Goal: Task Accomplishment & Management: Complete application form

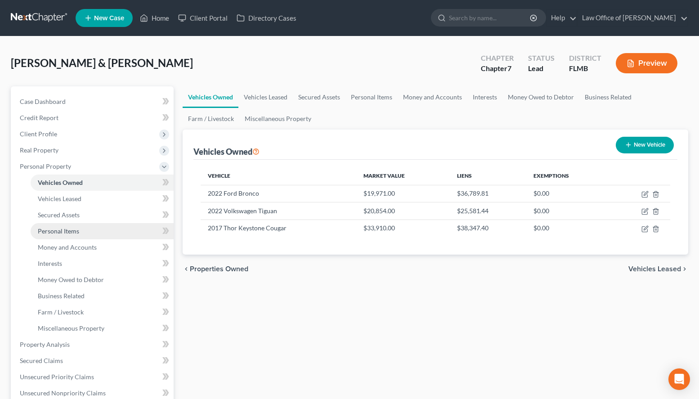
click at [112, 227] on link "Personal Items" at bounding box center [102, 231] width 143 height 16
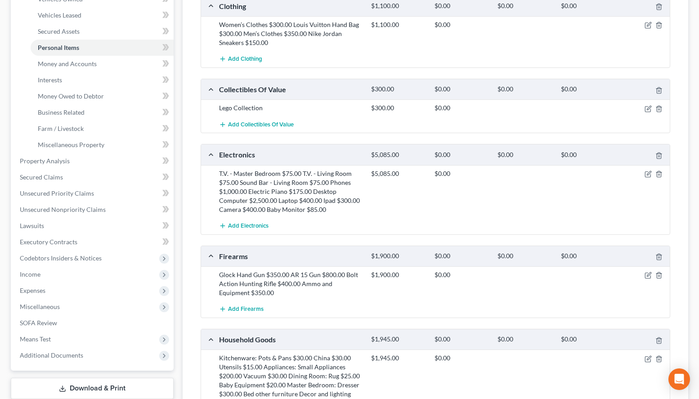
scroll to position [367, 0]
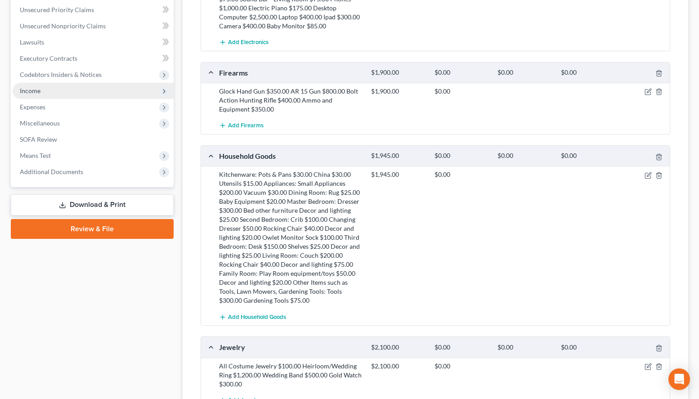
click at [55, 94] on span "Income" at bounding box center [93, 91] width 161 height 16
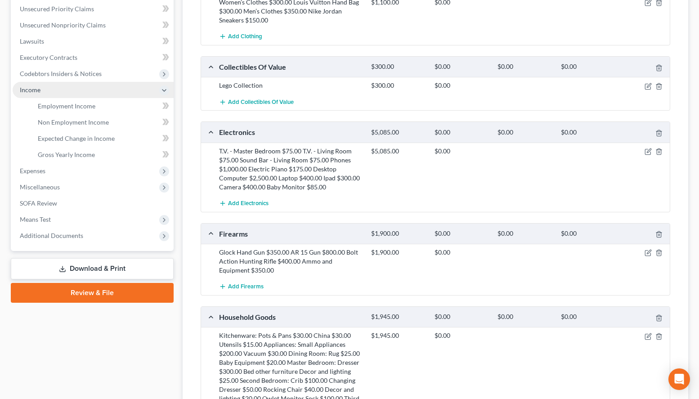
scroll to position [205, 0]
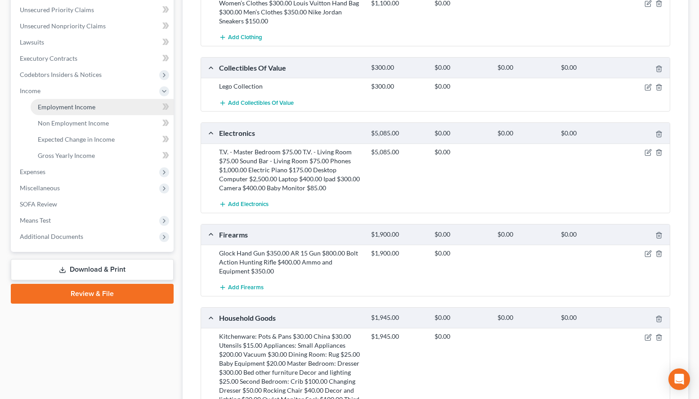
click at [63, 107] on span "Employment Income" at bounding box center [67, 107] width 58 height 8
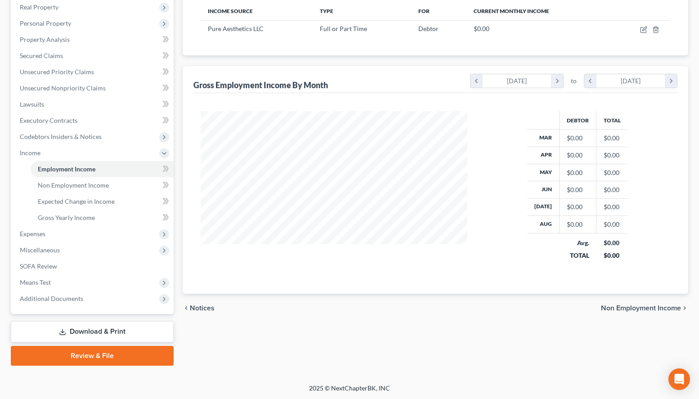
scroll to position [161, 285]
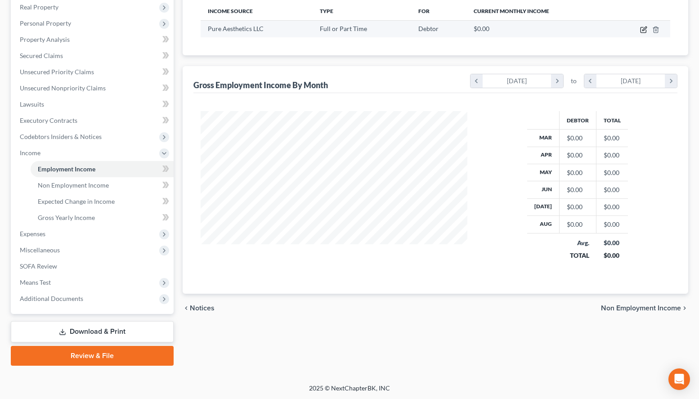
click at [641, 31] on icon "button" at bounding box center [643, 29] width 7 height 7
select select "0"
select select "9"
select select "2"
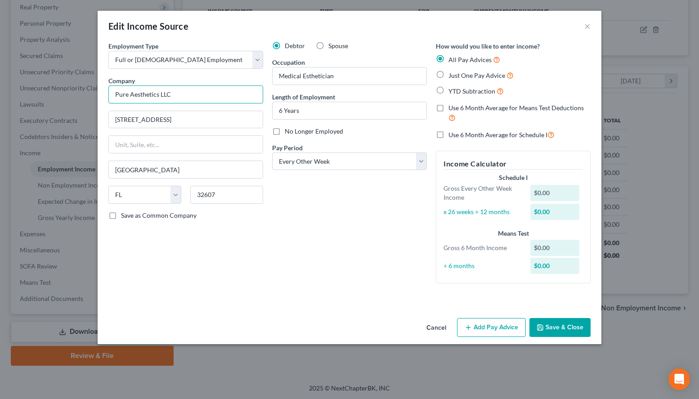
drag, startPoint x: 183, startPoint y: 96, endPoint x: 116, endPoint y: 101, distance: 67.2
click at [116, 95] on input "Pure Aesthetics LLC" at bounding box center [185, 94] width 155 height 18
paste input "Athena [US_STATE] LLC fka"
type input "Athena [US_STATE] LLC fka Pure Aesthetics LLC"
select select
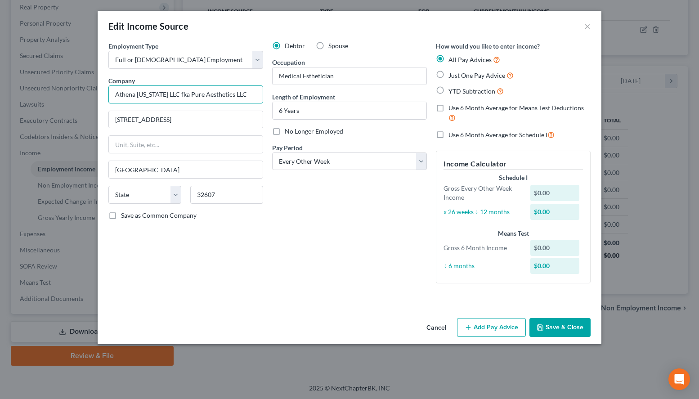
click at [243, 98] on input "Athena [US_STATE] LLC fka Pure Aesthetics LLC" at bounding box center [185, 94] width 155 height 18
click at [175, 214] on span "Save as Common Company" at bounding box center [159, 215] width 76 height 8
click at [130, 214] on input "Save as Common Company" at bounding box center [128, 214] width 6 height 6
checkbox input "true"
click at [467, 330] on icon "button" at bounding box center [467, 327] width 7 height 7
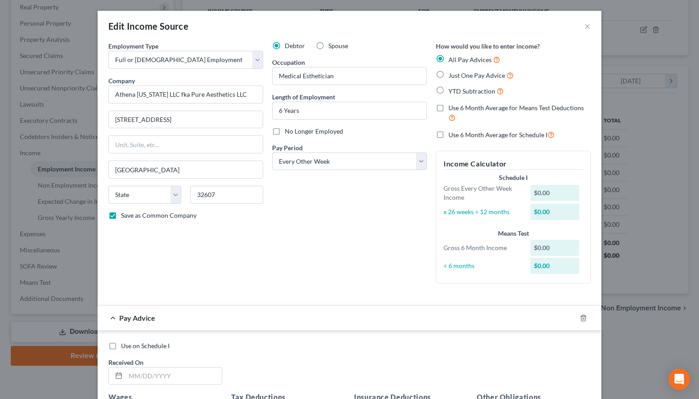
click at [502, 31] on div "Edit Income Source ×" at bounding box center [350, 26] width 504 height 31
click at [183, 381] on input "text" at bounding box center [173, 375] width 96 height 17
type input "[DATE]"
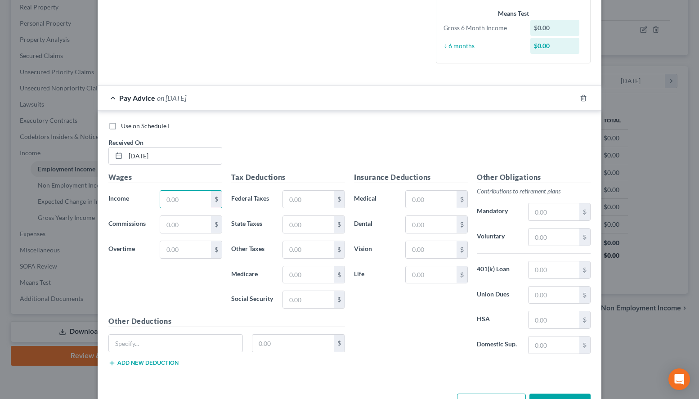
click at [474, 134] on div "Use on Schedule I Received On * [DATE]" at bounding box center [349, 146] width 491 height 51
click at [164, 192] on input "text" at bounding box center [185, 199] width 51 height 17
type input "3,899.62"
click at [294, 197] on input "text" at bounding box center [308, 199] width 51 height 17
type input "435.01"
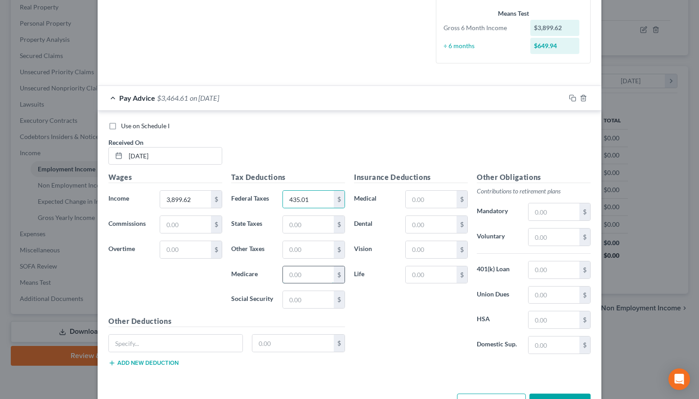
click at [302, 271] on input "text" at bounding box center [308, 274] width 51 height 17
type input "52.19"
type input "223.16"
click at [448, 196] on input "text" at bounding box center [431, 199] width 51 height 17
type input "300.00"
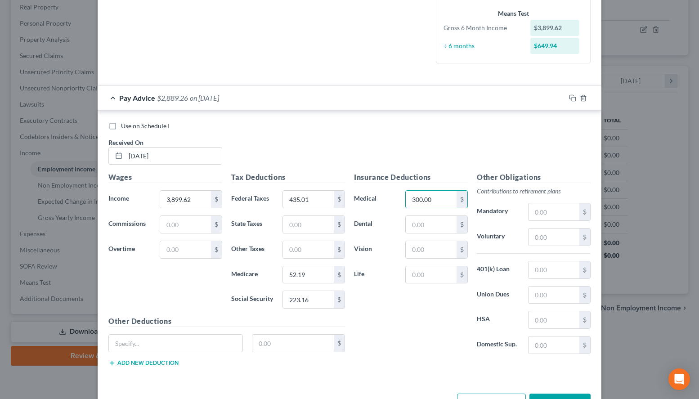
click at [520, 243] on label "Voluntary" at bounding box center [497, 237] width 51 height 18
click at [536, 239] on input "text" at bounding box center [553, 236] width 51 height 17
type input "155.98"
click at [524, 139] on div "Use on Schedule I Received On * [DATE]" at bounding box center [349, 146] width 491 height 51
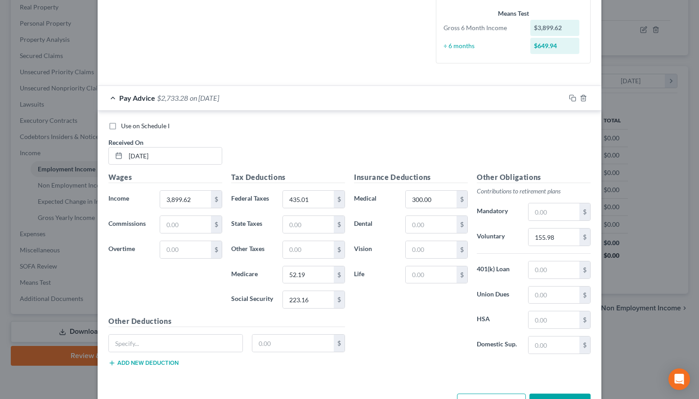
scroll to position [251, 0]
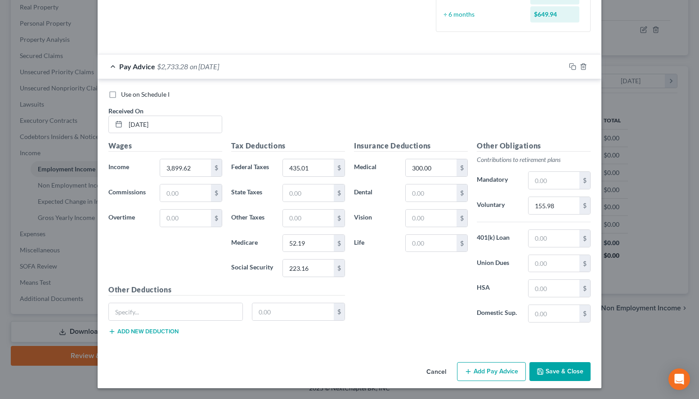
click at [502, 374] on button "Add Pay Advice" at bounding box center [491, 371] width 69 height 19
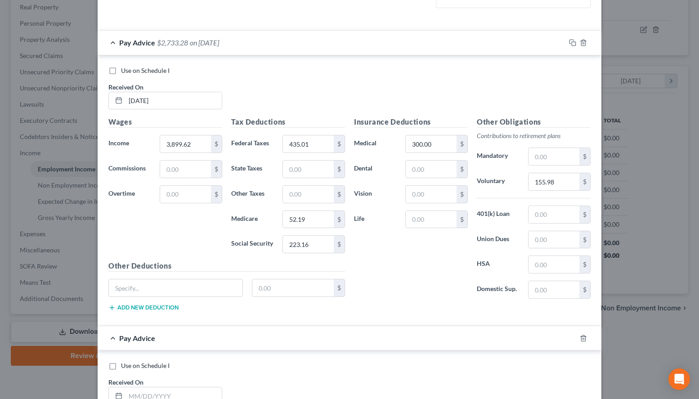
scroll to position [297, 0]
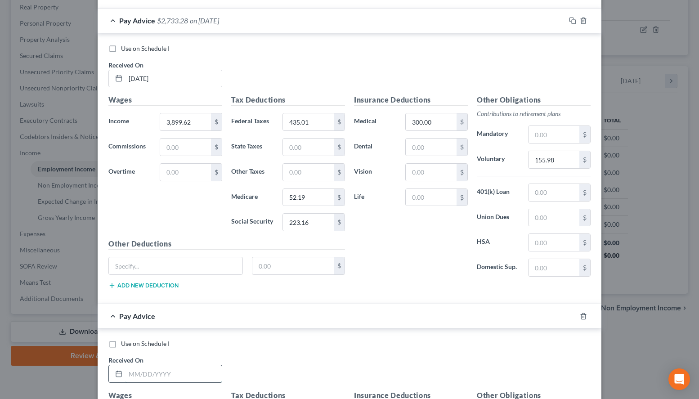
click at [196, 366] on input "text" at bounding box center [173, 373] width 96 height 17
type input "[DATE]"
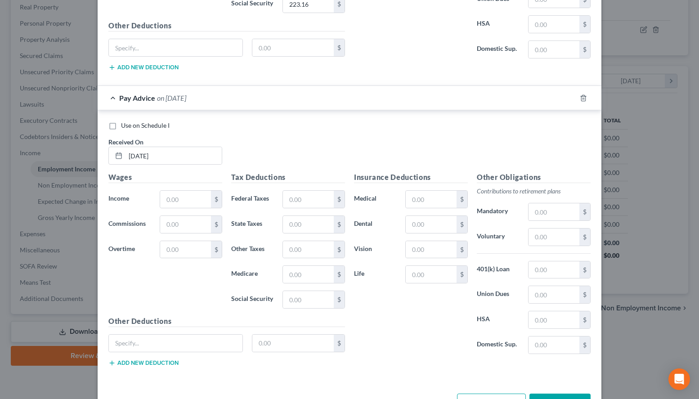
click at [516, 158] on div "Use on Schedule I Received On * [DATE]" at bounding box center [349, 146] width 491 height 51
click at [175, 191] on div "$" at bounding box center [191, 199] width 62 height 18
click at [176, 199] on input "text" at bounding box center [185, 199] width 51 height 17
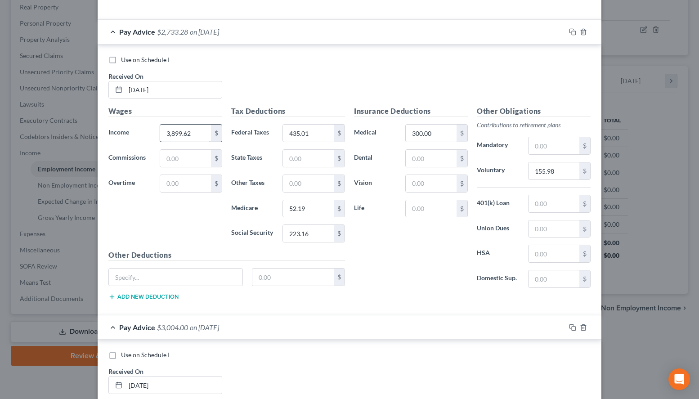
scroll to position [469, 0]
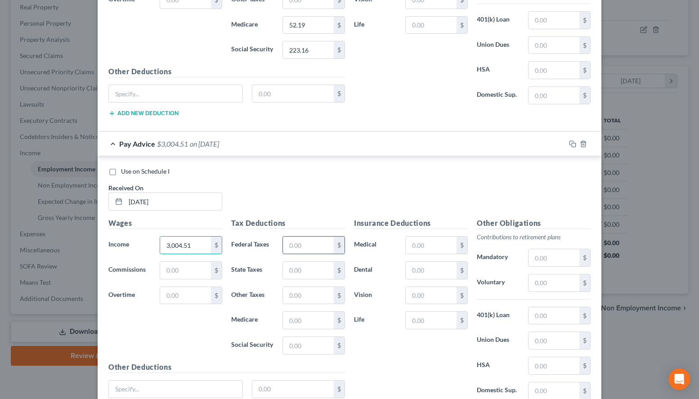
type input "3,004.51"
click at [324, 247] on input "text" at bounding box center [308, 244] width 51 height 17
click at [471, 210] on div "Use on Schedule I Received On * [DATE]" at bounding box center [349, 192] width 491 height 51
click at [307, 245] on input "text" at bounding box center [308, 244] width 51 height 17
type input "245.96"
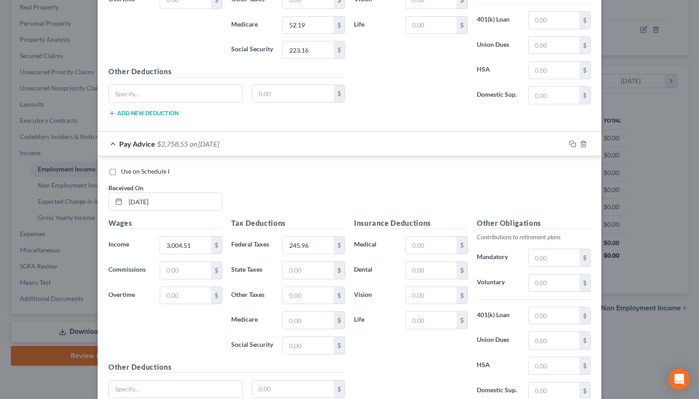
click at [511, 195] on div "Use on Schedule I Received On * [DATE]" at bounding box center [349, 192] width 491 height 51
click at [331, 321] on input "text" at bounding box center [308, 320] width 51 height 17
type input "39.21"
click at [312, 348] on input "text" at bounding box center [308, 345] width 51 height 17
click at [479, 199] on div "Use on Schedule I Received On * [DATE]" at bounding box center [349, 192] width 491 height 51
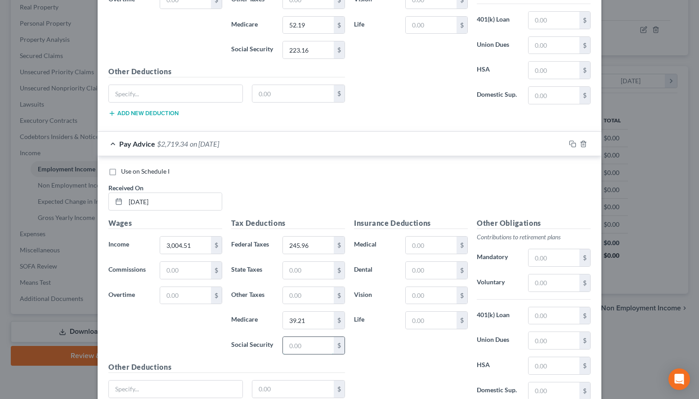
click at [324, 342] on input "text" at bounding box center [308, 345] width 51 height 17
type input "167.66"
click at [442, 241] on input "text" at bounding box center [431, 244] width 51 height 17
click at [465, 72] on div "Insurance Deductions Medical 300.00 $ Dental $ Vision $ Life $" at bounding box center [410, 16] width 123 height 189
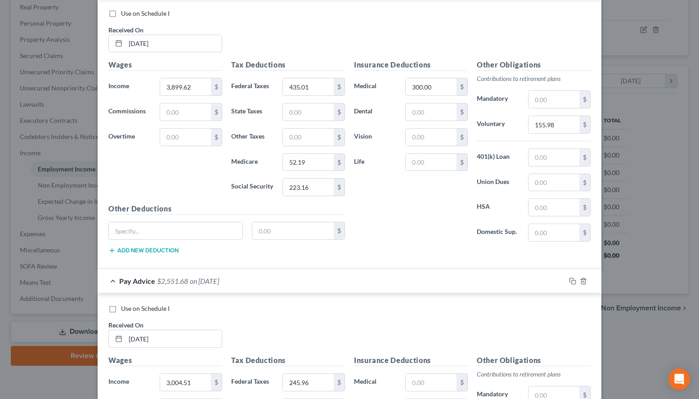
scroll to position [332, 0]
click at [452, 93] on input "300.00" at bounding box center [431, 87] width 51 height 17
type input "300.24"
click at [426, 376] on input "text" at bounding box center [431, 382] width 51 height 17
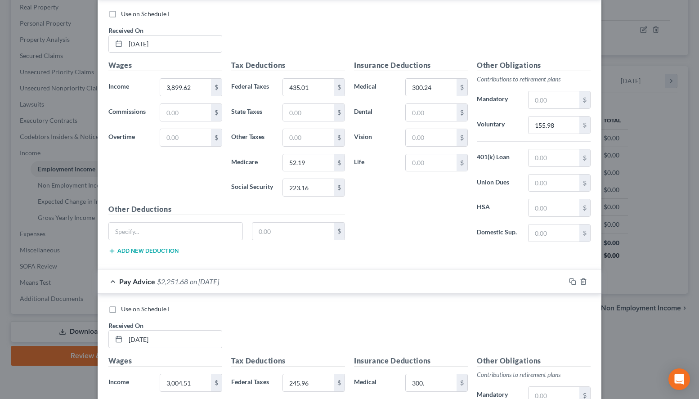
click at [507, 320] on div "Use on Schedule I Received On * [DATE]" at bounding box center [349, 329] width 491 height 51
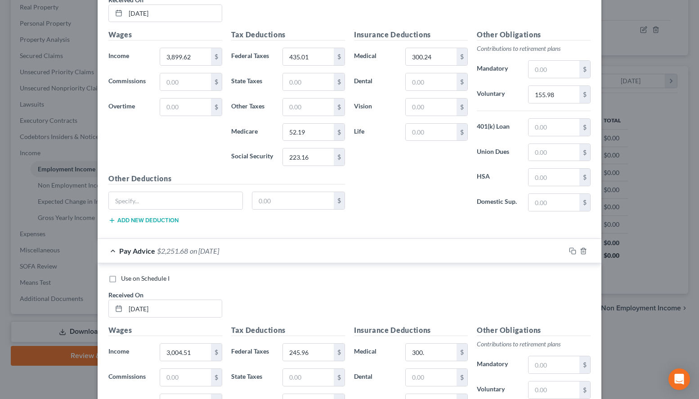
scroll to position [378, 0]
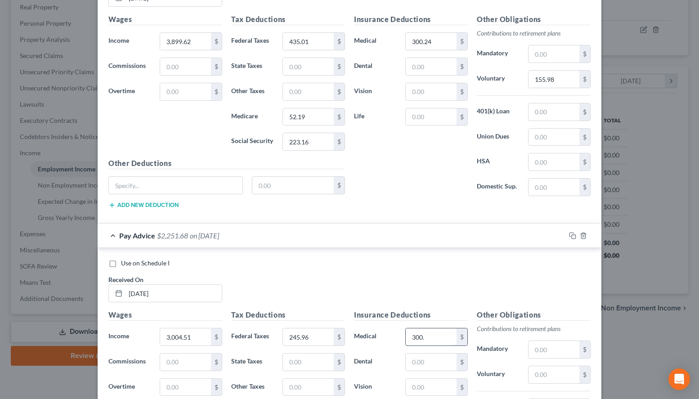
click at [446, 343] on input "300." at bounding box center [431, 336] width 51 height 17
type input "300.24"
click at [550, 376] on input "text" at bounding box center [553, 374] width 51 height 17
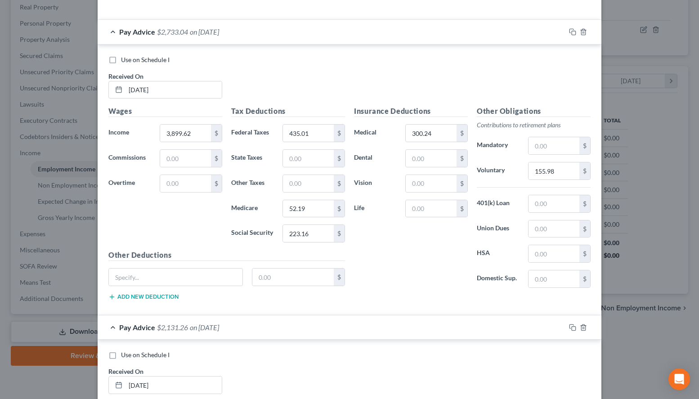
type input "120.18"
click at [428, 29] on div "Pay Advice $2,733.04 on [DATE]" at bounding box center [332, 32] width 468 height 24
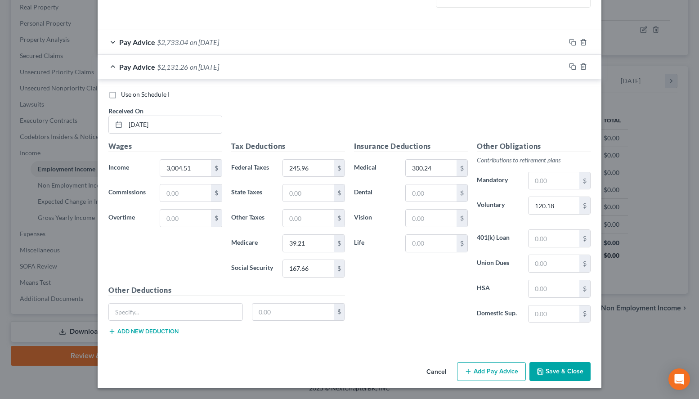
scroll to position [276, 0]
click at [478, 371] on button "Add Pay Advice" at bounding box center [491, 371] width 69 height 19
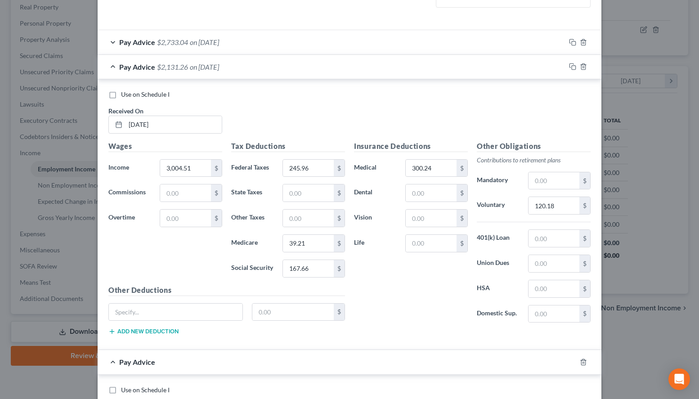
scroll to position [367, 0]
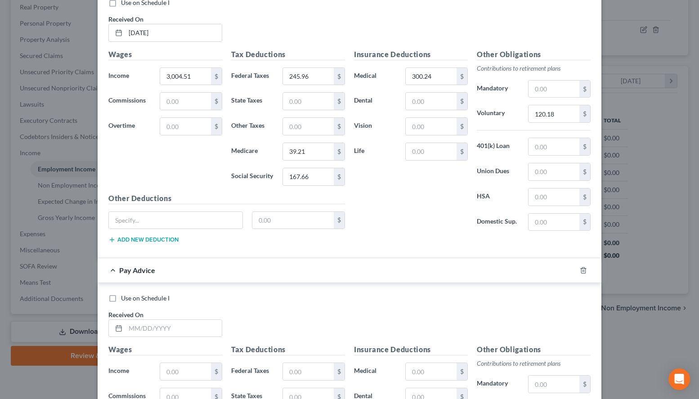
click at [536, 43] on div "Use on Schedule I Received On * [DATE]" at bounding box center [349, 23] width 491 height 51
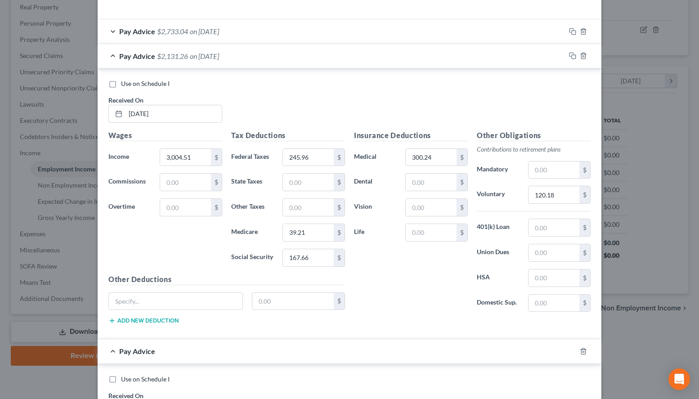
scroll to position [276, 0]
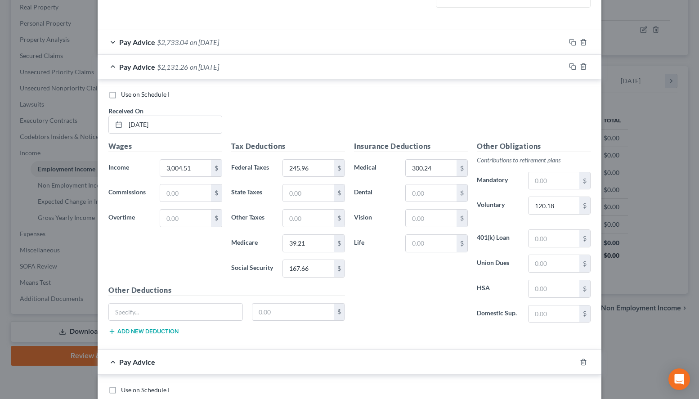
click at [388, 67] on div "Pay Advice $2,131.26 on [DATE]" at bounding box center [332, 67] width 468 height 24
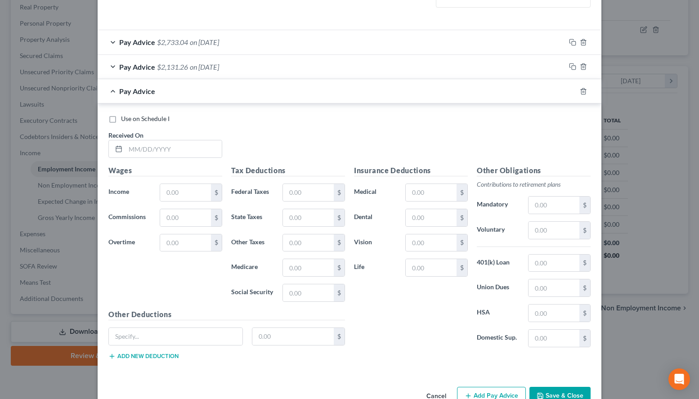
click at [388, 67] on div "Pay Advice $2,131.26 on [DATE]" at bounding box center [332, 67] width 468 height 24
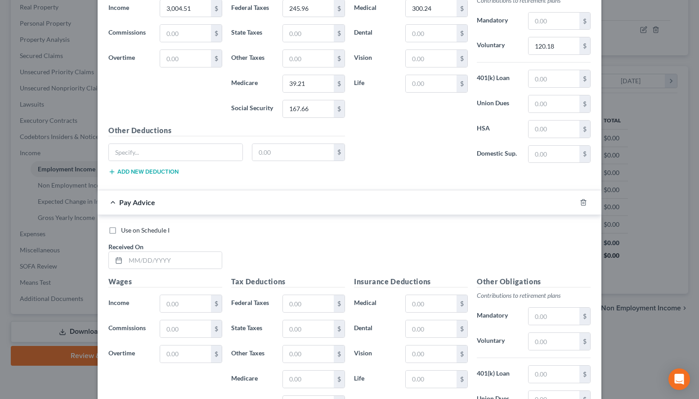
scroll to position [459, 0]
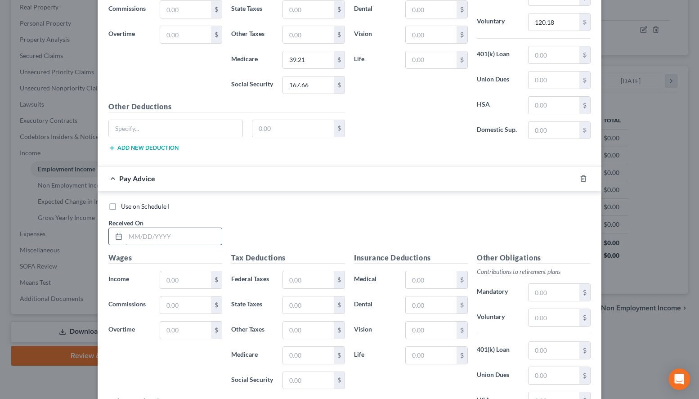
click at [191, 243] on input "text" at bounding box center [173, 236] width 96 height 17
type input "[DATE]"
click at [492, 208] on div "Use on Schedule I" at bounding box center [349, 206] width 482 height 9
click at [545, 202] on div "Use on Schedule I" at bounding box center [349, 206] width 482 height 9
click at [184, 282] on input "text" at bounding box center [185, 279] width 51 height 17
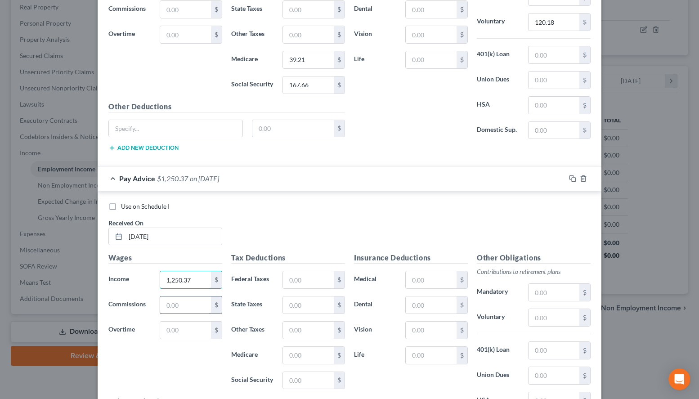
type input "1,250.37"
click at [193, 298] on input "text" at bounding box center [185, 304] width 51 height 17
type input "1,899.75"
click at [302, 285] on input "text" at bounding box center [308, 279] width 51 height 17
click at [480, 205] on div "Use on Schedule I" at bounding box center [349, 206] width 482 height 9
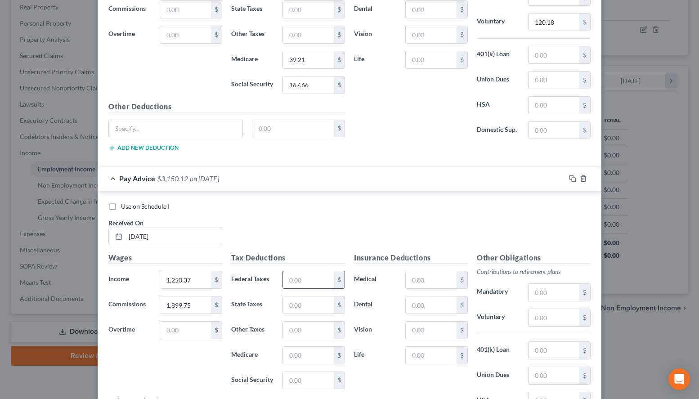
click at [283, 279] on input "text" at bounding box center [308, 279] width 51 height 17
click at [500, 230] on div "Use on Schedule I Received On * [DATE]" at bounding box center [349, 227] width 491 height 51
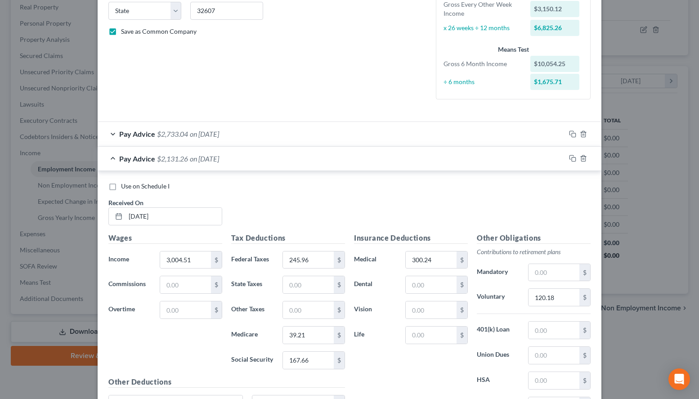
scroll to position [138, 0]
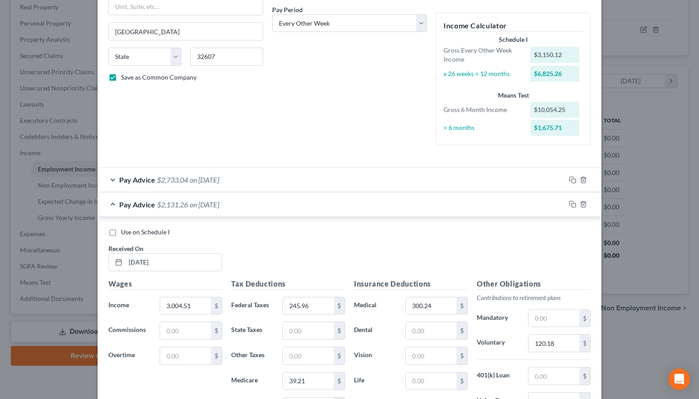
click at [514, 227] on div "Use on Schedule I" at bounding box center [349, 231] width 482 height 9
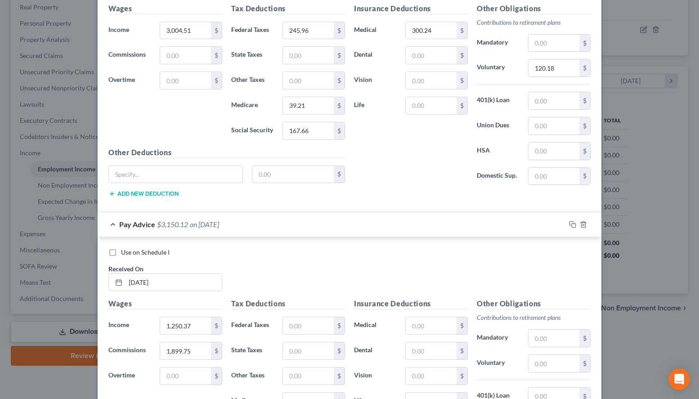
scroll to position [459, 0]
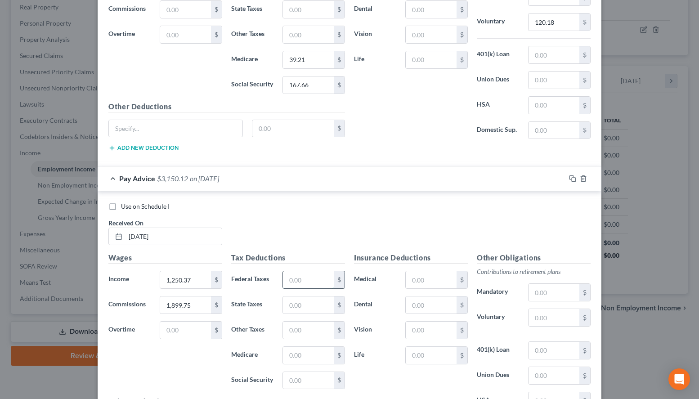
click at [289, 286] on input "text" at bounding box center [308, 279] width 51 height 17
click at [487, 233] on div "Use on Schedule I Received On * [DATE]" at bounding box center [349, 227] width 491 height 51
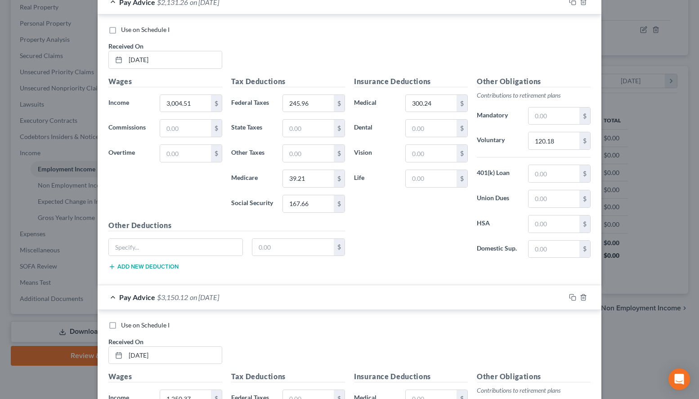
scroll to position [321, 0]
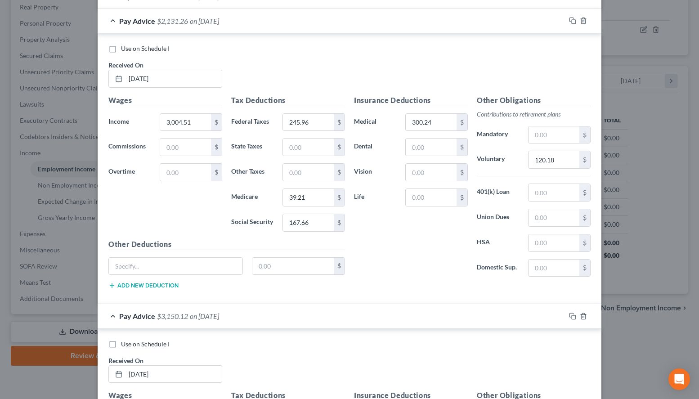
click at [488, 232] on div "Other Obligations Contributions to retirement plans Mandatory $ Voluntary 120.1…" at bounding box center [533, 189] width 123 height 189
click at [461, 83] on div "Use on Schedule I Received On * [DATE]" at bounding box center [349, 69] width 491 height 51
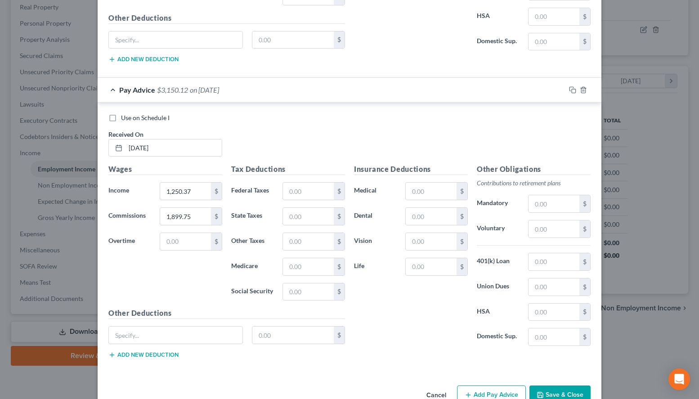
scroll to position [551, 0]
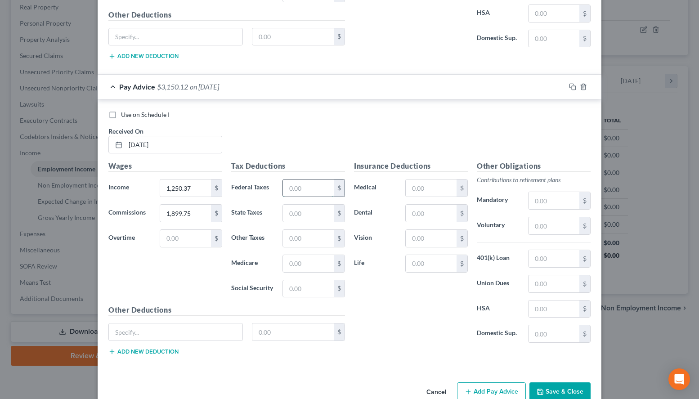
click at [325, 187] on input "text" at bounding box center [308, 187] width 51 height 17
click at [476, 122] on div "Use on Schedule I Received On * [DATE]" at bounding box center [349, 135] width 491 height 51
click at [317, 182] on input "text" at bounding box center [308, 187] width 51 height 17
type input "276.72"
click at [304, 266] on input "text" at bounding box center [308, 263] width 51 height 17
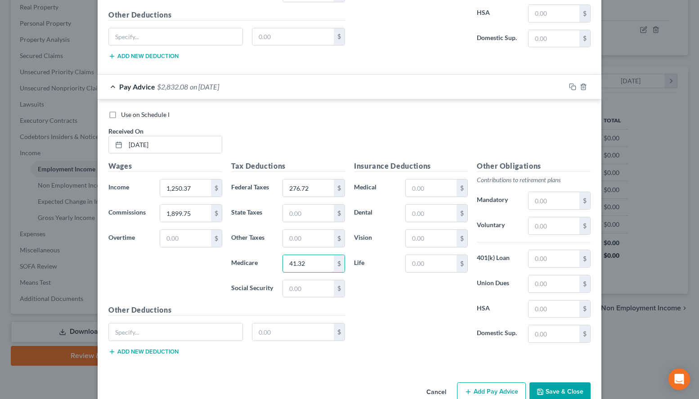
type input "41.32"
type input "176.70"
click at [434, 187] on input "text" at bounding box center [431, 187] width 51 height 17
click at [450, 186] on input "text" at bounding box center [431, 187] width 51 height 17
type input "300.24"
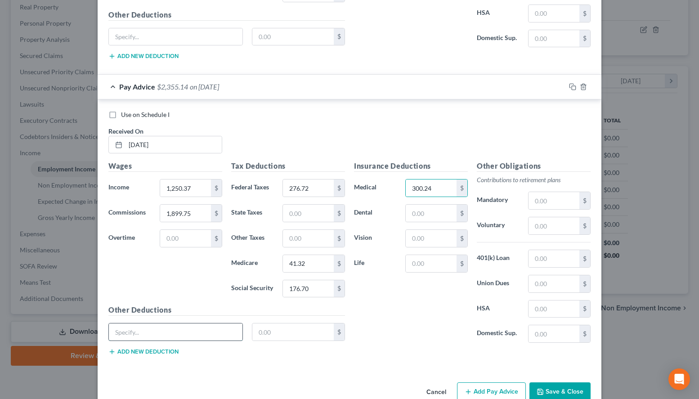
click at [172, 327] on input "text" at bounding box center [176, 331] width 134 height 17
type input "Staff Order Deduction"
type input "161.90"
click at [544, 227] on input "text" at bounding box center [553, 225] width 51 height 17
type input "126.00"
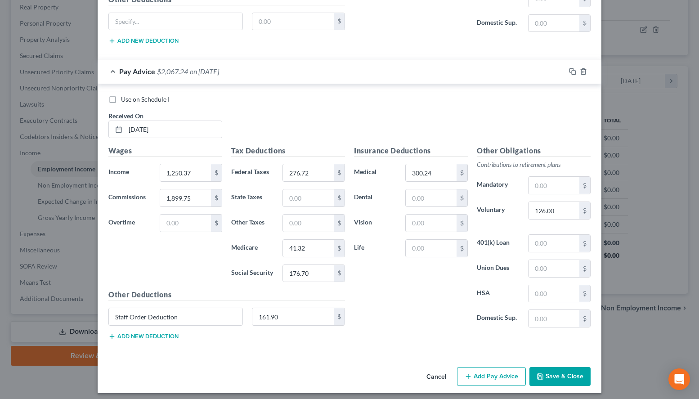
scroll to position [571, 0]
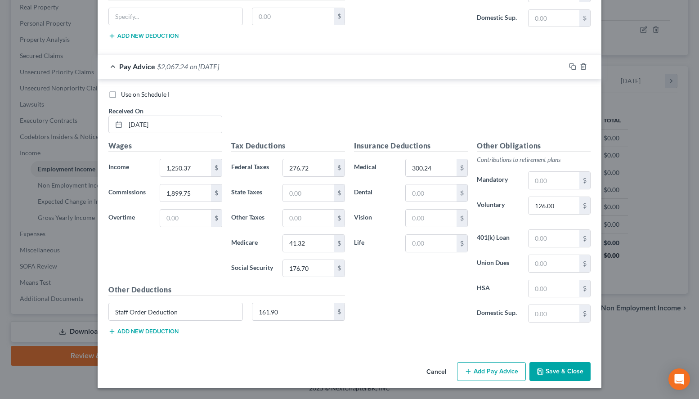
click at [482, 366] on button "Add Pay Advice" at bounding box center [491, 371] width 69 height 19
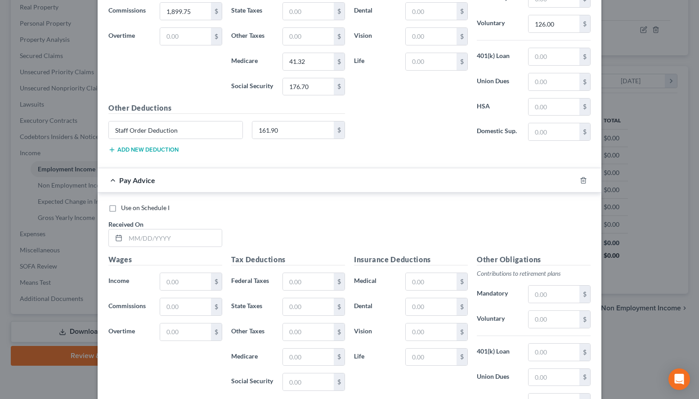
scroll to position [754, 0]
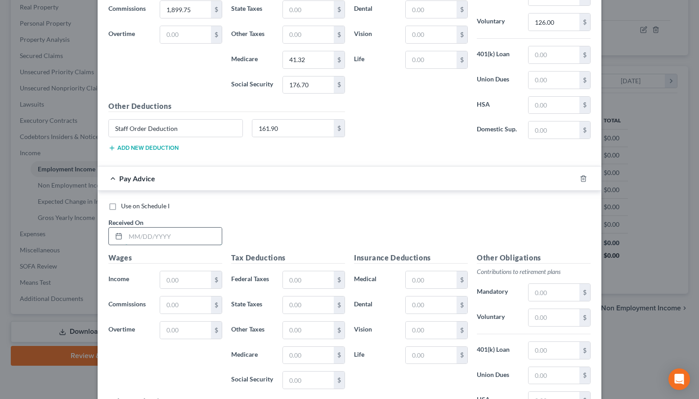
click at [157, 233] on input "text" at bounding box center [173, 235] width 96 height 17
type input "[DATE]"
click at [477, 205] on div "Use on Schedule I" at bounding box center [349, 205] width 482 height 9
click at [175, 278] on input "text" at bounding box center [185, 279] width 51 height 17
click at [549, 235] on div "Use on Schedule I Received On * [DATE]" at bounding box center [349, 226] width 491 height 51
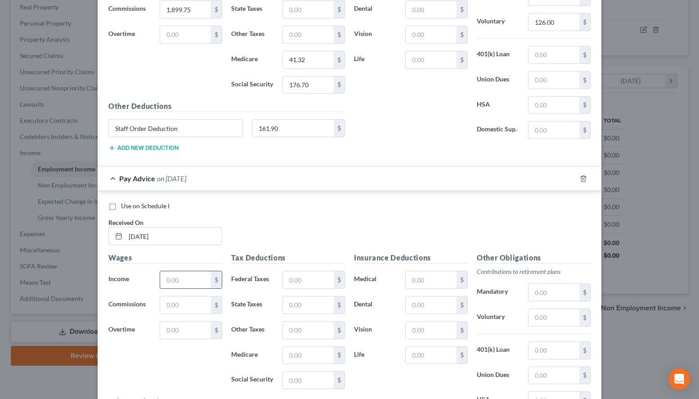
click at [179, 279] on input "text" at bounding box center [185, 279] width 51 height 17
type input "2,738.62"
click at [170, 306] on input "text" at bounding box center [185, 304] width 51 height 17
type input "2,023.02"
click at [174, 325] on input "text" at bounding box center [185, 329] width 51 height 17
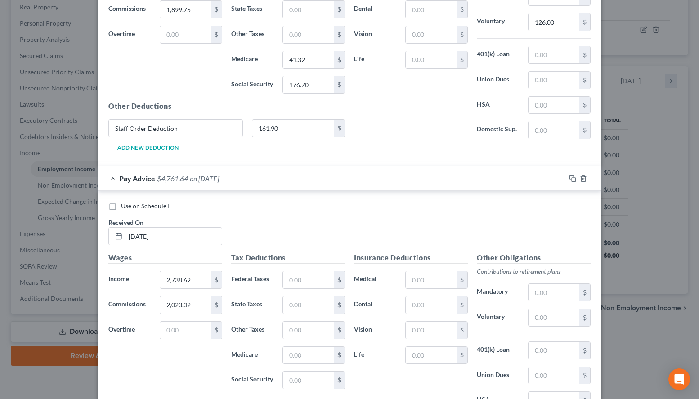
click at [482, 208] on div "Use on Schedule I" at bounding box center [349, 205] width 482 height 9
click at [181, 329] on input "text" at bounding box center [185, 329] width 51 height 17
type input "139.54"
click at [298, 274] on input "text" at bounding box center [308, 279] width 51 height 17
click at [461, 230] on div "Use on Schedule I Received On * [DATE]" at bounding box center [349, 226] width 491 height 51
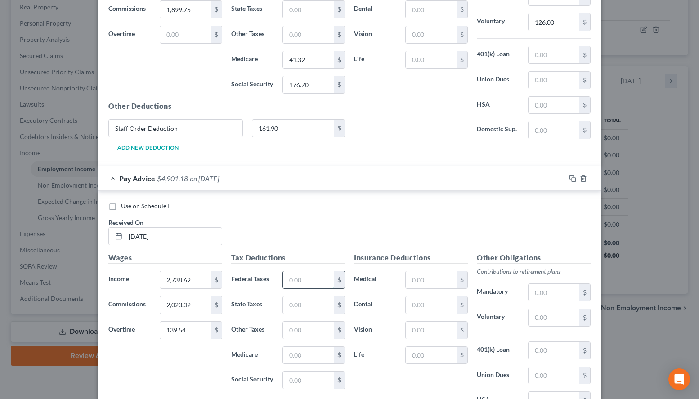
click at [306, 277] on input "text" at bounding box center [308, 279] width 51 height 17
type input "275.62"
click at [318, 364] on div "Tax Deductions Federal Taxes 275.62 $ State Taxes $ Other Taxes $ Medicare $ So…" at bounding box center [288, 324] width 123 height 144
click at [319, 356] on input "text" at bounding box center [308, 355] width 51 height 17
click at [466, 257] on h5 "Insurance Deductions" at bounding box center [411, 257] width 114 height 11
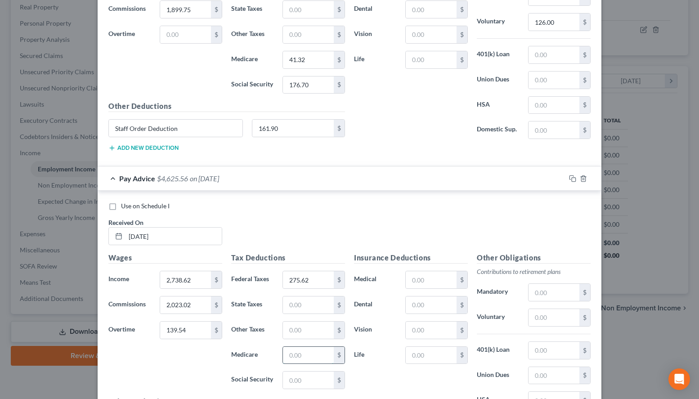
click at [313, 357] on input "text" at bounding box center [308, 355] width 51 height 17
type input "66.71"
click at [490, 227] on div "Use on Schedule I Received On * [DATE]" at bounding box center [349, 226] width 491 height 51
click at [315, 379] on input "text" at bounding box center [308, 379] width 51 height 17
type input "285.25"
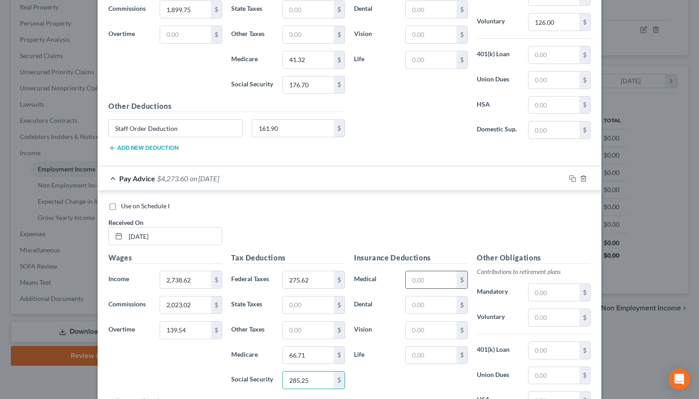
click at [419, 280] on input "text" at bounding box center [431, 279] width 51 height 17
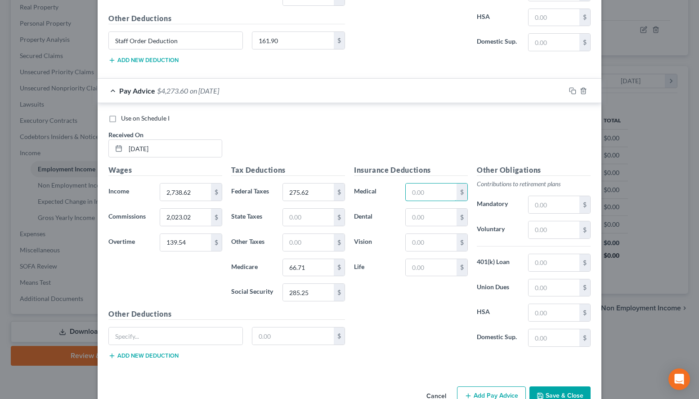
scroll to position [866, 0]
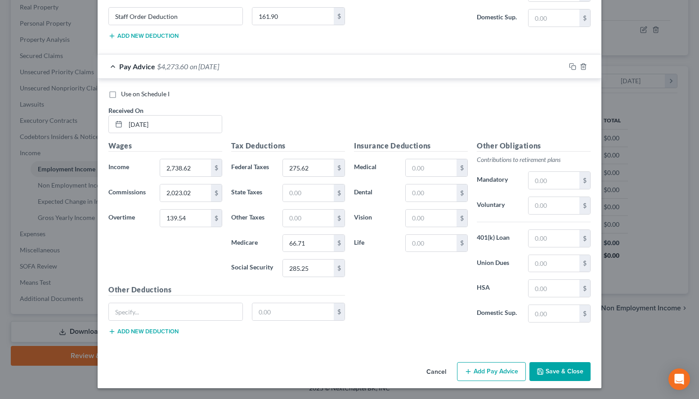
drag, startPoint x: 521, startPoint y: 121, endPoint x: 496, endPoint y: 122, distance: 24.7
click at [522, 121] on div "Use on Schedule I Received On * [DATE]" at bounding box center [349, 114] width 491 height 51
click at [416, 162] on input "text" at bounding box center [431, 167] width 51 height 17
type input "300.24"
click at [562, 206] on input "text" at bounding box center [553, 205] width 51 height 17
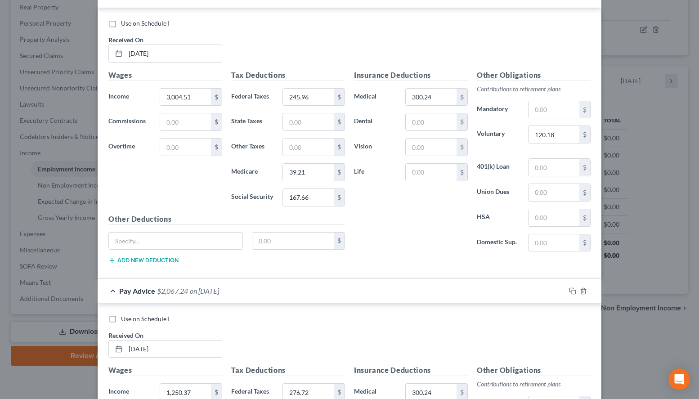
scroll to position [316, 0]
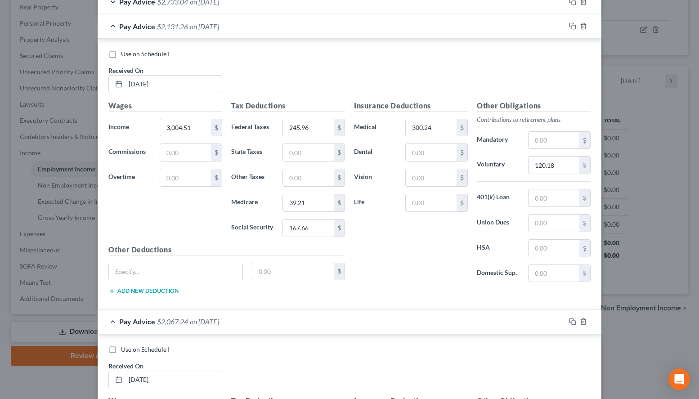
click at [363, 28] on div "Pay Advice $2,131.26 on [DATE]" at bounding box center [332, 26] width 468 height 24
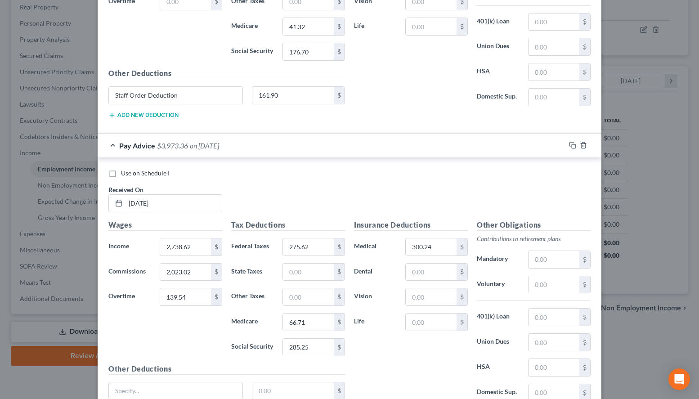
scroll to position [591, 0]
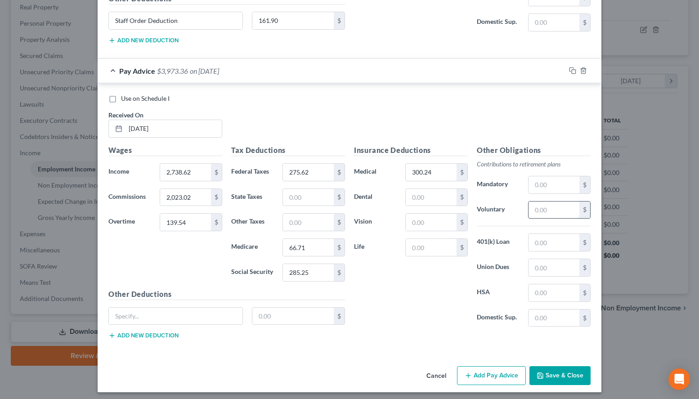
click at [543, 208] on input "text" at bounding box center [553, 209] width 51 height 17
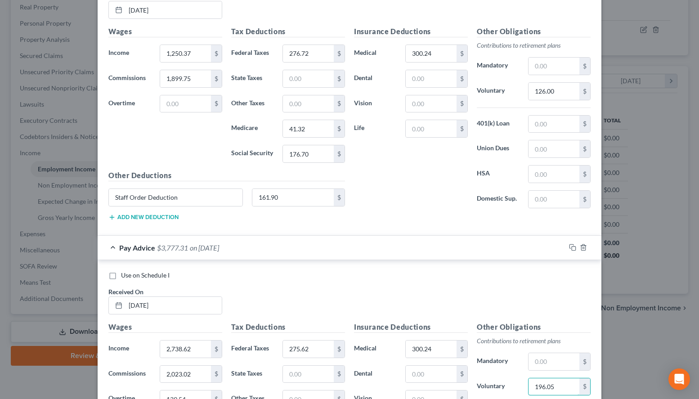
scroll to position [362, 0]
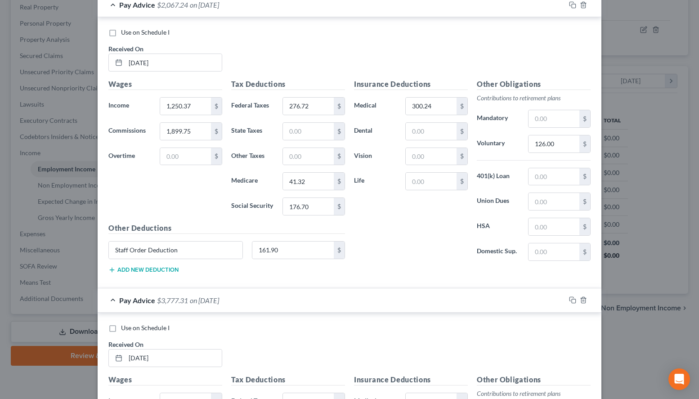
type input "196.05"
click at [389, 15] on div "Pay Advice $2,067.24 on [DATE]" at bounding box center [332, 5] width 468 height 24
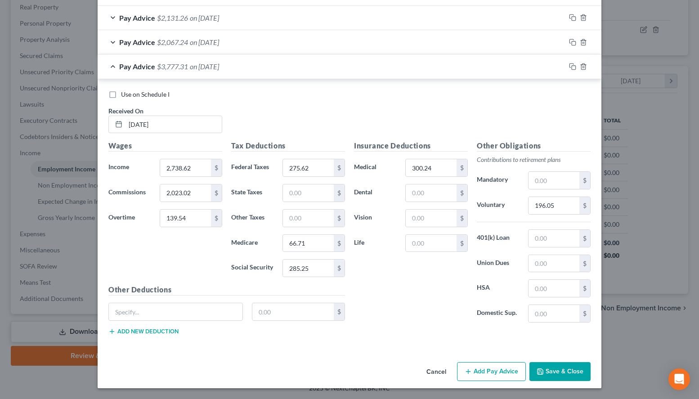
scroll to position [325, 0]
click at [491, 368] on button "Add Pay Advice" at bounding box center [491, 371] width 69 height 19
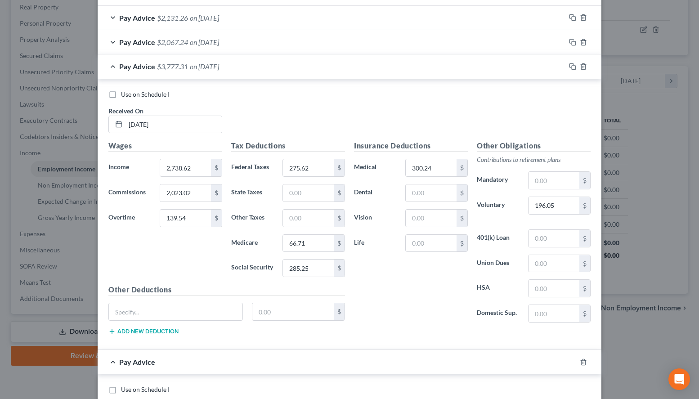
click at [526, 101] on div "Use on Schedule I Received On * [DATE]" at bounding box center [349, 115] width 491 height 51
click at [245, 48] on div "Pay Advice $2,067.24 on [DATE]" at bounding box center [332, 42] width 468 height 24
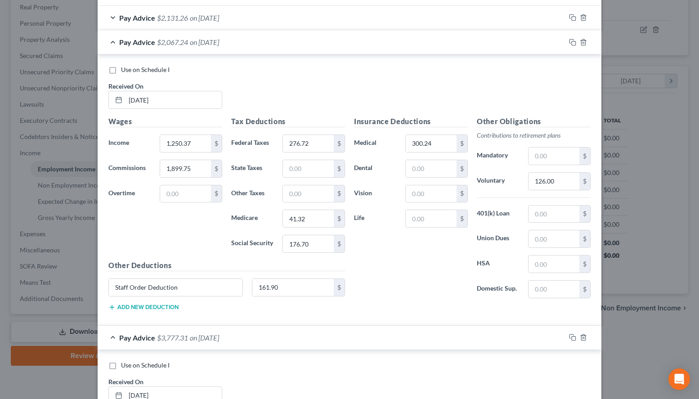
click at [517, 92] on div "Use on Schedule I Received On * [DATE]" at bounding box center [349, 90] width 491 height 51
click at [474, 94] on div "Use on Schedule I Received On * [DATE]" at bounding box center [349, 90] width 491 height 51
drag, startPoint x: 283, startPoint y: 284, endPoint x: 307, endPoint y: 283, distance: 23.9
click at [307, 283] on input "161.90" at bounding box center [293, 287] width 82 height 17
drag, startPoint x: 194, startPoint y: 292, endPoint x: 0, endPoint y: 288, distance: 194.7
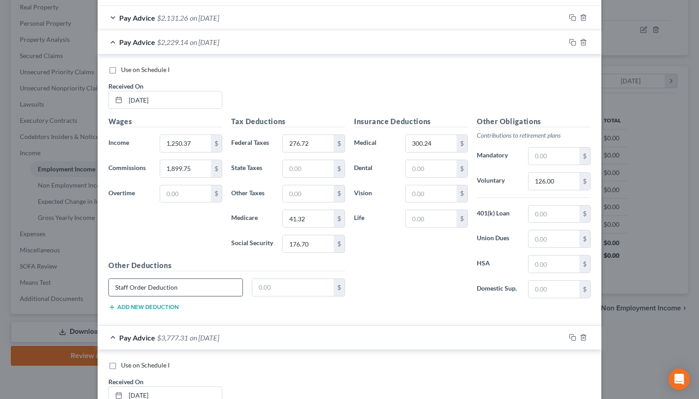
click at [109, 288] on input "Staff Order Deduction" at bounding box center [176, 287] width 134 height 17
click at [447, 113] on div "Use on Schedule I Received On * [DATE]" at bounding box center [349, 90] width 491 height 51
click at [167, 282] on input "text" at bounding box center [176, 287] width 134 height 17
type input "Staff Order Deduction"
click at [293, 293] on input "text" at bounding box center [293, 287] width 82 height 17
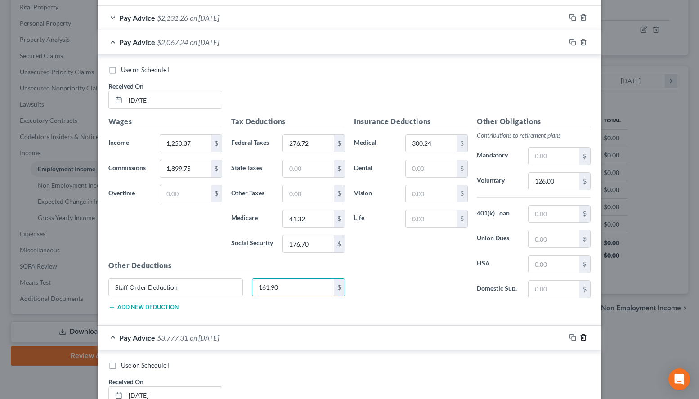
type input "161.90"
click at [584, 337] on line "button" at bounding box center [584, 338] width 0 height 2
click at [582, 335] on icon "button" at bounding box center [583, 337] width 4 height 6
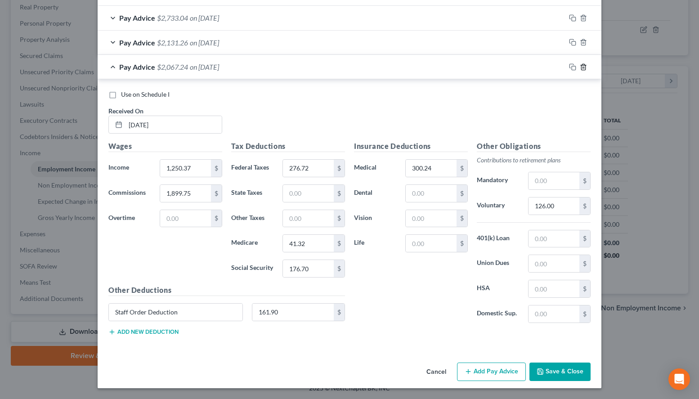
click at [583, 65] on icon "button" at bounding box center [583, 66] width 7 height 7
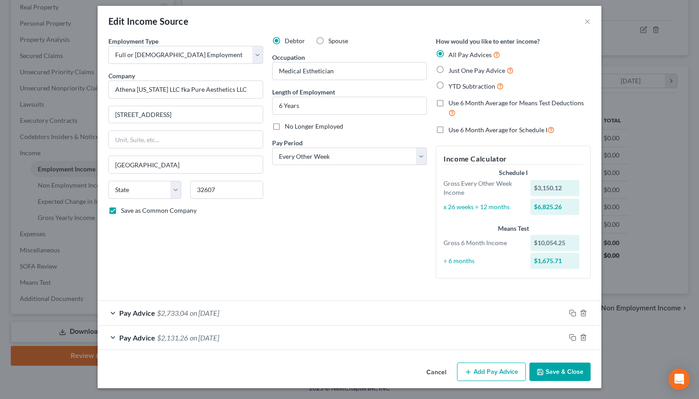
scroll to position [5, 0]
click at [463, 365] on button "Add Pay Advice" at bounding box center [491, 371] width 69 height 19
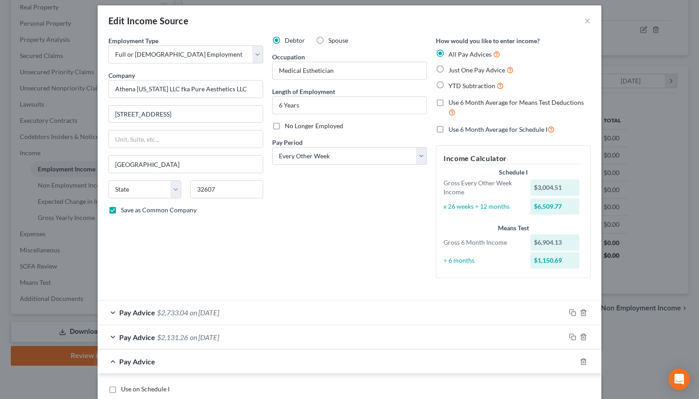
scroll to position [235, 0]
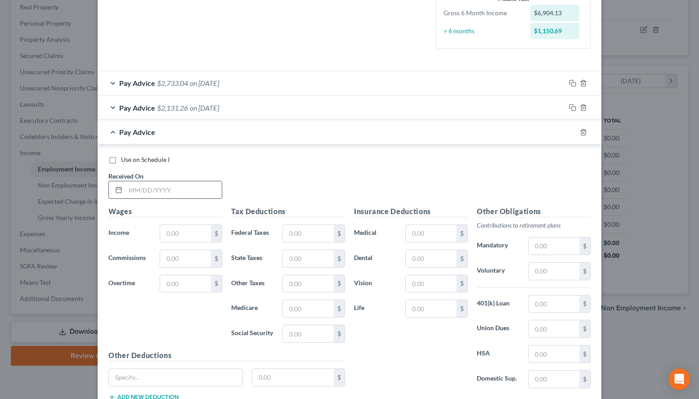
click at [199, 189] on input "text" at bounding box center [173, 189] width 96 height 17
type input "[DATE]"
click at [177, 229] on input "text" at bounding box center [185, 233] width 51 height 17
click at [551, 208] on h5 "Other Obligations" at bounding box center [534, 211] width 114 height 11
click at [209, 237] on input "text" at bounding box center [185, 233] width 51 height 17
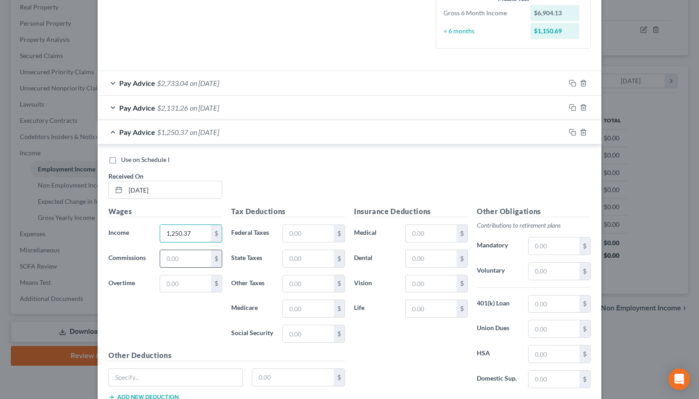
type input "1,250.37"
click at [183, 263] on input "text" at bounding box center [185, 258] width 51 height 17
click at [526, 189] on div "Use on Schedule I Received On * [DATE]" at bounding box center [349, 180] width 491 height 51
click at [176, 259] on input "text" at bounding box center [185, 258] width 51 height 17
type input "1,899.75"
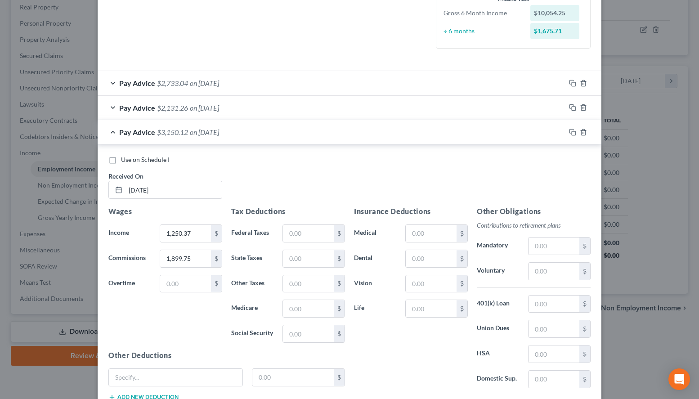
click at [449, 177] on div "Use on Schedule I Received On * [DATE]" at bounding box center [349, 180] width 491 height 51
click at [287, 241] on input "text" at bounding box center [308, 233] width 51 height 17
type input "276.72"
click at [307, 307] on input "text" at bounding box center [308, 308] width 51 height 17
click at [449, 200] on div "Use on Schedule I Received On * [DATE]" at bounding box center [349, 180] width 491 height 51
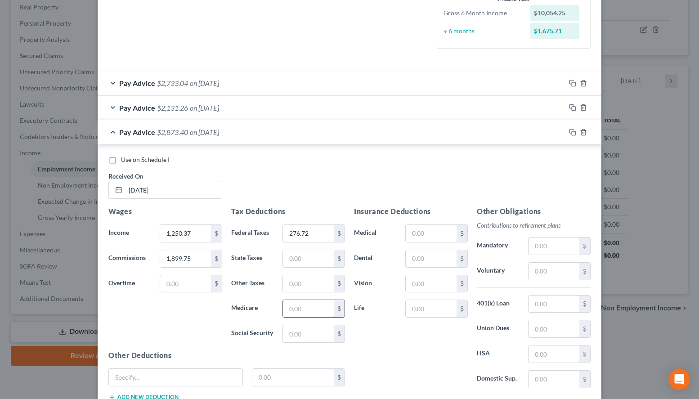
click at [308, 312] on input "text" at bounding box center [308, 308] width 51 height 17
type input "41.32"
click at [299, 334] on input "text" at bounding box center [308, 333] width 51 height 17
click at [482, 199] on div "Use on Schedule I Received On * [DATE]" at bounding box center [349, 180] width 491 height 51
click at [301, 337] on input "text" at bounding box center [308, 333] width 51 height 17
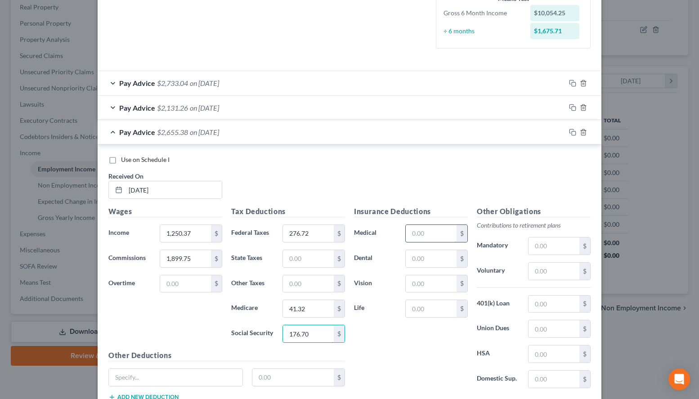
type input "176.70"
click at [438, 228] on input "text" at bounding box center [431, 233] width 51 height 17
type input "300.24"
click at [546, 278] on input "text" at bounding box center [553, 271] width 51 height 17
click at [542, 276] on input "text" at bounding box center [553, 271] width 51 height 17
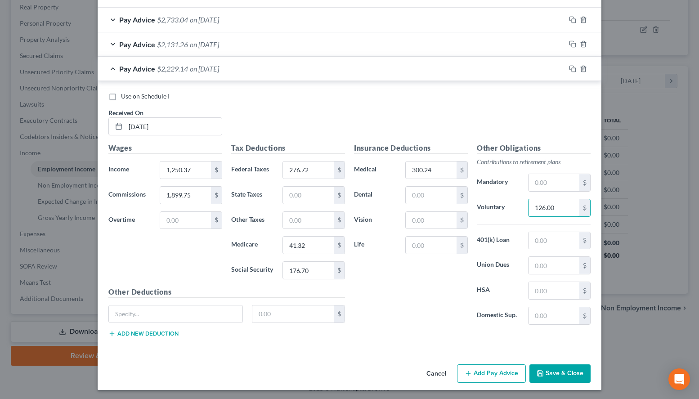
scroll to position [300, 0]
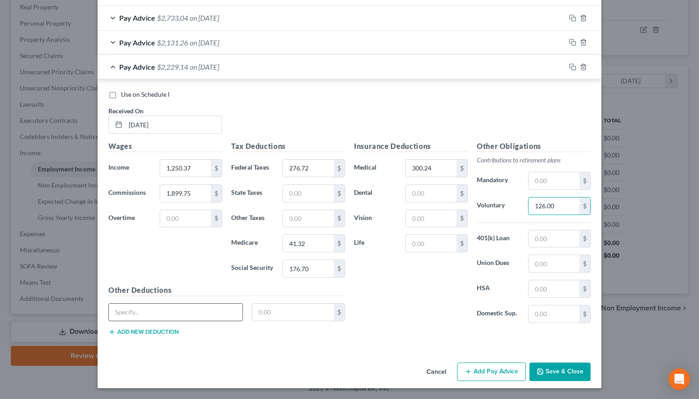
type input "126.00"
click at [184, 314] on input "text" at bounding box center [176, 311] width 134 height 17
type input "Staff Order Deduction"
type input "161."
click at [543, 117] on div "Use on Schedule I Received On * [DATE]" at bounding box center [349, 115] width 491 height 51
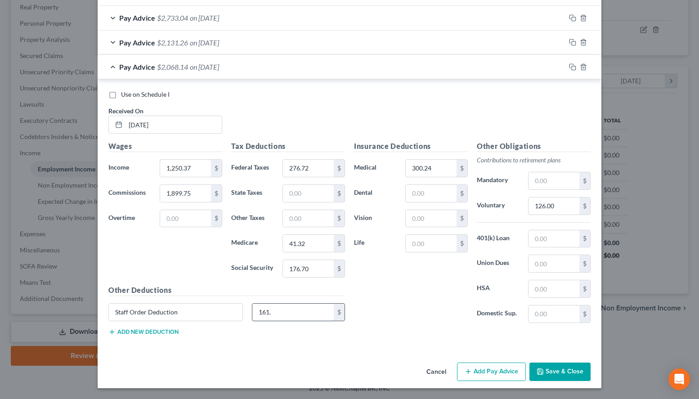
drag, startPoint x: 274, startPoint y: 309, endPoint x: 281, endPoint y: 309, distance: 6.3
click at [281, 309] on input "161." at bounding box center [293, 311] width 82 height 17
drag, startPoint x: 199, startPoint y: 194, endPoint x: 240, endPoint y: 197, distance: 41.5
click at [211, 197] on input "1,899.75" at bounding box center [185, 193] width 51 height 17
drag, startPoint x: 196, startPoint y: 170, endPoint x: 221, endPoint y: 175, distance: 25.6
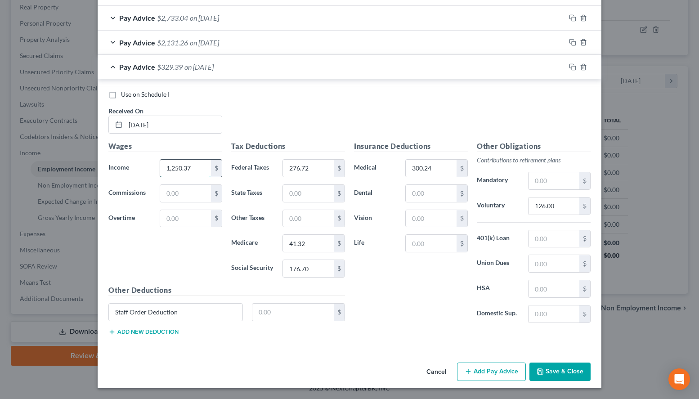
click at [211, 175] on input "1,250.37" at bounding box center [185, 168] width 51 height 17
type input "3,150.12"
click at [321, 167] on input "276.72" at bounding box center [308, 168] width 51 height 17
click at [316, 317] on input "text" at bounding box center [293, 311] width 82 height 17
click at [453, 110] on div "Use on Schedule I Received On * [DATE]" at bounding box center [349, 115] width 491 height 51
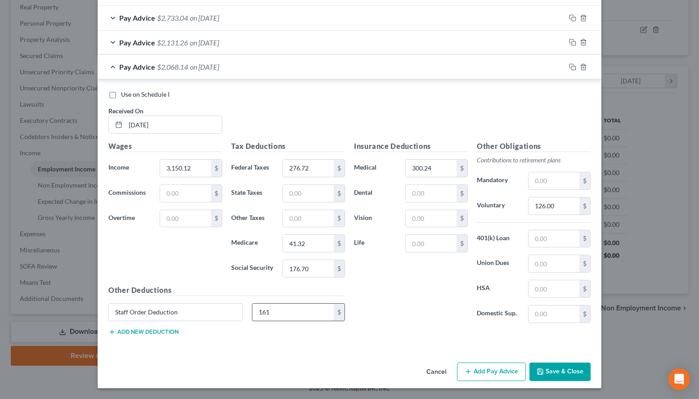
click at [287, 312] on input "161" at bounding box center [293, 311] width 82 height 17
click at [288, 312] on input "161" at bounding box center [293, 311] width 82 height 17
type input "161.90"
click at [482, 366] on button "Add Pay Advice" at bounding box center [491, 371] width 69 height 19
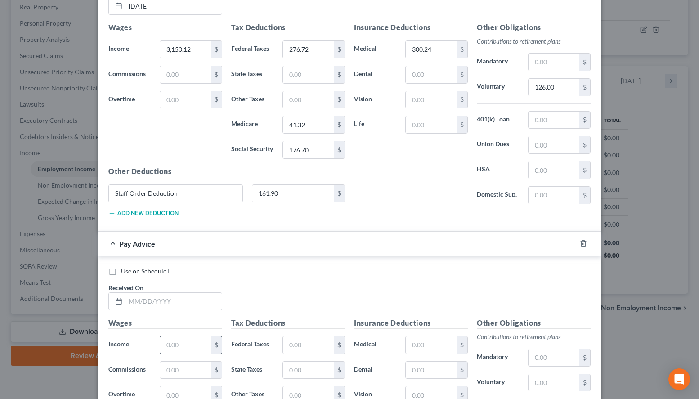
scroll to position [483, 0]
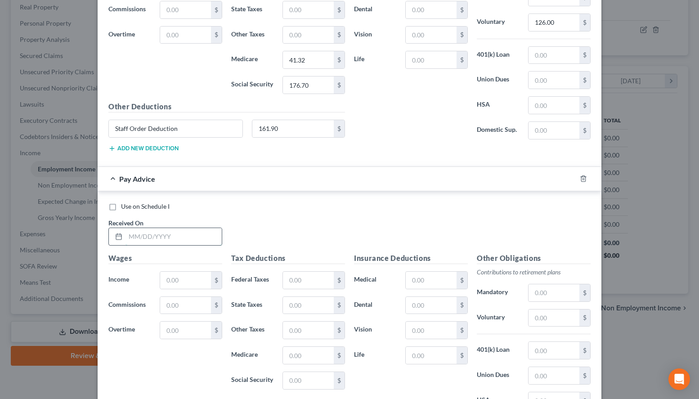
click at [167, 240] on input "text" at bounding box center [173, 236] width 96 height 17
type input "[DATE]"
click at [567, 229] on div "Use on Schedule I Received On * [DATE]" at bounding box center [349, 227] width 491 height 51
click at [197, 283] on input "text" at bounding box center [185, 280] width 51 height 17
type input "2,738.62"
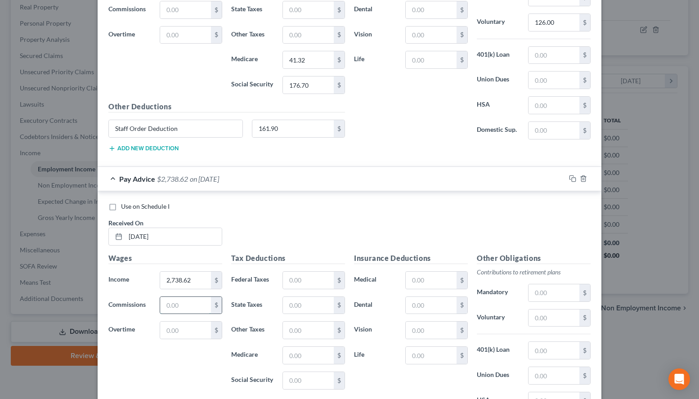
click at [188, 304] on input "text" at bounding box center [185, 305] width 51 height 17
type input "2,023.02"
click at [174, 336] on input "text" at bounding box center [185, 329] width 51 height 17
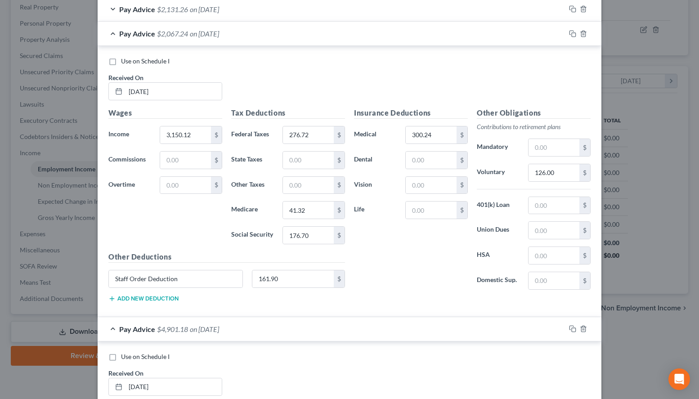
scroll to position [254, 0]
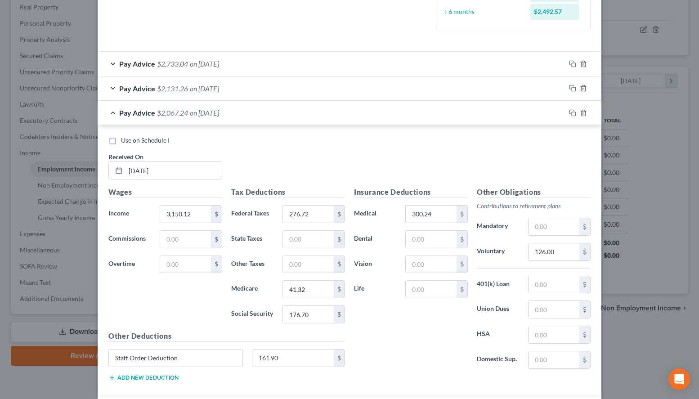
type input "139.54"
click at [249, 119] on div "Pay Advice $2,067.24 on [DATE]" at bounding box center [332, 113] width 468 height 24
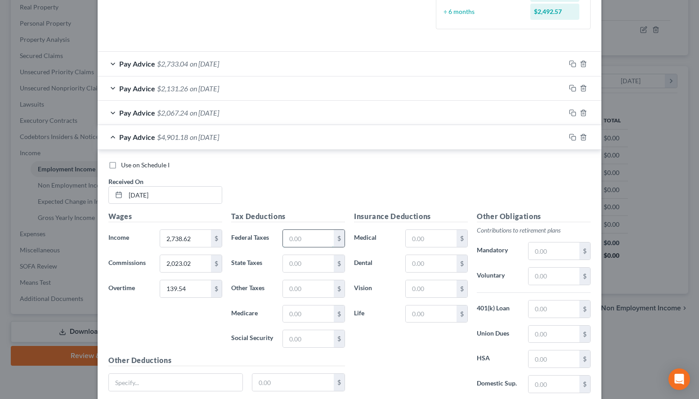
click at [314, 245] on input "text" at bounding box center [308, 238] width 51 height 17
click at [498, 183] on div "Use on Schedule I Received On * [DATE]" at bounding box center [349, 186] width 491 height 51
click at [296, 242] on input "text" at bounding box center [308, 238] width 51 height 17
type input "275.62"
type input "66.71"
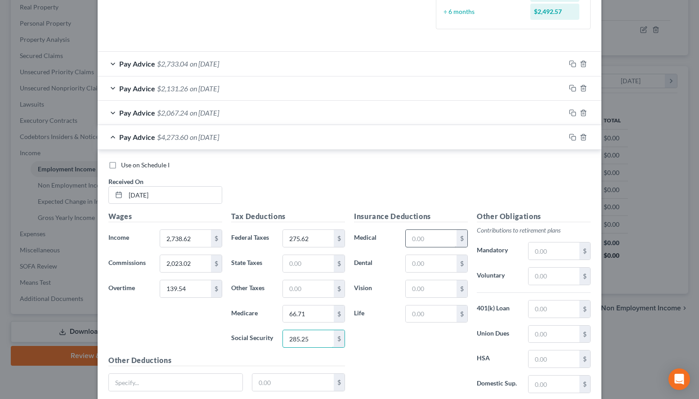
type input "285.25"
click at [431, 233] on input "text" at bounding box center [431, 238] width 51 height 17
click at [491, 198] on div "Use on Schedule I Received On * [DATE]" at bounding box center [349, 186] width 491 height 51
click at [419, 235] on input "text" at bounding box center [431, 238] width 51 height 17
type input "300.24"
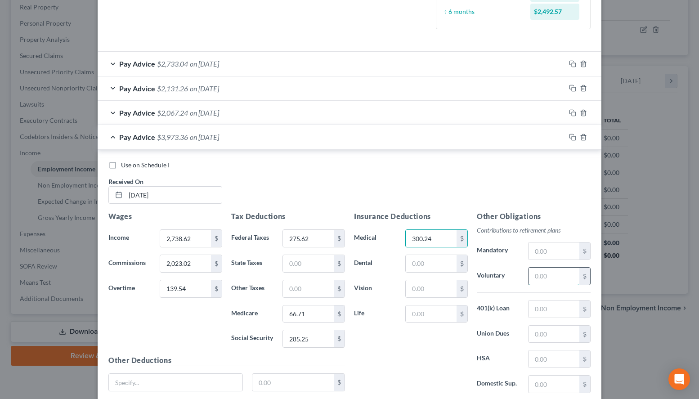
click at [561, 281] on input "text" at bounding box center [553, 276] width 51 height 17
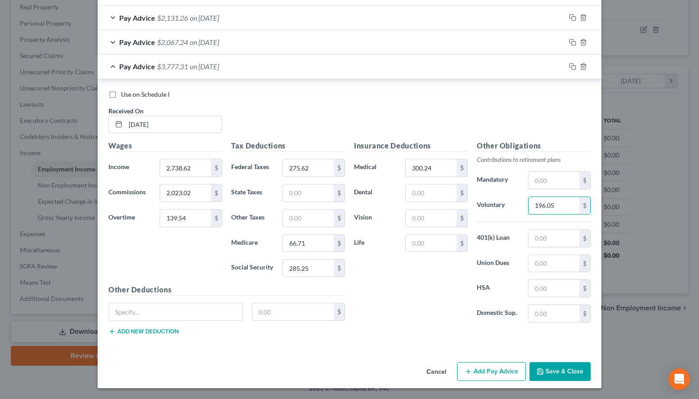
type input "196.05"
click at [469, 366] on button "Add Pay Advice" at bounding box center [491, 371] width 69 height 19
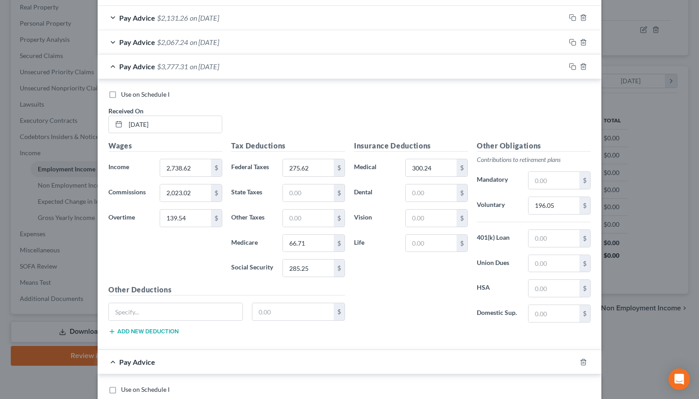
click at [464, 110] on div "Use on Schedule I Received On * [DATE]" at bounding box center [349, 115] width 491 height 51
click at [196, 167] on input "2,738.62" at bounding box center [185, 167] width 51 height 17
drag, startPoint x: 200, startPoint y: 172, endPoint x: 127, endPoint y: 156, distance: 75.1
click at [160, 159] on input "2,738.62" at bounding box center [185, 167] width 51 height 17
type input "1,372.77"
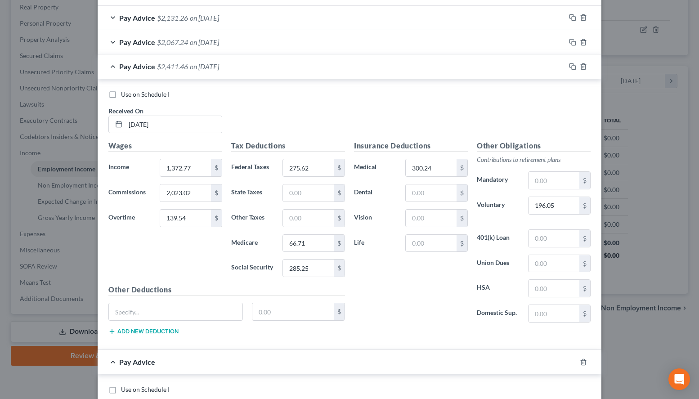
click at [448, 105] on div "Use on Schedule I Received On * [DATE]" at bounding box center [349, 115] width 491 height 51
click at [237, 104] on div "Use on Schedule I Received On * [DATE]" at bounding box center [349, 115] width 491 height 51
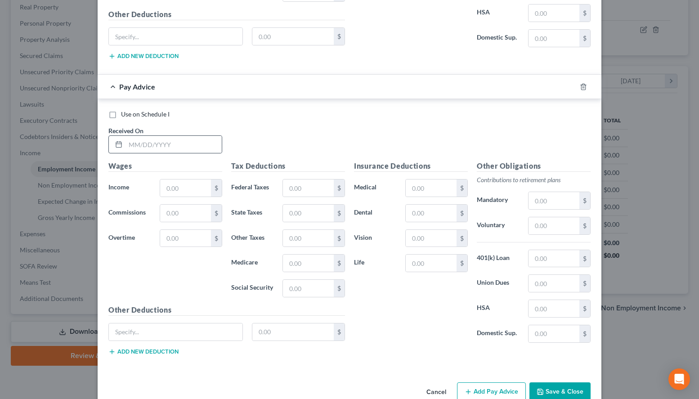
click at [199, 136] on div at bounding box center [165, 144] width 114 height 18
click at [198, 147] on input "text" at bounding box center [173, 144] width 96 height 17
type input "[DATE]"
type input "2,212.47"
click at [186, 214] on input "text" at bounding box center [185, 213] width 51 height 17
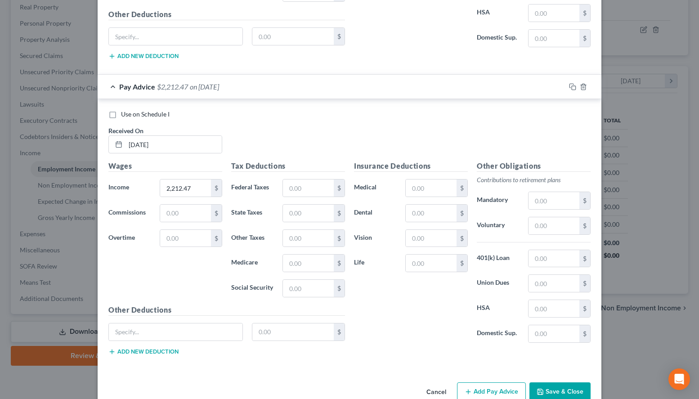
click at [453, 124] on div "Use on Schedule I Received On * [DATE]" at bounding box center [349, 135] width 491 height 51
click at [195, 208] on input "text" at bounding box center [185, 213] width 51 height 17
type input "1,613.12"
click at [483, 133] on div "Use on Schedule I Received On * [DATE]" at bounding box center [349, 135] width 491 height 51
click at [312, 187] on input "text" at bounding box center [308, 187] width 51 height 17
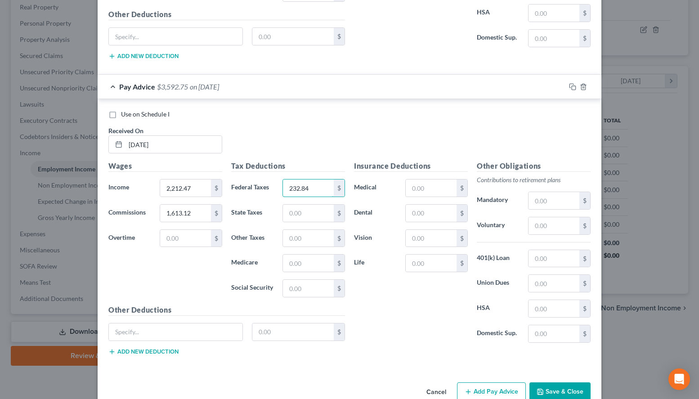
type input "232.84"
type input "61.33"
type input "262.23"
click at [436, 192] on input "text" at bounding box center [431, 187] width 51 height 17
click at [452, 196] on input "text" at bounding box center [431, 187] width 51 height 17
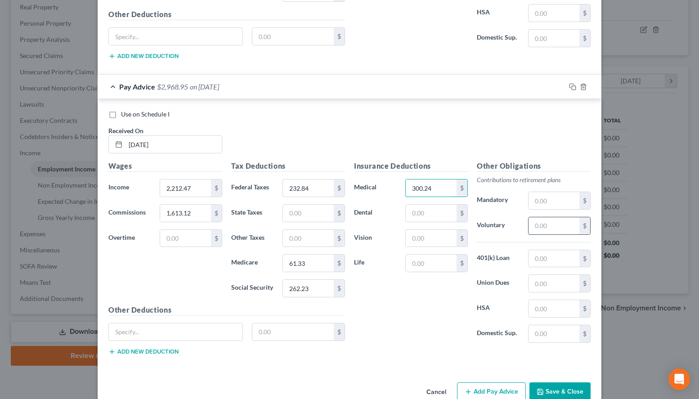
type input "300.24"
click at [552, 226] on input "text" at bounding box center [553, 225] width 51 height 17
type input "181.19"
click at [495, 132] on div "Use on Schedule I Received On * [DATE]" at bounding box center [349, 135] width 491 height 51
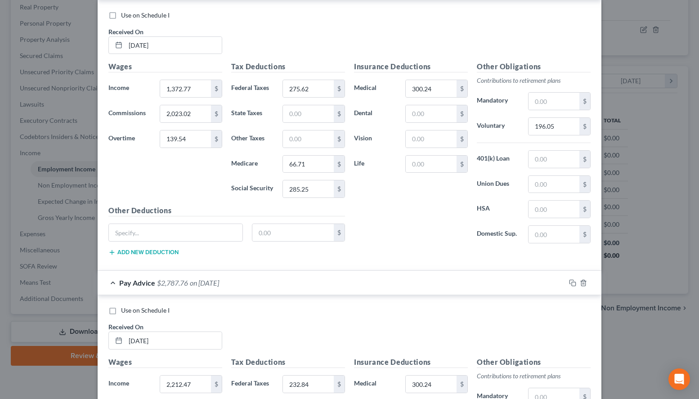
scroll to position [370, 0]
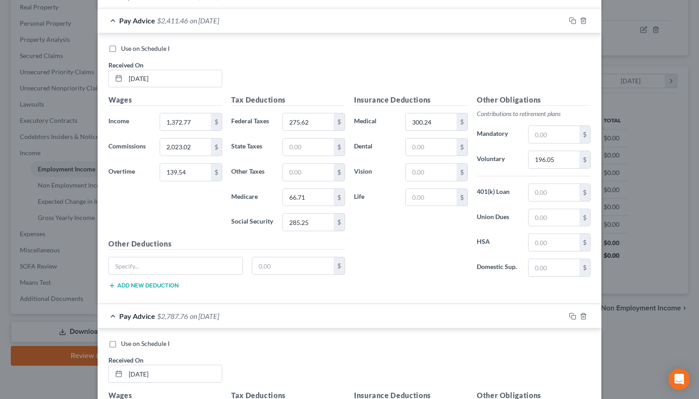
click at [266, 24] on div "Pay Advice $2,411.46 on [DATE]" at bounding box center [332, 21] width 468 height 24
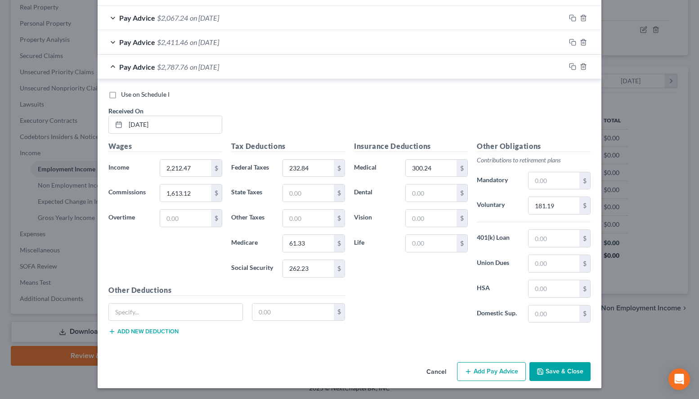
scroll to position [349, 0]
click at [468, 370] on icon "button" at bounding box center [467, 371] width 7 height 7
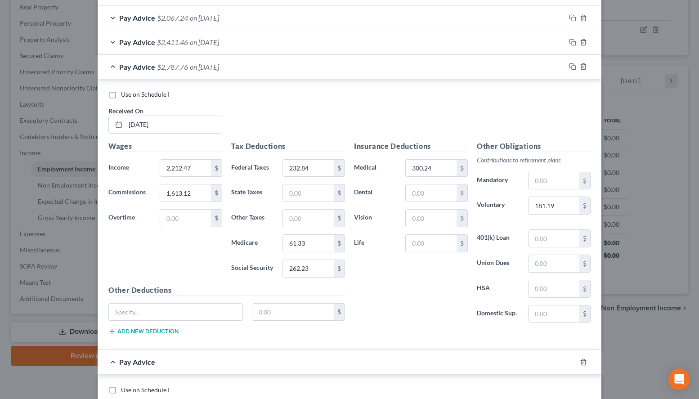
click at [556, 104] on div "Use on Schedule I Received On * [DATE]" at bounding box center [349, 115] width 491 height 51
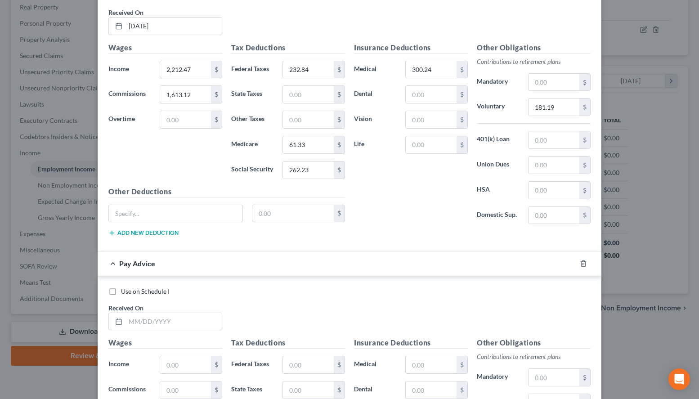
scroll to position [486, 0]
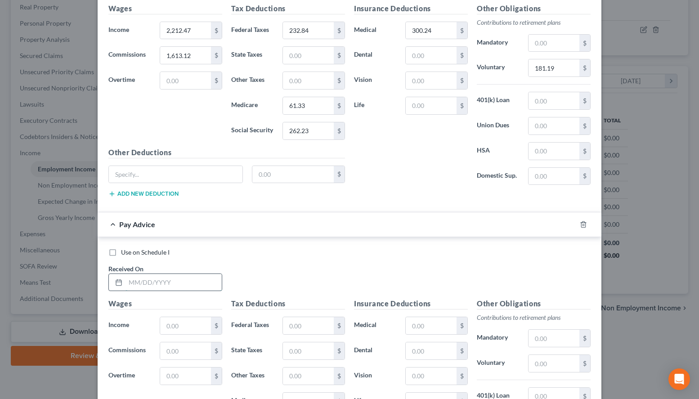
click at [210, 280] on input "text" at bounding box center [173, 282] width 96 height 17
type input "[DATE]"
type input "2,318.89"
click at [195, 357] on input "text" at bounding box center [185, 350] width 51 height 17
click at [485, 283] on div "Use on Schedule I Received On * [DATE]" at bounding box center [349, 273] width 491 height 51
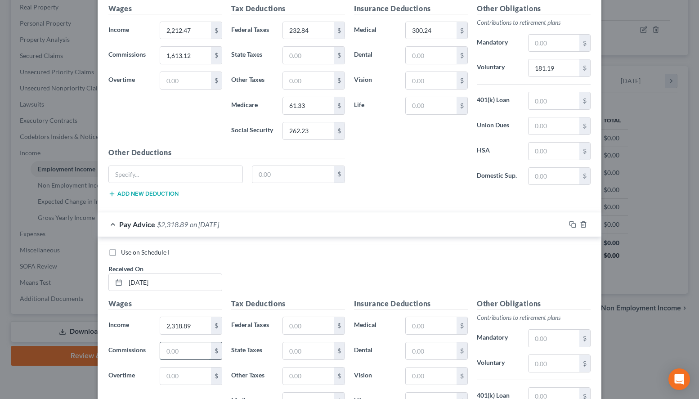
click at [193, 349] on input "text" at bounding box center [185, 350] width 51 height 17
type input "1,985.58"
click at [289, 332] on input "text" at bounding box center [308, 325] width 51 height 17
type input "324.03"
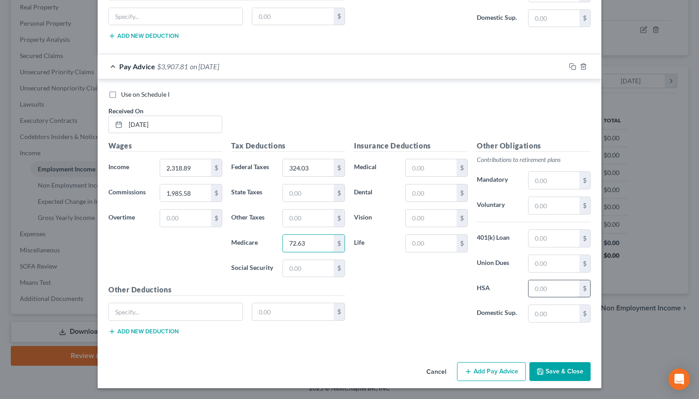
type input "72.63"
type input "310.54"
click at [430, 169] on input "text" at bounding box center [431, 167] width 51 height 17
click at [556, 206] on input "text" at bounding box center [553, 205] width 51 height 17
click at [562, 210] on input "200." at bounding box center [553, 205] width 51 height 17
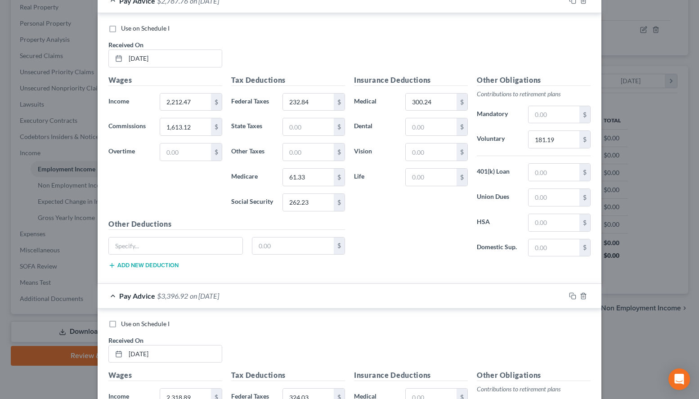
scroll to position [323, 0]
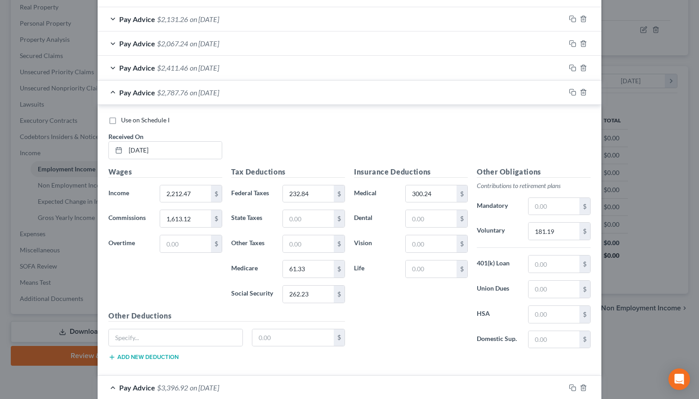
type input "200.35"
click at [387, 89] on div "Pay Advice $2,787.76 on [DATE]" at bounding box center [332, 92] width 468 height 24
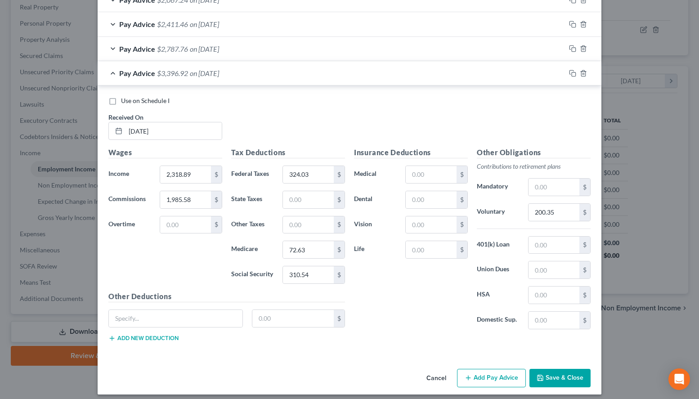
scroll to position [373, 0]
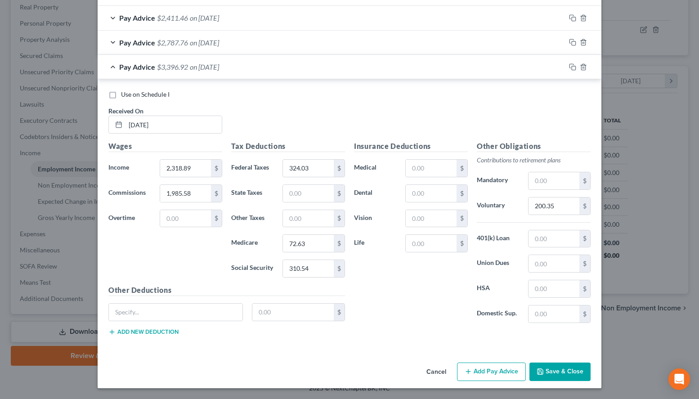
click at [483, 374] on button "Add Pay Advice" at bounding box center [491, 371] width 69 height 19
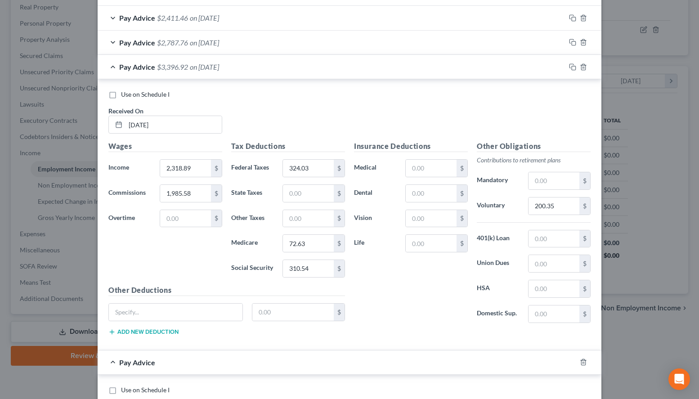
click at [473, 99] on div "Use on Schedule I" at bounding box center [349, 94] width 482 height 9
click at [524, 90] on div "Use on Schedule I Received On * [DATE] Wages Income * 2,318.89 $ Commissions 1,…" at bounding box center [350, 214] width 504 height 271
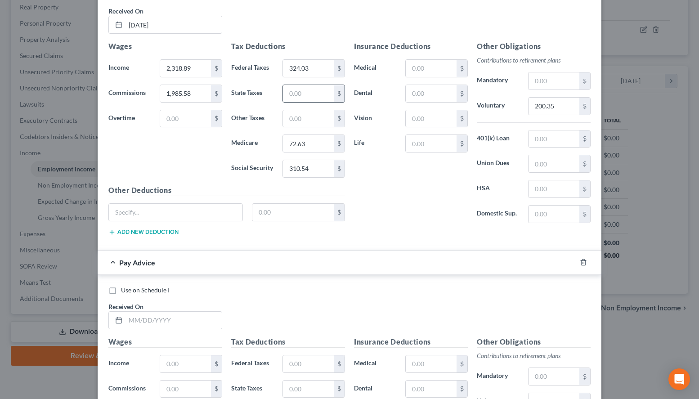
scroll to position [557, 0]
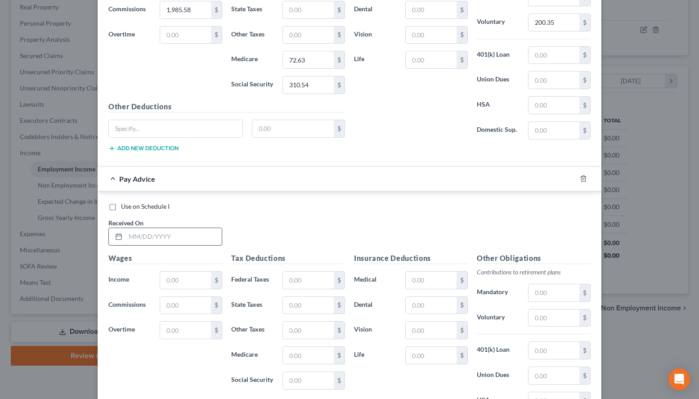
click at [188, 237] on input "text" at bounding box center [173, 236] width 96 height 17
type input "[DATE]"
click at [515, 214] on div "Use on Schedule I Received On * [DATE]" at bounding box center [349, 227] width 491 height 51
click at [174, 272] on input "text" at bounding box center [185, 280] width 51 height 17
type input "1,229.95"
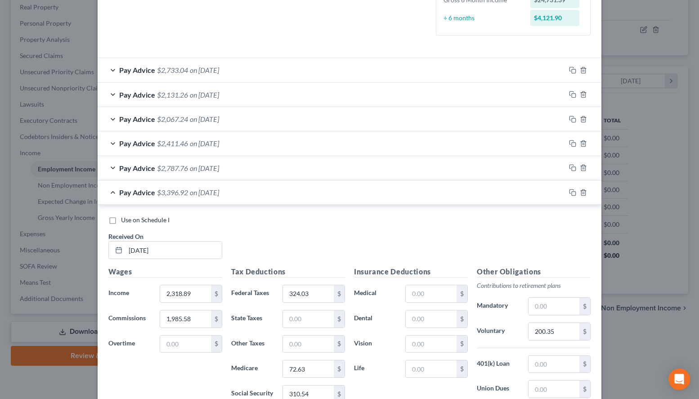
scroll to position [236, 0]
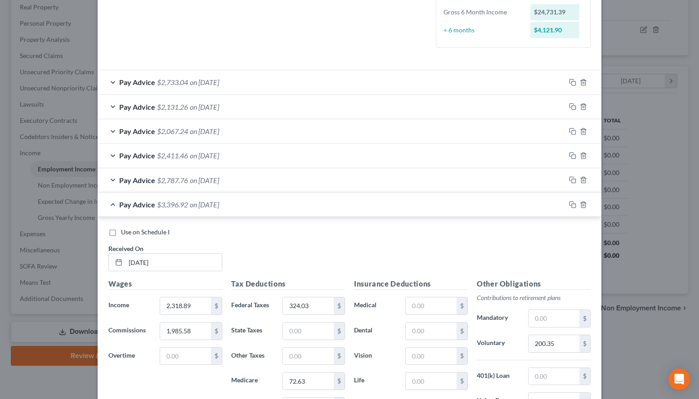
type input "1,781.80"
click at [300, 207] on div "Pay Advice $3,396.92 on [DATE]" at bounding box center [332, 204] width 468 height 24
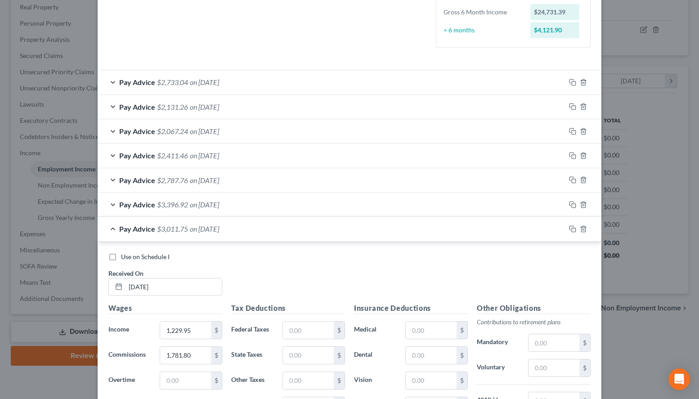
scroll to position [398, 0]
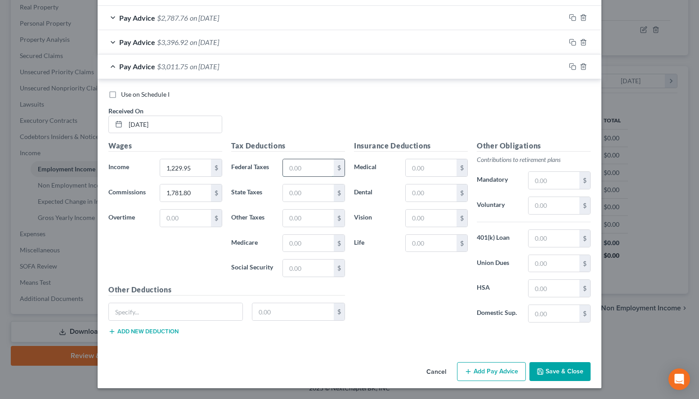
click at [306, 165] on input "text" at bounding box center [308, 167] width 51 height 17
click at [464, 125] on div "Use on Schedule I Received On * [DATE]" at bounding box center [349, 115] width 491 height 51
click at [305, 167] on input "text" at bounding box center [308, 167] width 51 height 17
type input "293.63"
type input "68.80"
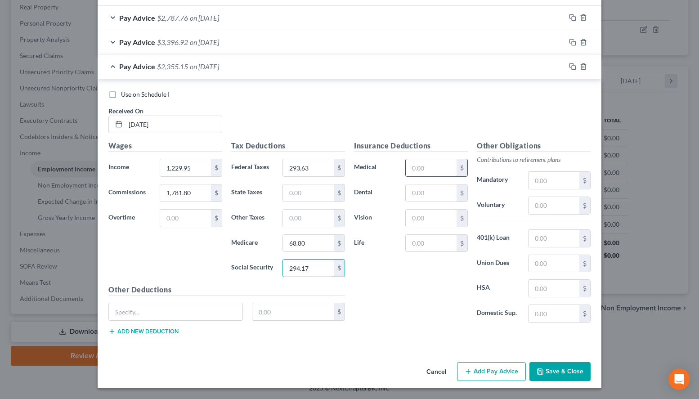
type input "294.17"
click at [423, 175] on input "text" at bounding box center [431, 167] width 51 height 17
click at [547, 210] on input "text" at bounding box center [553, 205] width 51 height 17
type input "189.79"
click at [469, 93] on div "Use on Schedule I" at bounding box center [349, 94] width 482 height 9
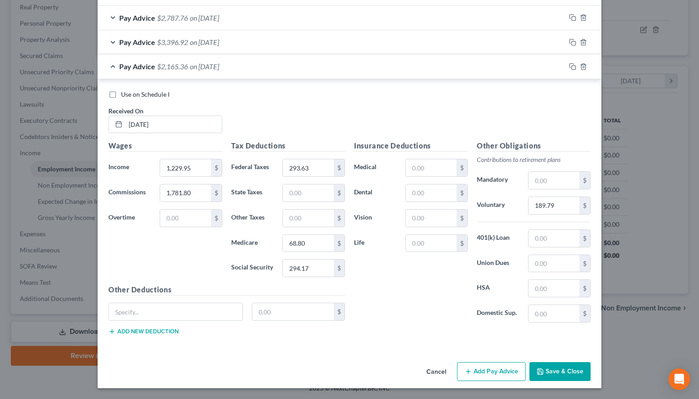
click at [470, 370] on icon "button" at bounding box center [467, 371] width 7 height 7
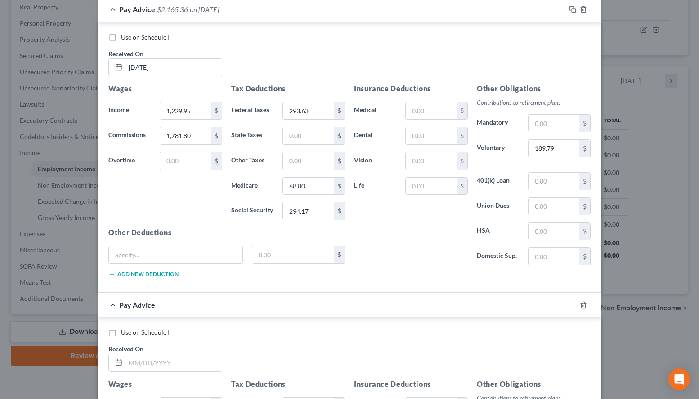
scroll to position [535, 0]
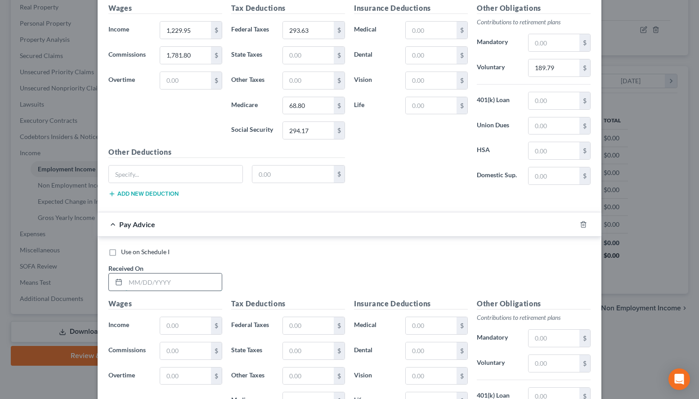
click at [138, 283] on input "text" at bounding box center [173, 281] width 96 height 17
type input "[DATE]"
click at [595, 267] on div "Use on Schedule I Received On * [DATE] Wages Income * $ Commissions $ Overtime …" at bounding box center [350, 371] width 504 height 270
click at [187, 326] on input "text" at bounding box center [185, 325] width 51 height 17
type input "1,269.97"
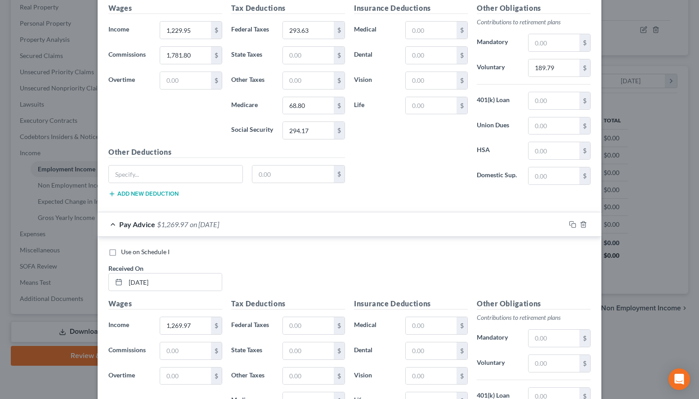
click at [529, 254] on div "Use on Schedule I" at bounding box center [349, 251] width 482 height 9
click at [192, 354] on input "text" at bounding box center [185, 350] width 51 height 17
type input "1,802.04"
click at [320, 323] on input "text" at bounding box center [308, 325] width 51 height 17
click at [452, 249] on div "Use on Schedule I" at bounding box center [349, 251] width 482 height 9
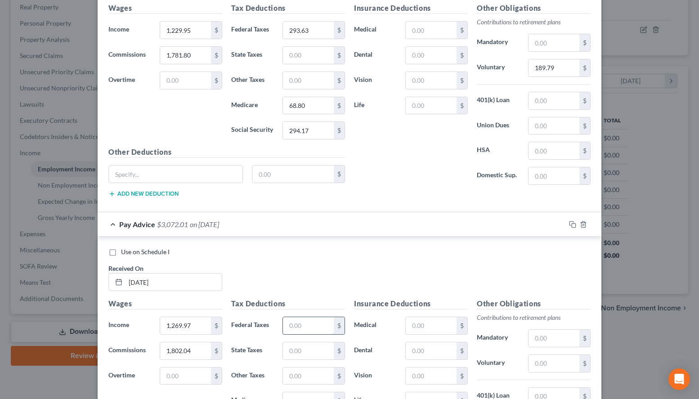
click at [304, 323] on input "text" at bounding box center [308, 325] width 51 height 17
type input "299.46"
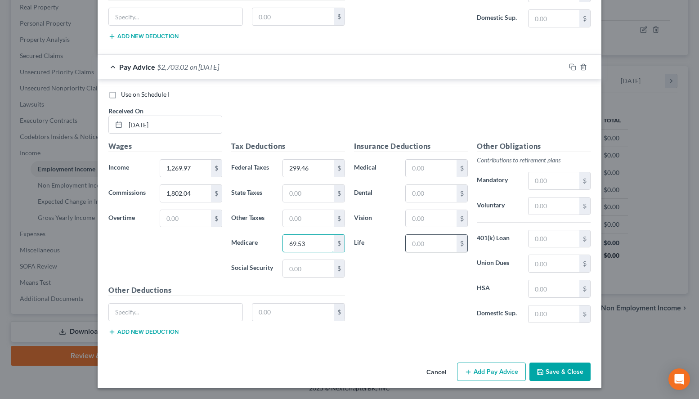
type input "69.53"
type input "297.31"
click at [451, 168] on input "text" at bounding box center [431, 168] width 51 height 17
click at [532, 200] on input "text" at bounding box center [553, 205] width 51 height 17
type input "191.81"
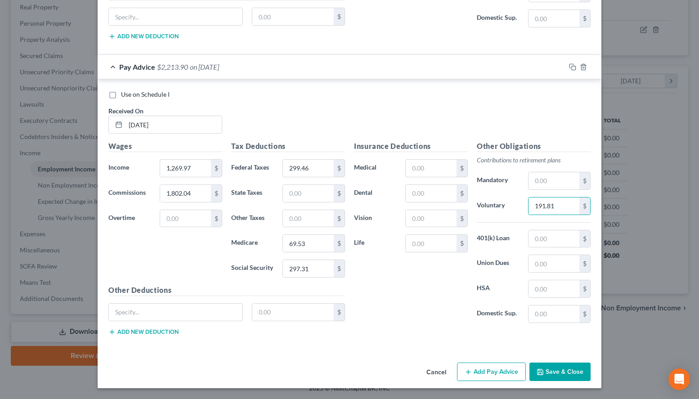
click at [472, 374] on icon "button" at bounding box center [467, 371] width 7 height 7
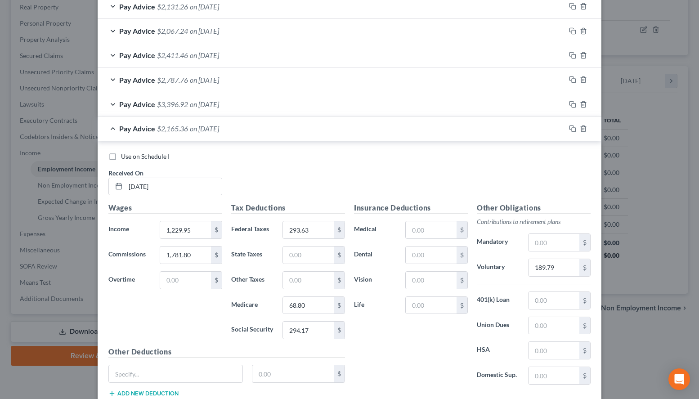
scroll to position [326, 0]
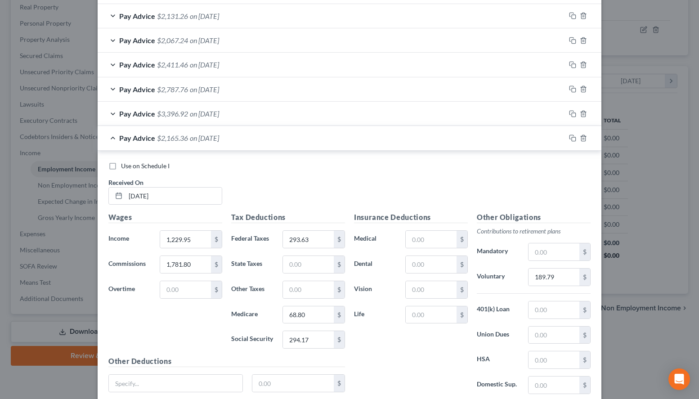
click at [245, 142] on div "Pay Advice $2,165.36 on [DATE]" at bounding box center [332, 138] width 468 height 24
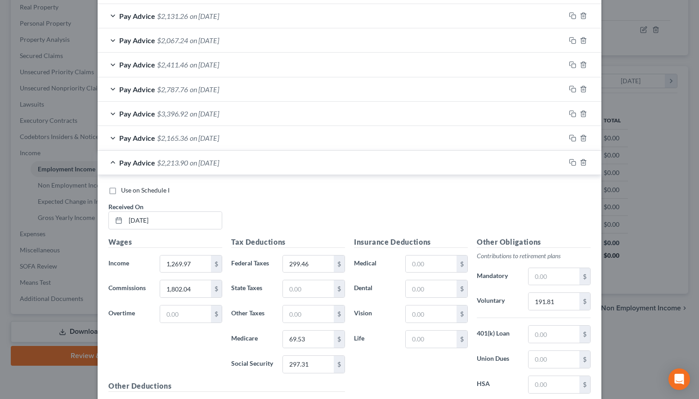
click at [464, 200] on div "Use on Schedule I Received On * [DATE]" at bounding box center [349, 211] width 491 height 51
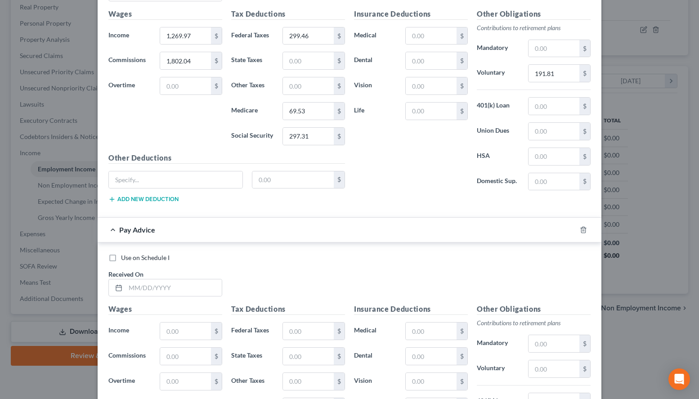
scroll to position [556, 0]
click at [157, 290] on input "text" at bounding box center [173, 286] width 96 height 17
click at [518, 267] on div "Use on Schedule I Received On *" at bounding box center [349, 277] width 491 height 51
click at [169, 286] on input "text" at bounding box center [173, 286] width 96 height 17
type input "[DATE]"
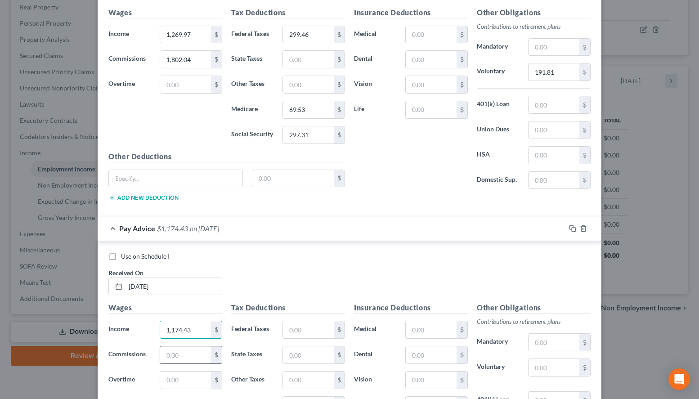
type input "1,174.43"
click at [176, 349] on input "text" at bounding box center [185, 354] width 51 height 17
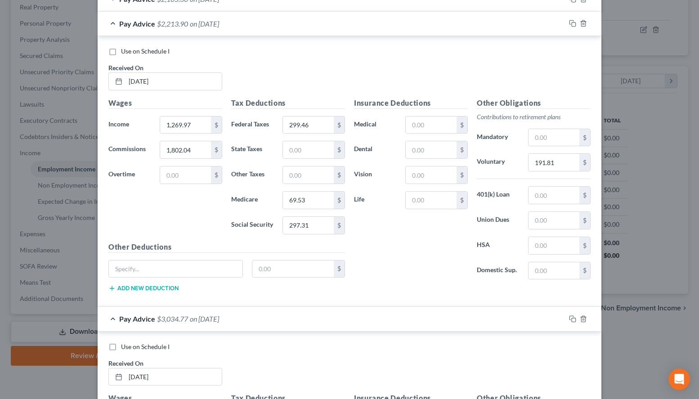
scroll to position [464, 0]
type input "1,860.34"
click at [279, 31] on div "Pay Advice $2,213.90 on [DATE]" at bounding box center [332, 25] width 468 height 24
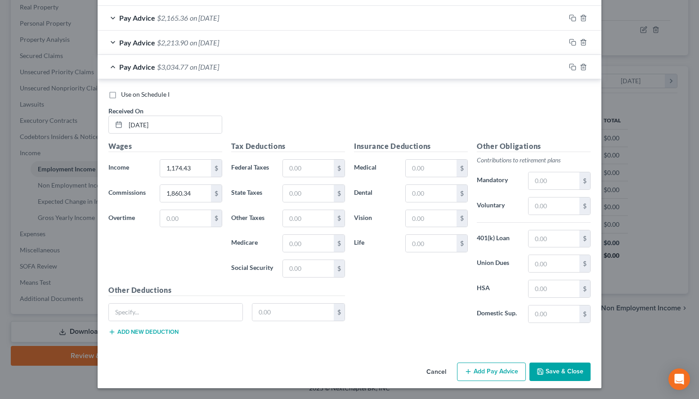
scroll to position [446, 0]
click at [309, 168] on input "text" at bounding box center [308, 168] width 51 height 17
click at [480, 289] on label "HSA" at bounding box center [497, 289] width 51 height 18
click at [317, 162] on input "text" at bounding box center [308, 168] width 51 height 17
type input "280.24"
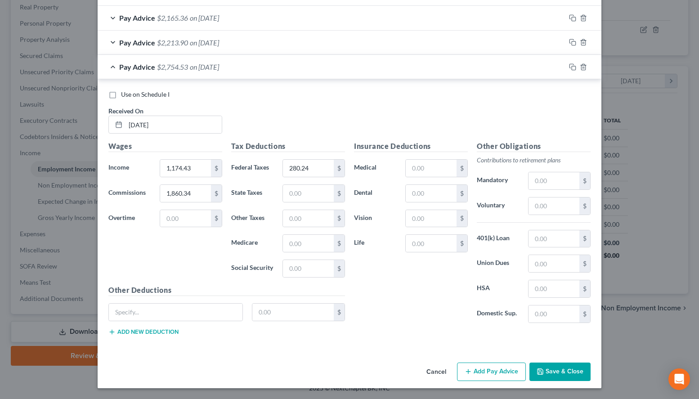
click at [472, 145] on div "Insurance Deductions Medical $ Dental $ Vision $ Life $" at bounding box center [410, 235] width 123 height 189
click at [310, 235] on div "$" at bounding box center [313, 243] width 62 height 18
click at [309, 240] on input "text" at bounding box center [308, 243] width 51 height 17
type input "67.11"
type input "286.97"
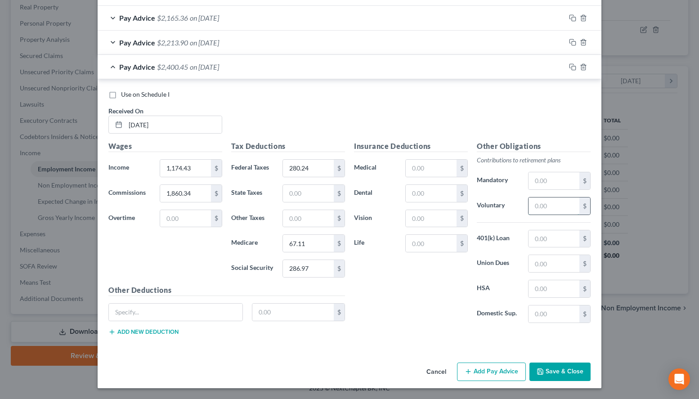
click at [533, 207] on input "text" at bounding box center [553, 205] width 51 height 17
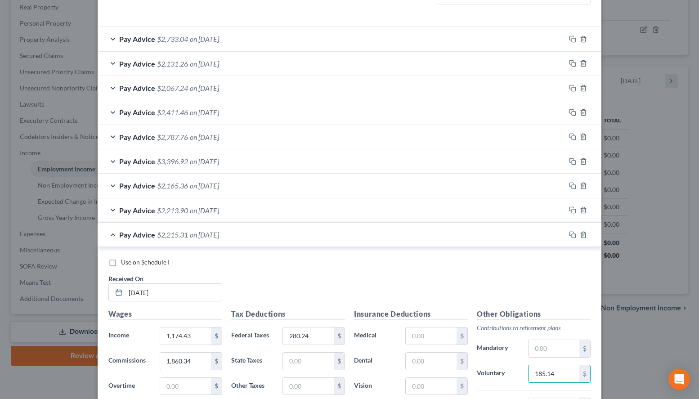
scroll to position [263, 0]
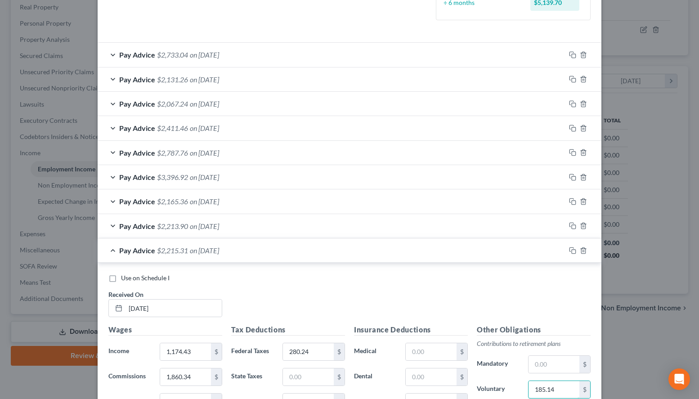
type input "185.14"
click at [217, 55] on span "on [DATE]" at bounding box center [204, 54] width 29 height 9
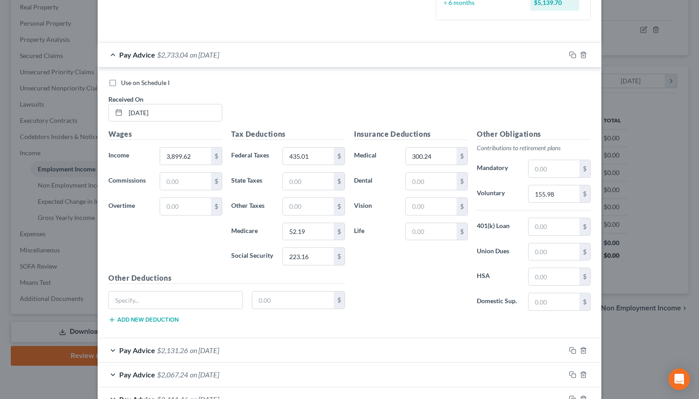
click at [217, 55] on span "on [DATE]" at bounding box center [204, 54] width 29 height 9
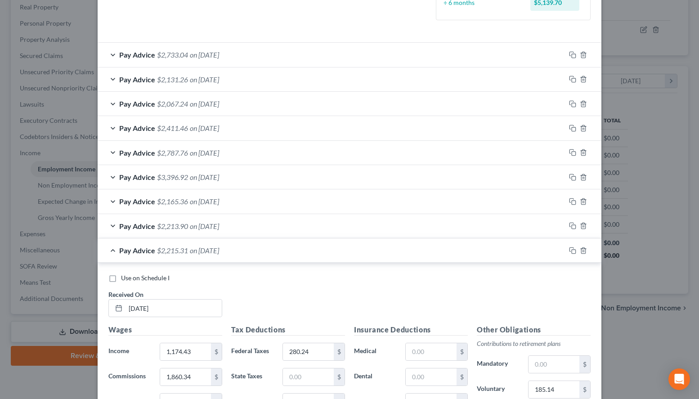
click at [219, 78] on span "on [DATE]" at bounding box center [204, 79] width 29 height 9
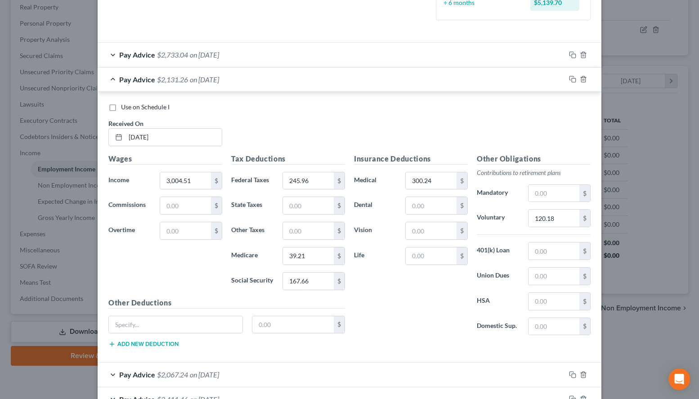
click at [219, 78] on span "on [DATE]" at bounding box center [204, 79] width 29 height 9
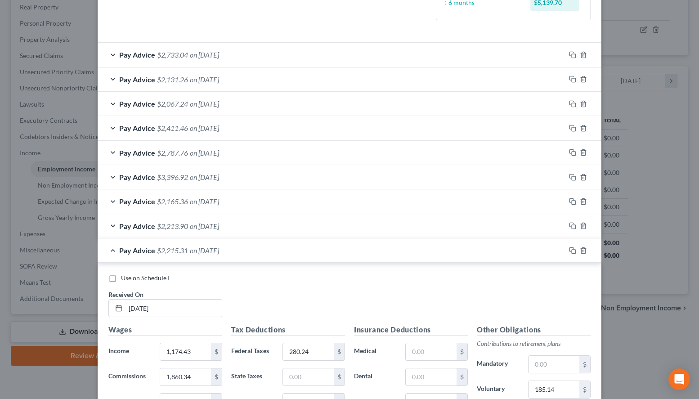
click at [219, 107] on span "on [DATE]" at bounding box center [204, 103] width 29 height 9
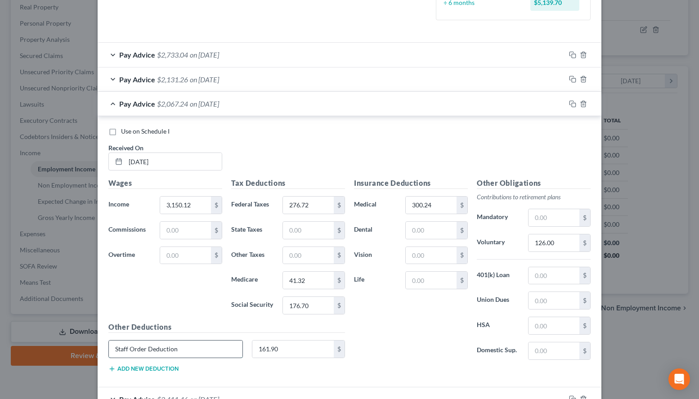
drag, startPoint x: 222, startPoint y: 352, endPoint x: 92, endPoint y: 352, distance: 129.9
click at [109, 352] on input "Staff Order Deduction" at bounding box center [176, 348] width 134 height 17
click at [298, 108] on div "Pay Advice $2,067.24 on [DATE]" at bounding box center [332, 104] width 468 height 24
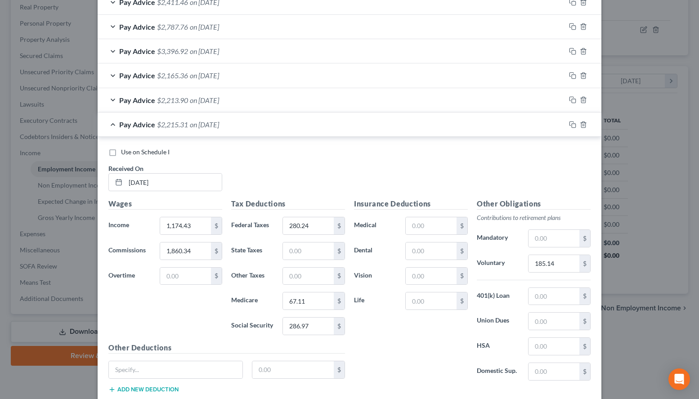
scroll to position [401, 0]
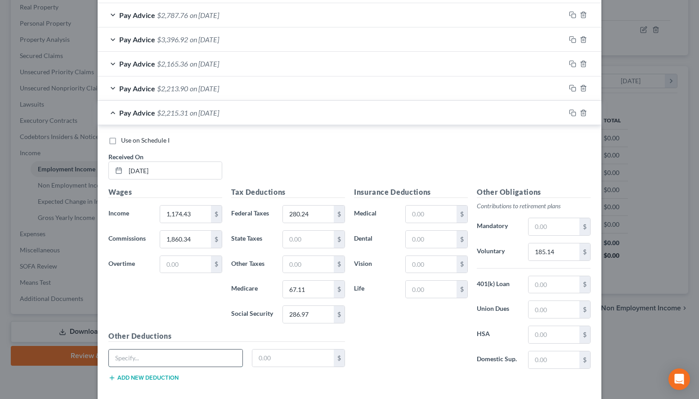
click at [200, 359] on input "text" at bounding box center [176, 357] width 134 height 17
paste input "Staff Order Deduction"
type input "Staff Order Deduction"
click at [316, 355] on input "text" at bounding box center [293, 357] width 82 height 17
type input "217.15"
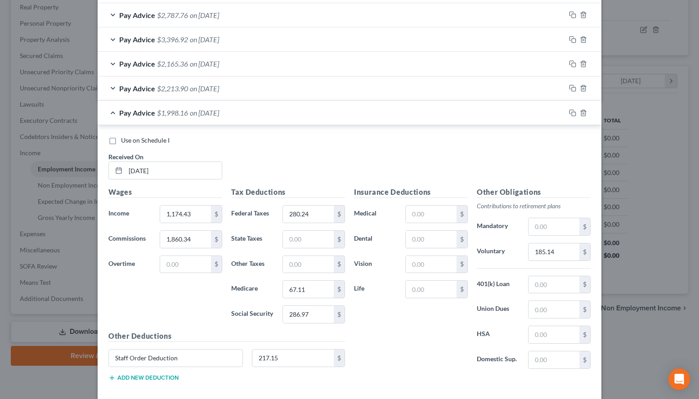
click at [480, 165] on div "Use on Schedule I Received On * [DATE]" at bounding box center [349, 161] width 491 height 51
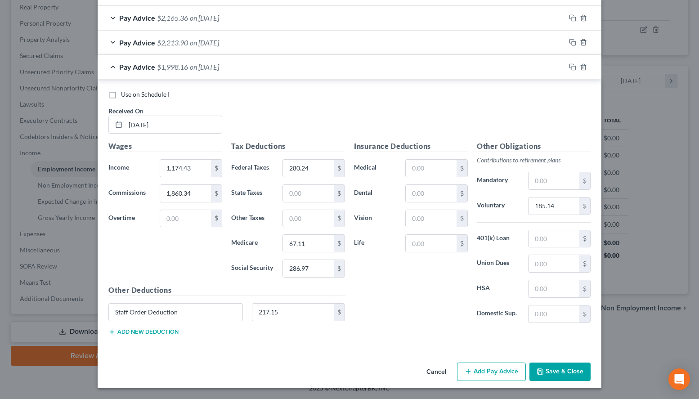
click at [470, 369] on icon "button" at bounding box center [467, 371] width 7 height 7
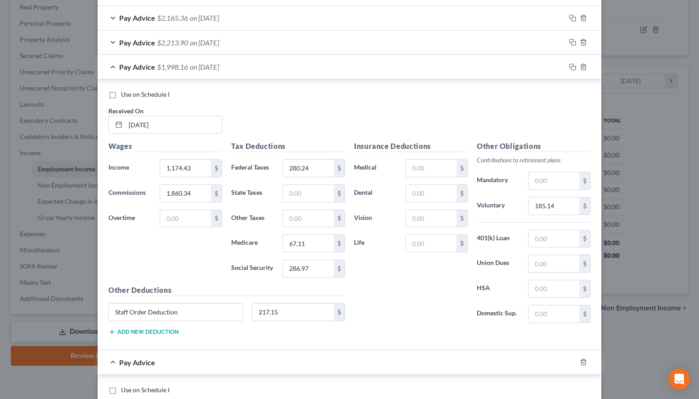
click at [480, 96] on div "Use on Schedule I" at bounding box center [349, 94] width 482 height 9
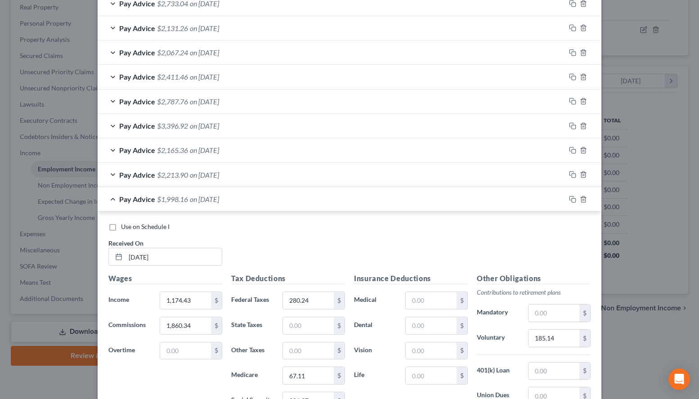
scroll to position [309, 0]
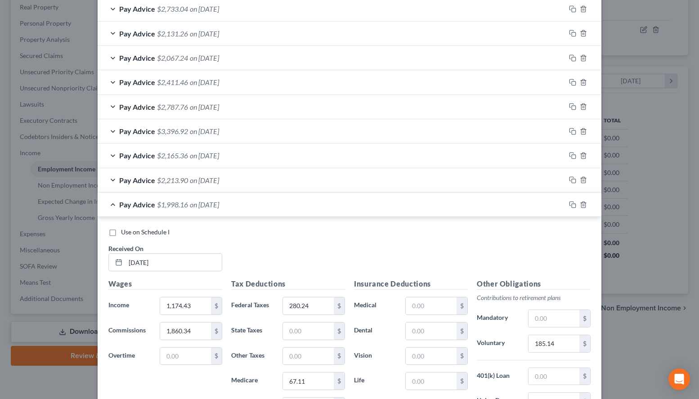
click at [533, 231] on div "Use on Schedule I" at bounding box center [349, 231] width 482 height 9
click at [520, 241] on div "Use on Schedule I Received On * [DATE]" at bounding box center [349, 252] width 491 height 51
click at [231, 215] on div "Pay Advice $1,998.16 on [DATE]" at bounding box center [332, 204] width 468 height 24
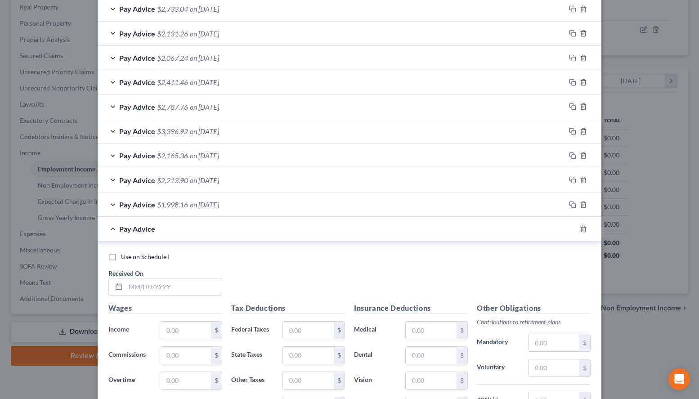
click at [219, 203] on span "on [DATE]" at bounding box center [204, 204] width 29 height 9
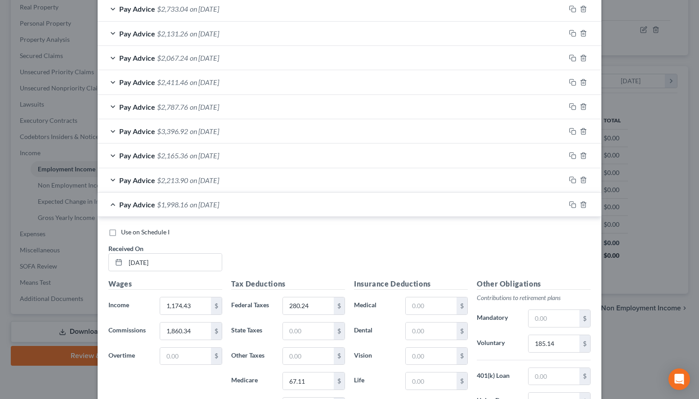
click at [482, 245] on div "Use on Schedule I Received On * [DATE]" at bounding box center [349, 252] width 491 height 51
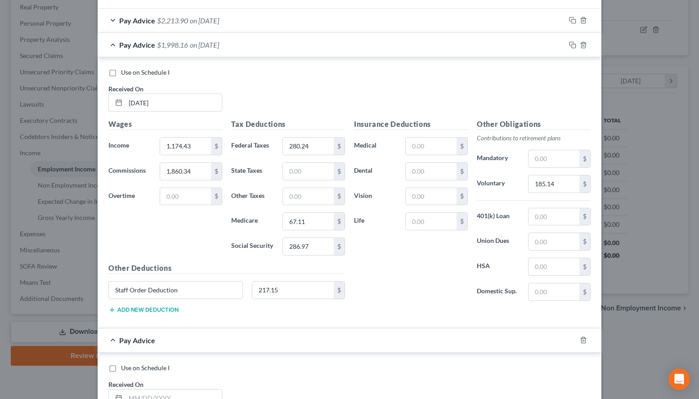
scroll to position [492, 0]
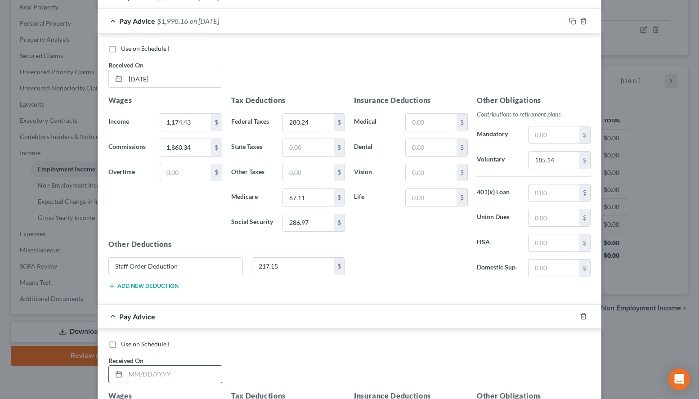
click at [172, 379] on input "text" at bounding box center [173, 374] width 96 height 17
type input "[DATE]"
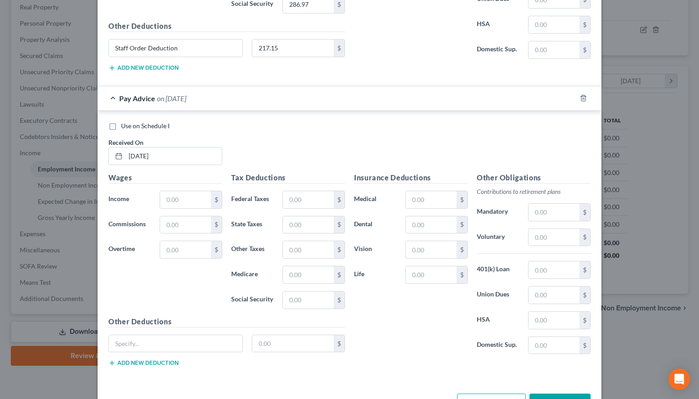
click at [548, 152] on div "Use on Schedule I Received On * [DATE]" at bounding box center [349, 146] width 491 height 51
click at [196, 204] on input "text" at bounding box center [185, 199] width 51 height 17
type input "1,292.10"
click at [161, 231] on input "text" at bounding box center [185, 224] width 51 height 17
click at [485, 165] on div "Use on Schedule I Received On * [DATE]" at bounding box center [349, 146] width 491 height 51
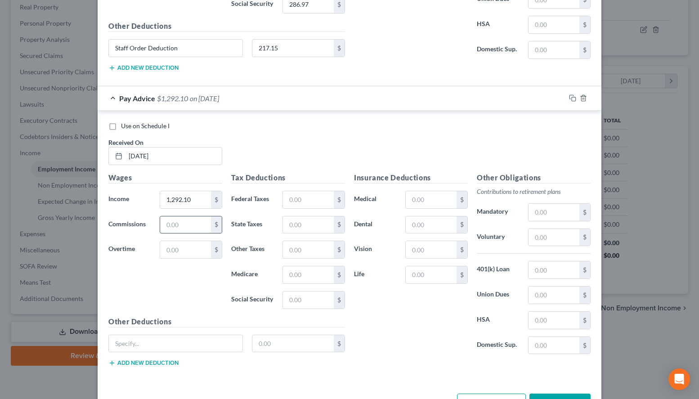
click at [193, 220] on input "text" at bounding box center [185, 224] width 51 height 17
type input "2,146.44"
click at [288, 206] on input "text" at bounding box center [308, 199] width 51 height 17
type input "356.70"
click at [305, 280] on input "text" at bounding box center [308, 274] width 51 height 17
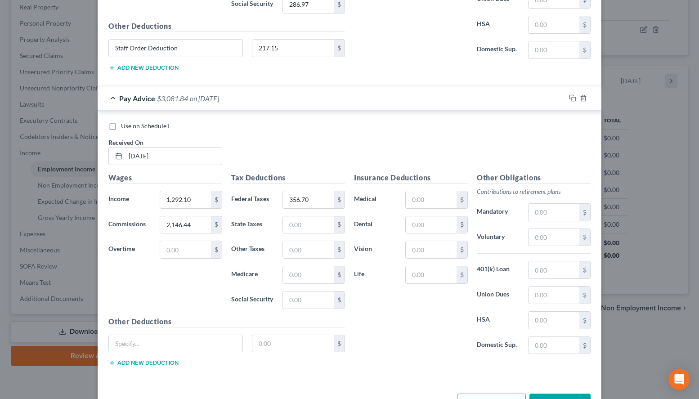
click at [457, 126] on div "Use on Schedule I" at bounding box center [349, 125] width 482 height 9
click at [315, 271] on input "text" at bounding box center [308, 274] width 51 height 17
type input "75.38"
type input "322.31"
click at [555, 236] on input "text" at bounding box center [553, 237] width 51 height 17
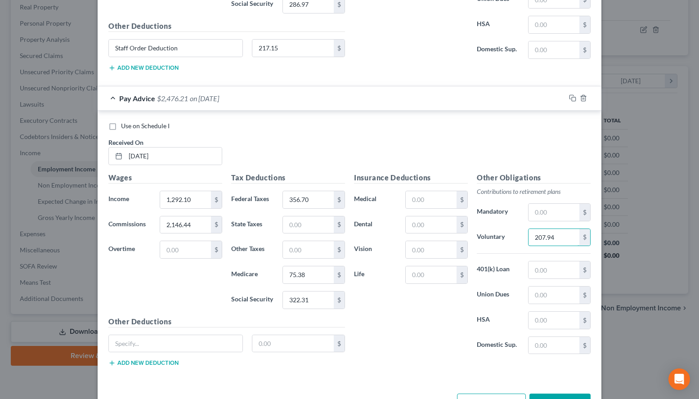
scroll to position [435, 0]
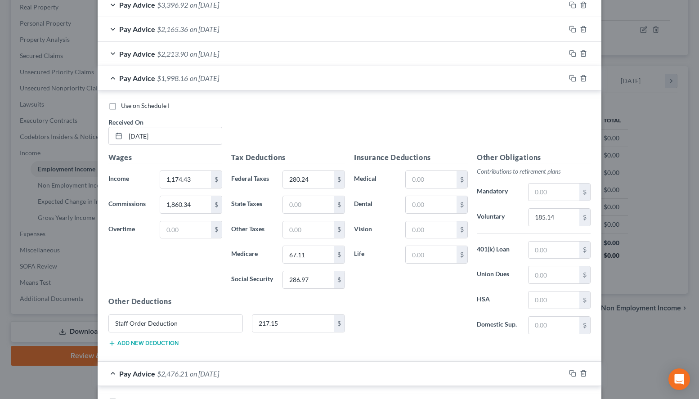
type input "207.94"
click at [301, 88] on div "Pay Advice $1,998.16 on [DATE]" at bounding box center [332, 78] width 468 height 24
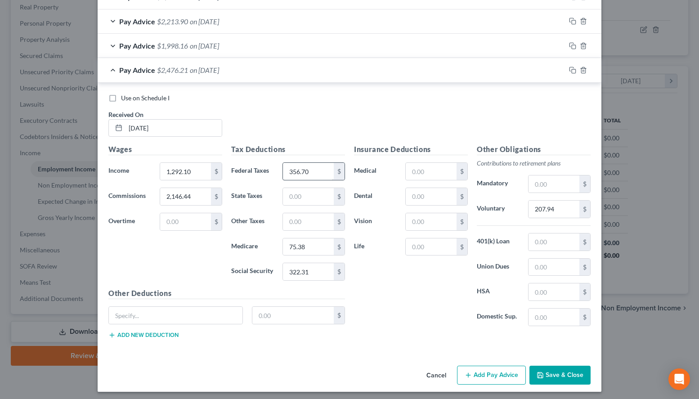
scroll to position [471, 0]
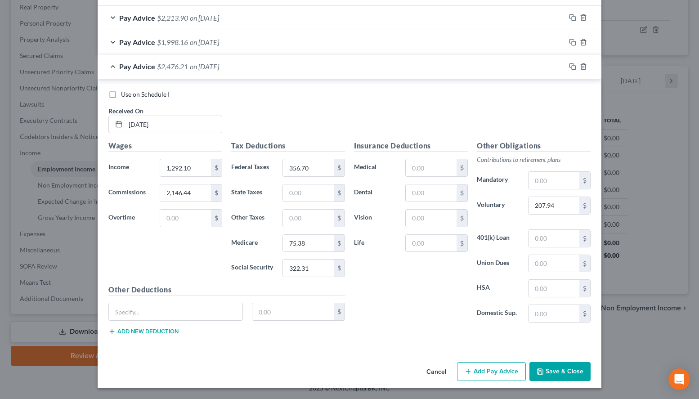
click at [467, 371] on icon "button" at bounding box center [467, 371] width 7 height 7
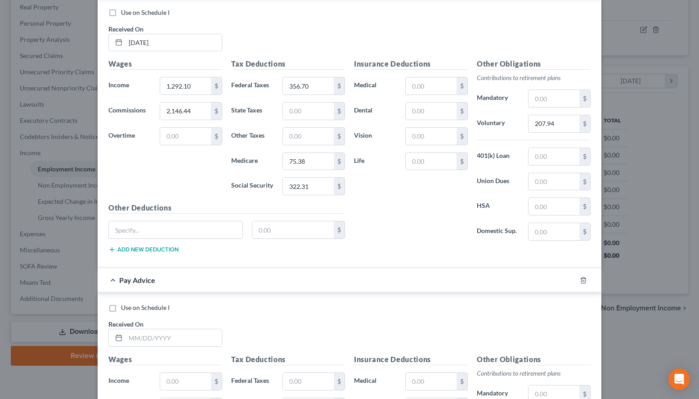
scroll to position [655, 0]
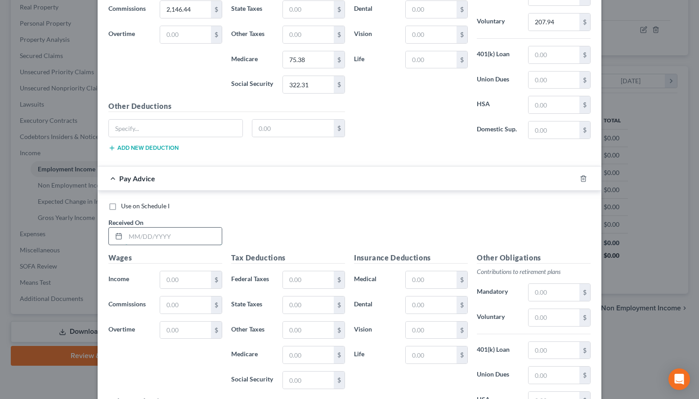
click at [205, 229] on input "text" at bounding box center [173, 235] width 96 height 17
type input "[DATE]"
click at [457, 231] on div "Use on Schedule I Received On * [DATE]" at bounding box center [349, 226] width 491 height 51
click at [181, 276] on input "text" at bounding box center [185, 279] width 51 height 17
type input "1,186.02"
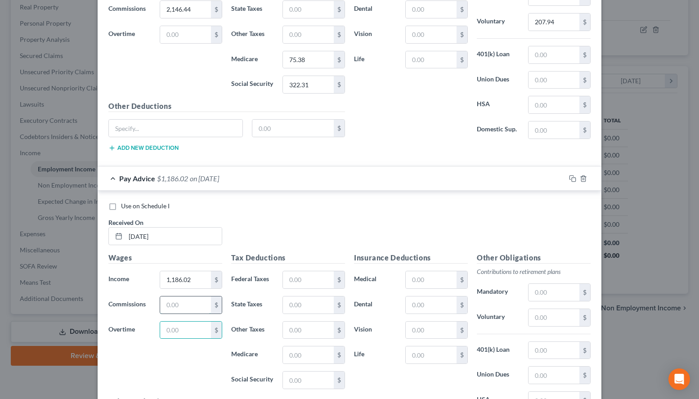
click at [198, 304] on input "text" at bounding box center [185, 304] width 51 height 17
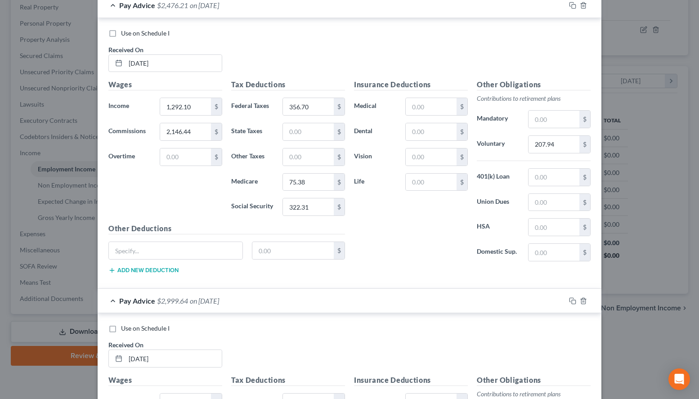
scroll to position [471, 0]
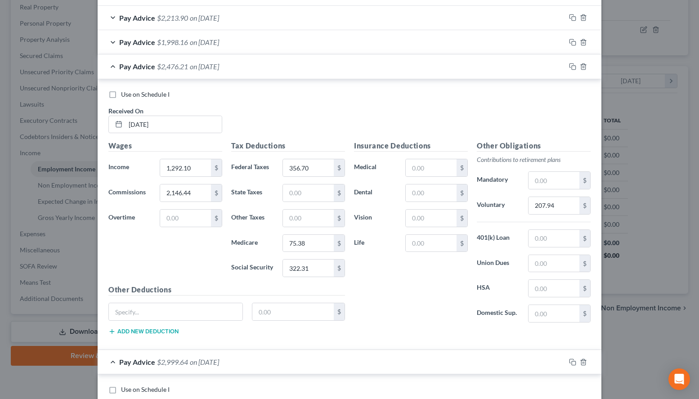
type input "1,813.62"
click at [374, 72] on div "Pay Advice $2,476.21 on [DATE]" at bounding box center [332, 66] width 468 height 24
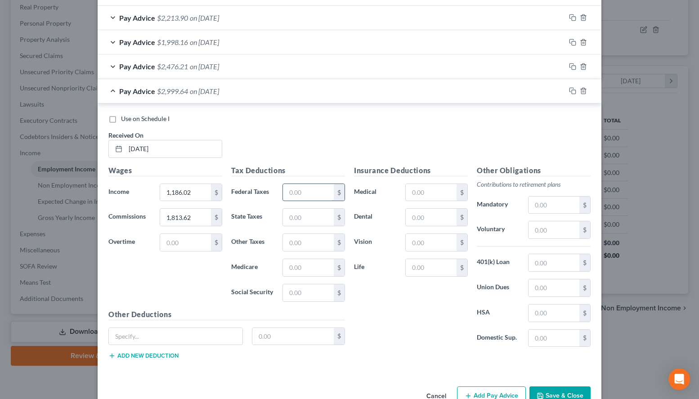
click at [322, 190] on input "text" at bounding box center [308, 192] width 51 height 17
type input "251.52"
type input "63.50"
type input "271.51"
click at [537, 223] on input "text" at bounding box center [553, 229] width 51 height 17
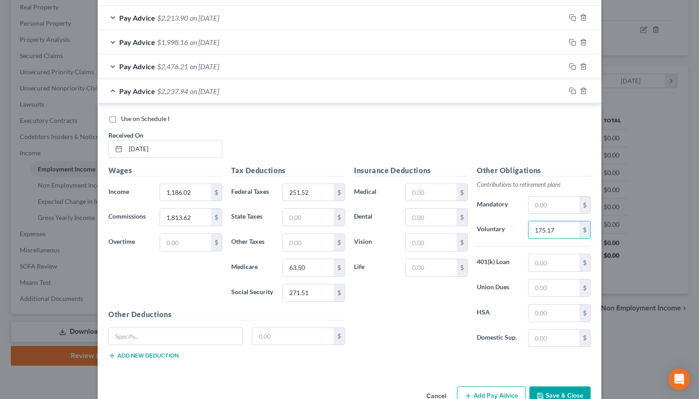
type input "175.17"
click at [566, 131] on div "Use on Schedule I Received On * [DATE]" at bounding box center [349, 139] width 491 height 51
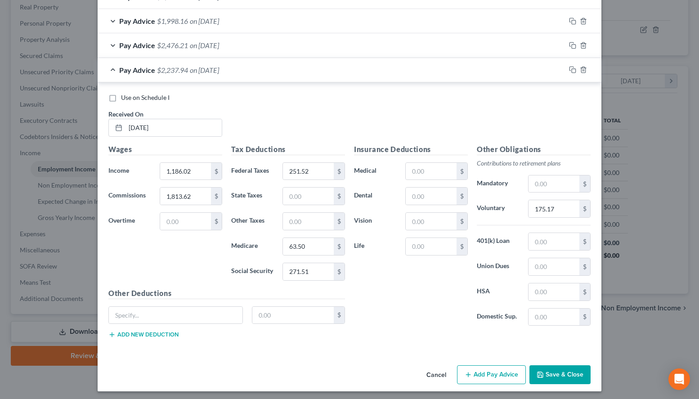
scroll to position [495, 0]
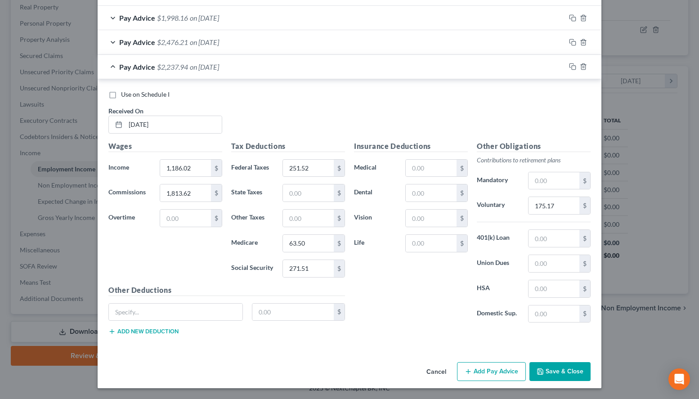
click at [454, 105] on div "Use on Schedule I Received On * [DATE]" at bounding box center [349, 115] width 491 height 51
click at [482, 369] on button "Add Pay Advice" at bounding box center [491, 371] width 69 height 19
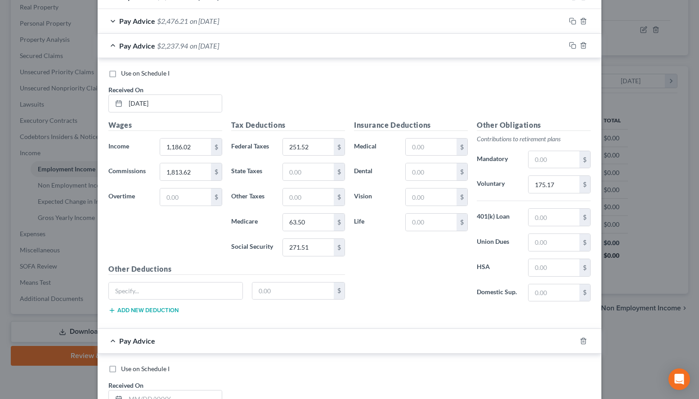
scroll to position [404, 0]
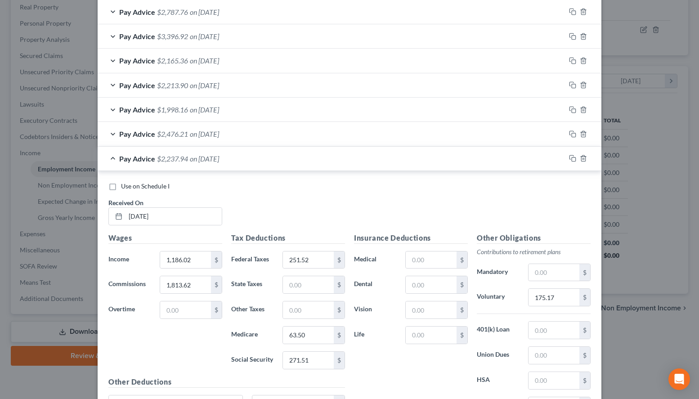
click at [242, 153] on div "Pay Advice $2,237.94 on [DATE]" at bounding box center [332, 159] width 468 height 24
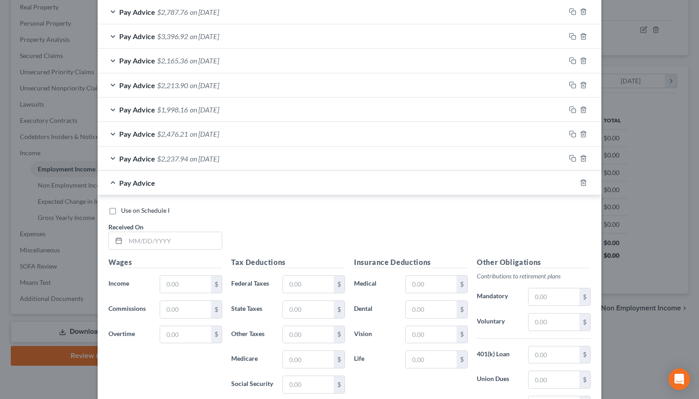
scroll to position [495, 0]
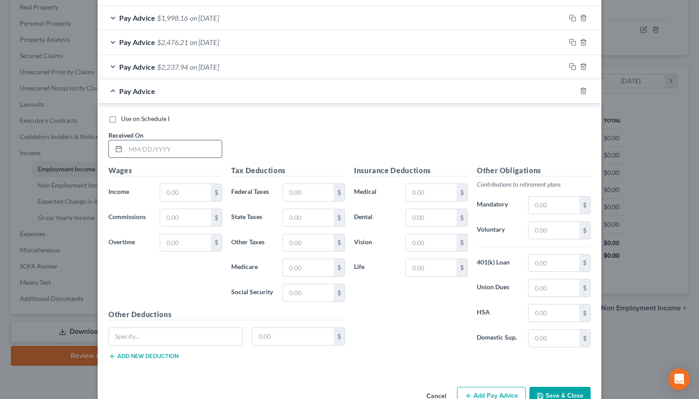
click at [194, 146] on input "text" at bounding box center [173, 148] width 96 height 17
click at [499, 136] on div "Use on Schedule I Received On *" at bounding box center [349, 139] width 491 height 51
click at [177, 152] on input "text" at bounding box center [173, 148] width 96 height 17
type input "[DATE]"
type input "0"
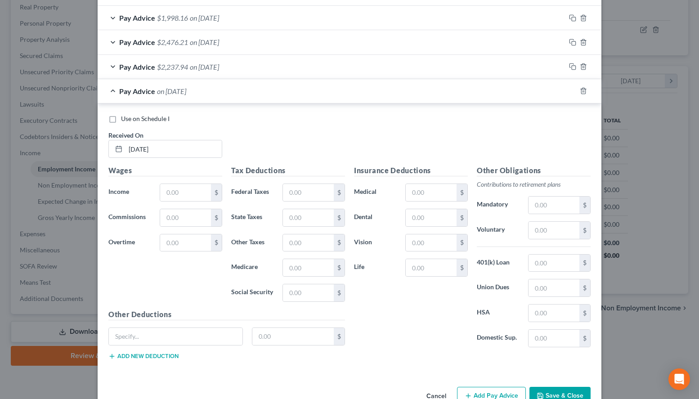
click at [468, 158] on div "Use on Schedule I Received On * [DATE]" at bounding box center [349, 139] width 491 height 51
click at [177, 196] on input "text" at bounding box center [185, 192] width 51 height 17
type input "1,029.91"
click at [190, 214] on input "text" at bounding box center [185, 217] width 51 height 17
type input "1,901.38"
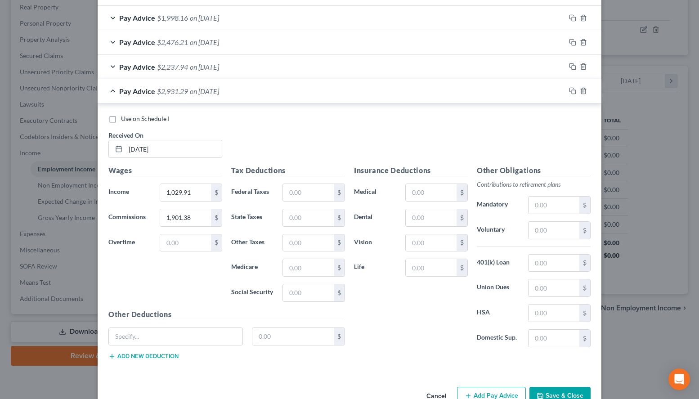
click at [535, 158] on div "Use on Schedule I Received On * [DATE]" at bounding box center [349, 139] width 491 height 51
click at [288, 190] on input "text" at bounding box center [308, 192] width 51 height 17
type input "284.00"
click at [464, 140] on div "Use on Schedule I Received On * [DATE]" at bounding box center [349, 139] width 491 height 51
click at [298, 272] on input "text" at bounding box center [308, 267] width 51 height 17
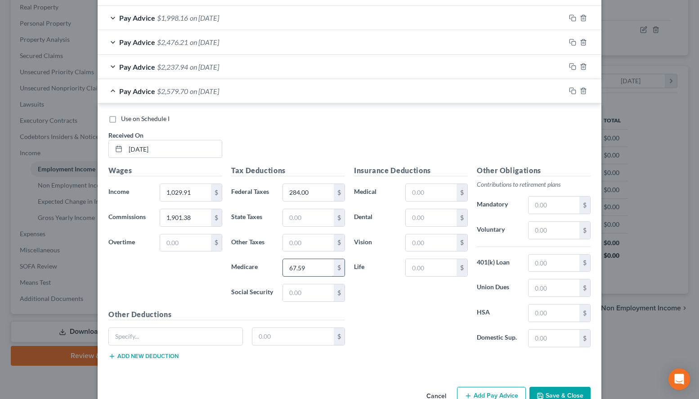
type input "67.59"
type input "288.99"
click at [534, 229] on input "text" at bounding box center [553, 230] width 51 height 17
click at [536, 227] on input "text" at bounding box center [553, 230] width 51 height 17
type input "186.45"
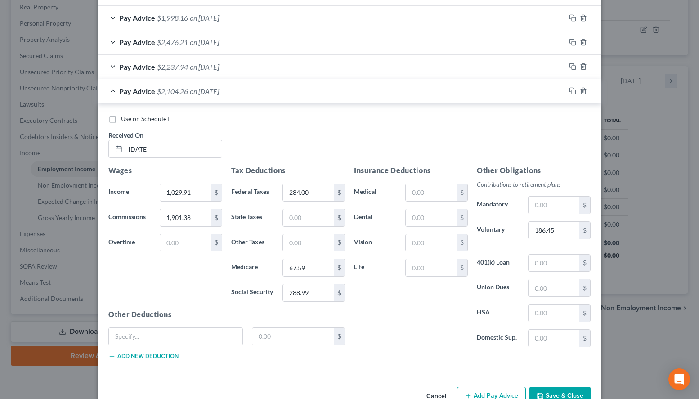
click at [400, 160] on div "Use on Schedule I Received On * [DATE]" at bounding box center [349, 139] width 491 height 51
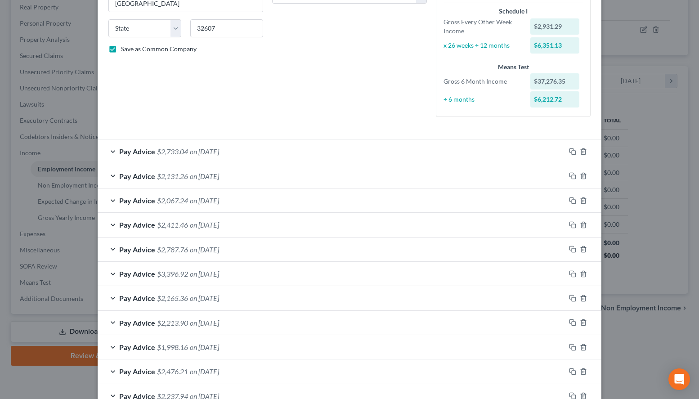
scroll to position [129, 0]
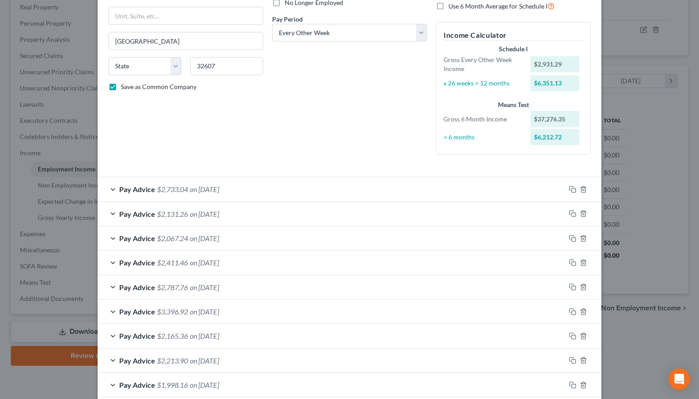
click at [268, 192] on div "Pay Advice $2,733.04 on [DATE]" at bounding box center [332, 189] width 468 height 24
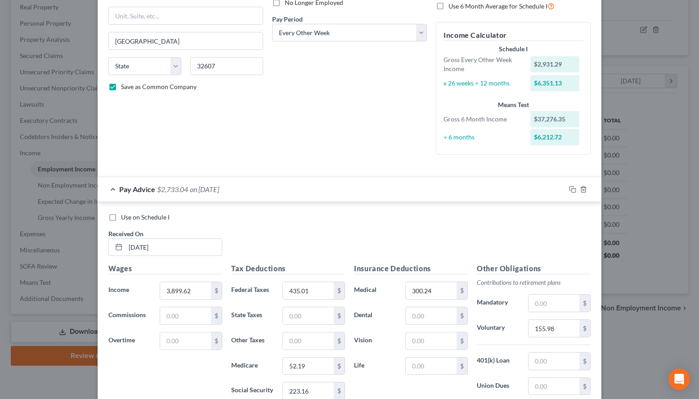
click at [267, 192] on div "Pay Advice $2,733.04 on [DATE]" at bounding box center [332, 189] width 468 height 24
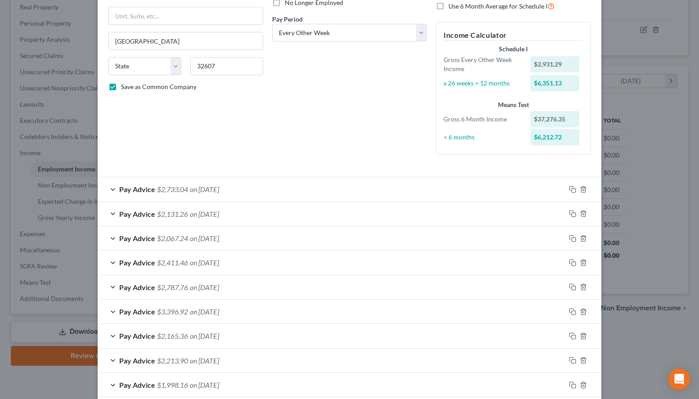
click at [264, 189] on div "Pay Advice $2,733.04 on [DATE]" at bounding box center [332, 189] width 468 height 24
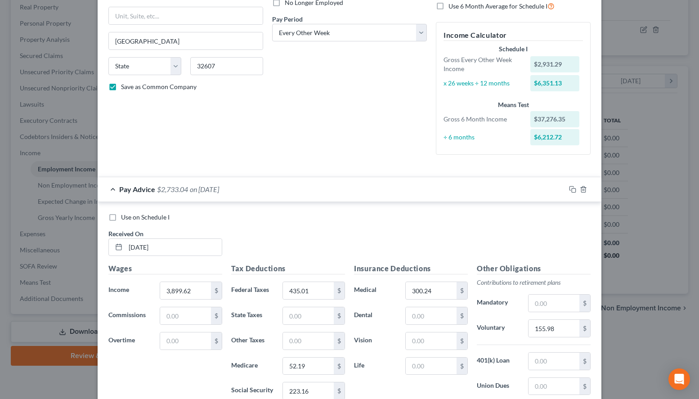
click at [506, 54] on div "Schedule I" at bounding box center [512, 49] width 139 height 9
click at [207, 292] on input "3,899.62" at bounding box center [185, 290] width 51 height 17
type input "1,339.26"
click at [200, 317] on input "text" at bounding box center [185, 315] width 51 height 17
drag, startPoint x: 464, startPoint y: 215, endPoint x: 439, endPoint y: 220, distance: 25.7
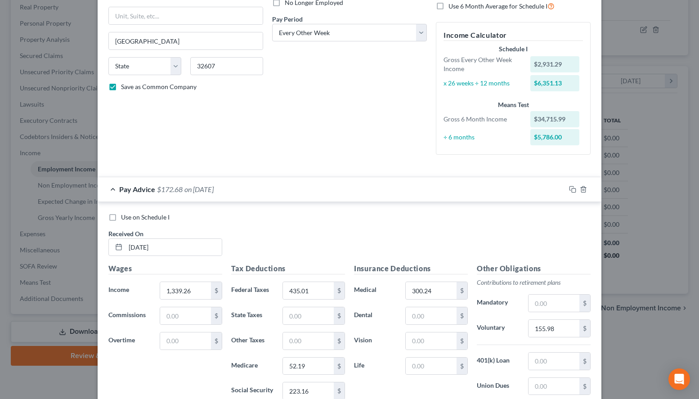
click at [464, 215] on div "Use on Schedule I" at bounding box center [349, 217] width 482 height 9
click at [196, 316] on input "text" at bounding box center [185, 315] width 51 height 17
type input "2,560.36"
click at [326, 223] on div "Use on Schedule I Received On * [DATE]" at bounding box center [349, 238] width 491 height 51
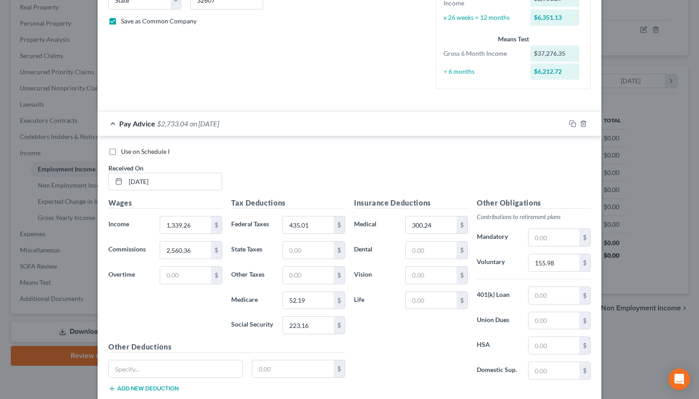
scroll to position [312, 0]
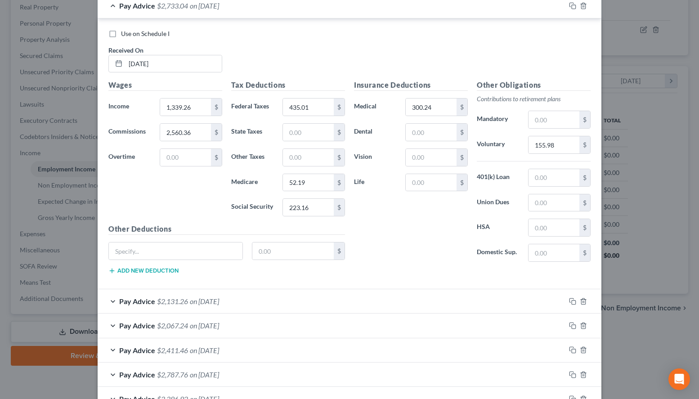
click at [237, 306] on div "Pay Advice $2,131.26 on [DATE]" at bounding box center [332, 301] width 468 height 24
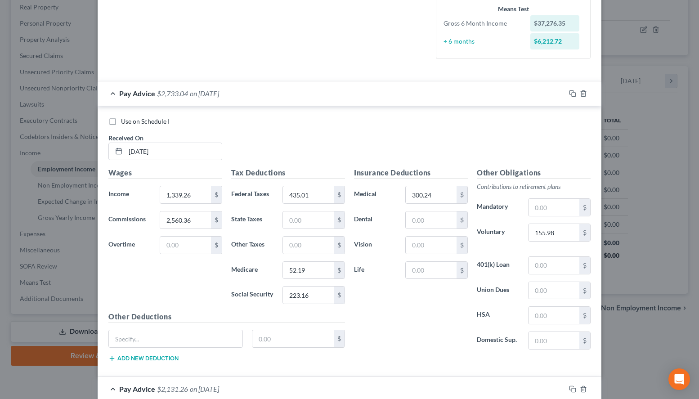
scroll to position [220, 0]
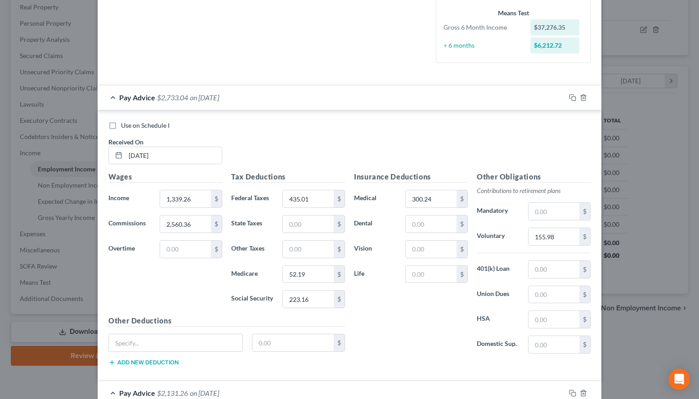
click at [277, 103] on div "Pay Advice $2,733.04 on [DATE]" at bounding box center [332, 97] width 468 height 24
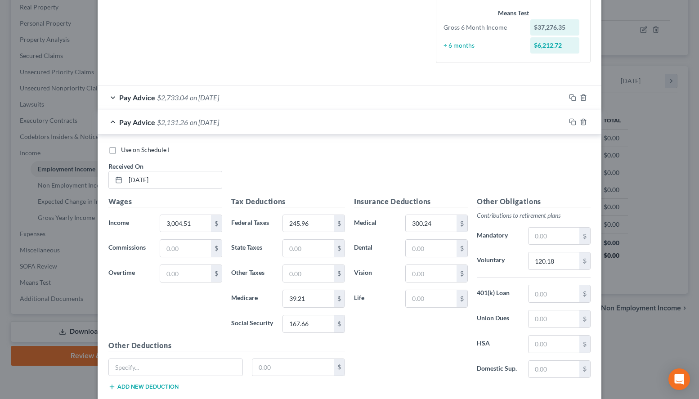
scroll to position [312, 0]
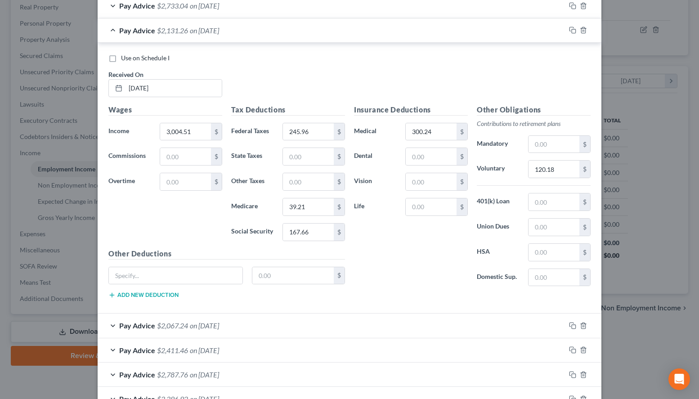
click at [505, 86] on div "Use on Schedule I Received On * [DATE]" at bounding box center [349, 79] width 491 height 51
click at [203, 131] on input "3,004.51" at bounding box center [185, 131] width 51 height 17
type input "1,055.36"
click at [178, 151] on input "text" at bounding box center [185, 156] width 51 height 17
type input "1,949.15"
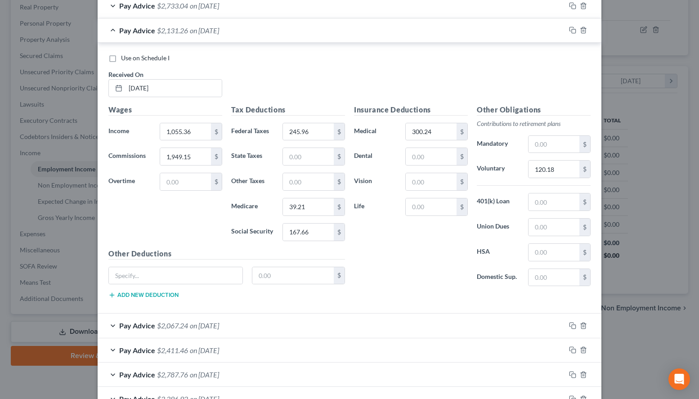
click at [489, 99] on div "Use on Schedule I Received On * [DATE]" at bounding box center [349, 79] width 491 height 51
click at [492, 96] on div "Use on Schedule I Received On * [DATE]" at bounding box center [349, 79] width 491 height 51
click at [272, 34] on div "Pay Advice $2,131.26 on [DATE]" at bounding box center [332, 30] width 468 height 24
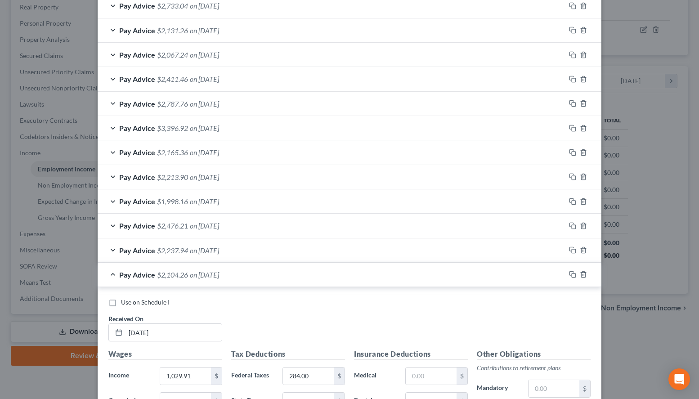
click at [259, 59] on div "Pay Advice $2,067.24 on [DATE]" at bounding box center [332, 55] width 468 height 24
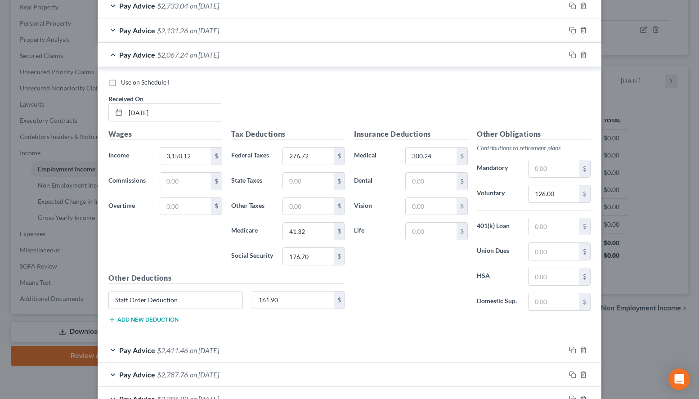
click at [465, 95] on div "Use on Schedule I Received On * [DATE]" at bounding box center [349, 103] width 491 height 51
click at [559, 103] on div "Use on Schedule I Received On * [DATE]" at bounding box center [349, 103] width 491 height 51
click at [205, 153] on input "3,150.12" at bounding box center [185, 155] width 51 height 17
type input "1,250.37"
click at [187, 178] on input "text" at bounding box center [185, 181] width 51 height 17
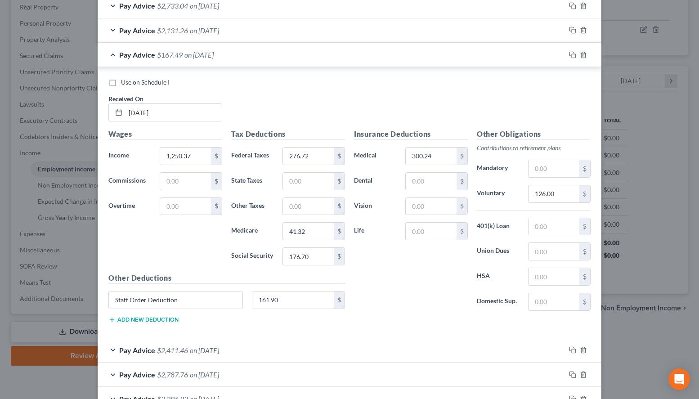
click at [490, 122] on div "Use on Schedule I Received On * [DATE]" at bounding box center [349, 103] width 491 height 51
click at [199, 177] on input "text" at bounding box center [185, 181] width 51 height 17
type input "1,899.75"
click at [466, 79] on div "Use on Schedule I" at bounding box center [349, 82] width 482 height 9
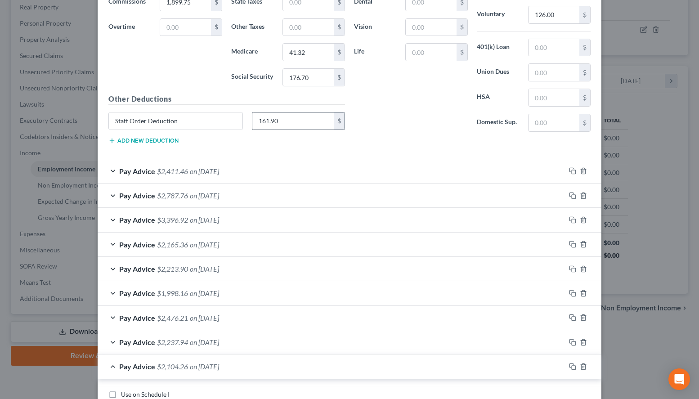
scroll to position [495, 0]
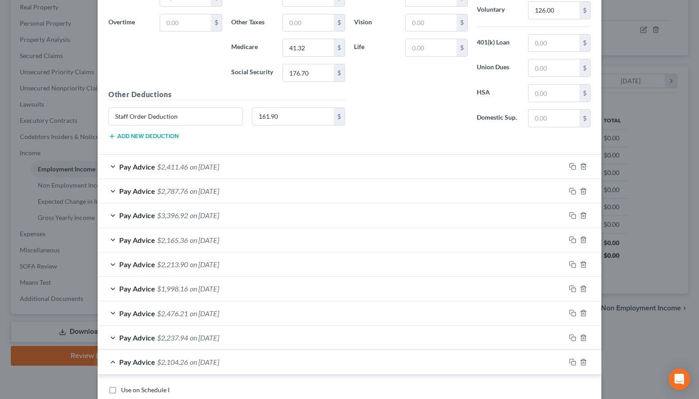
click at [219, 167] on span "on [DATE]" at bounding box center [204, 166] width 29 height 9
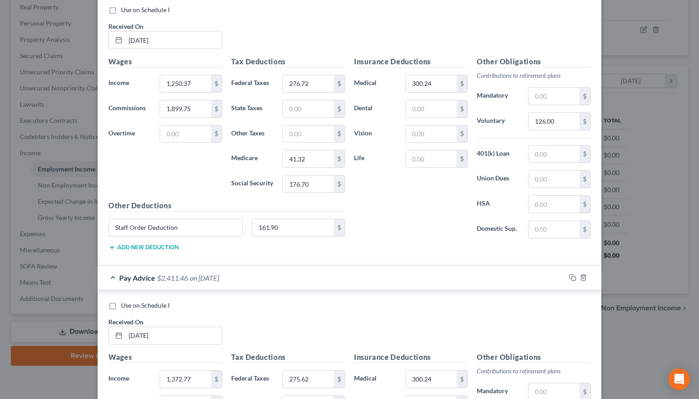
scroll to position [312, 0]
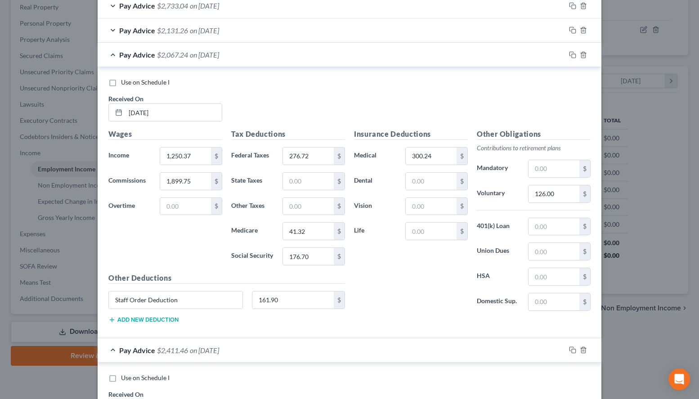
click at [209, 58] on span "on [DATE]" at bounding box center [204, 54] width 29 height 9
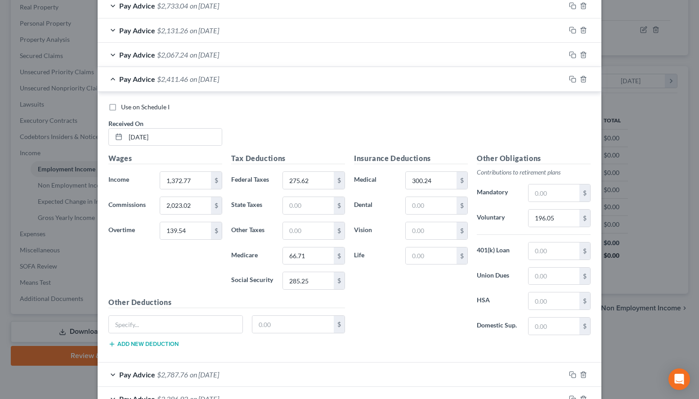
click at [276, 85] on div "Pay Advice $2,411.46 on [DATE]" at bounding box center [332, 79] width 468 height 24
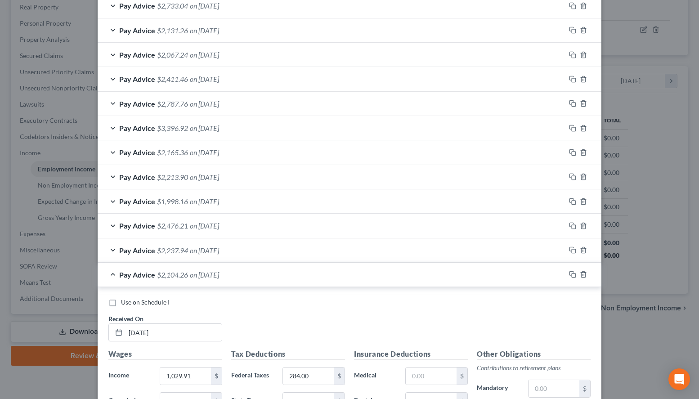
click at [272, 107] on div "Pay Advice $2,787.76 on [DATE]" at bounding box center [332, 104] width 468 height 24
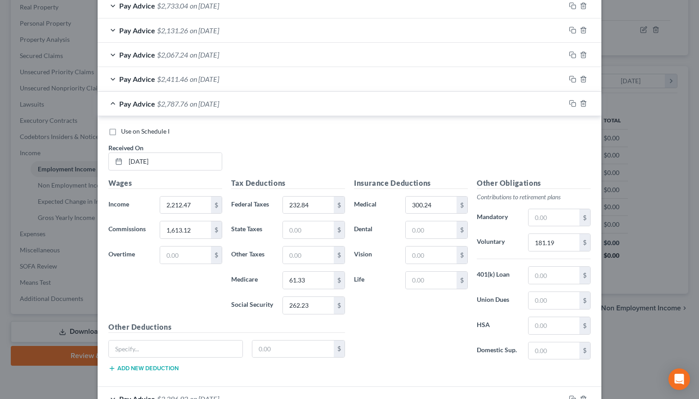
click at [497, 156] on div "Use on Schedule I Received On * [DATE]" at bounding box center [349, 152] width 491 height 51
click at [263, 108] on div "Pay Advice $2,787.76 on [DATE]" at bounding box center [332, 104] width 468 height 24
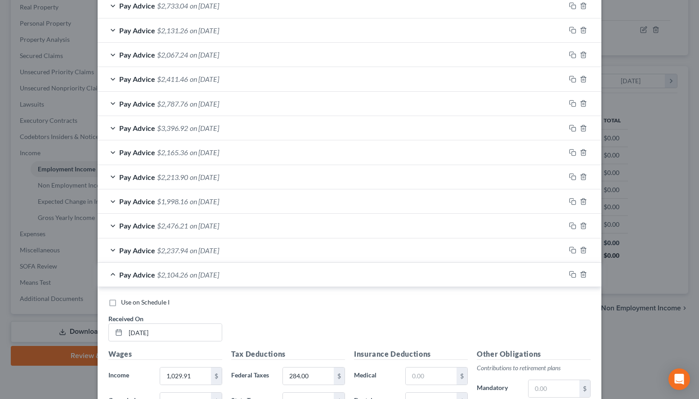
click at [259, 135] on div "Pay Advice $3,396.92 on [DATE]" at bounding box center [332, 128] width 468 height 24
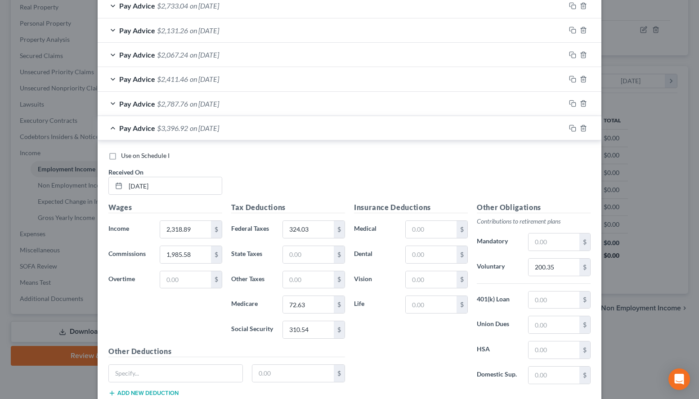
click at [259, 135] on div "Pay Advice $3,396.92 on [DATE]" at bounding box center [332, 128] width 468 height 24
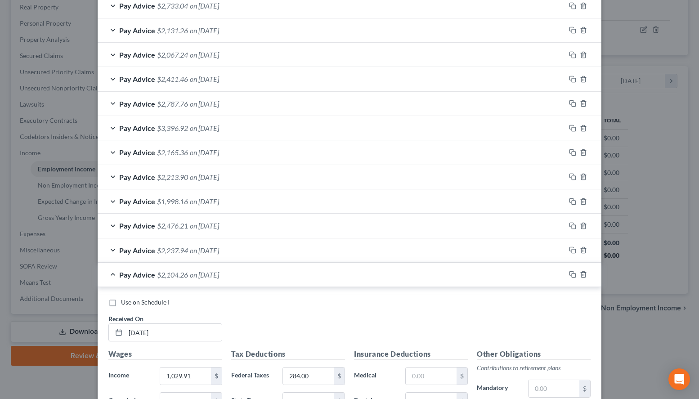
click at [254, 152] on div "Pay Advice $2,165.36 on [DATE]" at bounding box center [332, 152] width 468 height 24
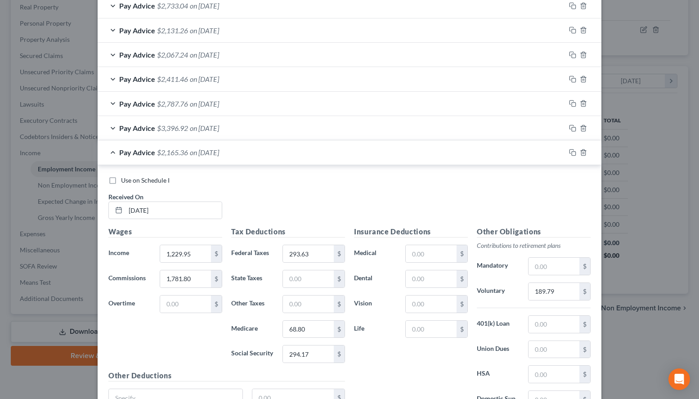
click at [266, 156] on div "Pay Advice $2,165.36 on [DATE]" at bounding box center [332, 152] width 468 height 24
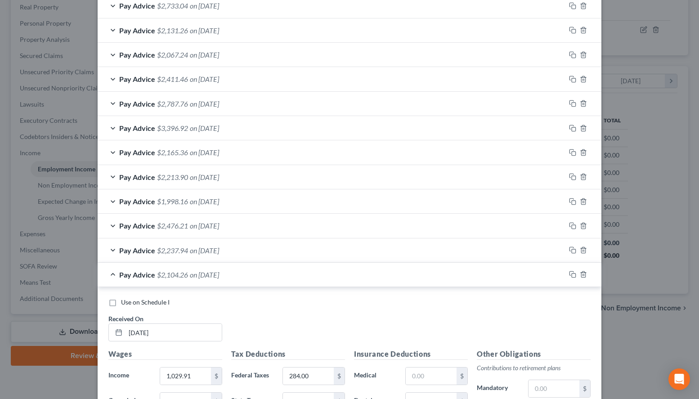
click at [264, 183] on div "Pay Advice $2,213.90 on [DATE]" at bounding box center [332, 177] width 468 height 24
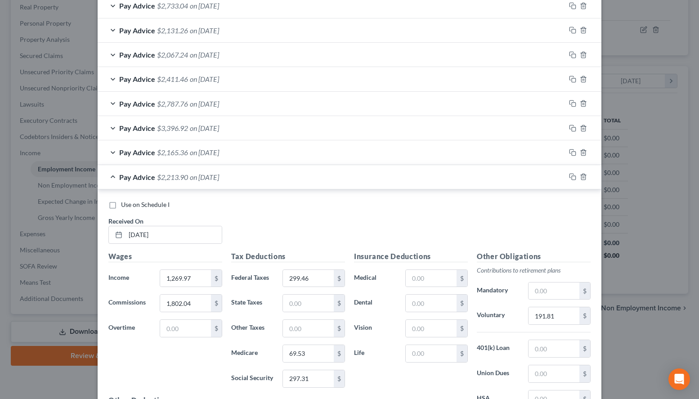
click at [269, 181] on div "Pay Advice $2,213.90 on [DATE]" at bounding box center [332, 177] width 468 height 24
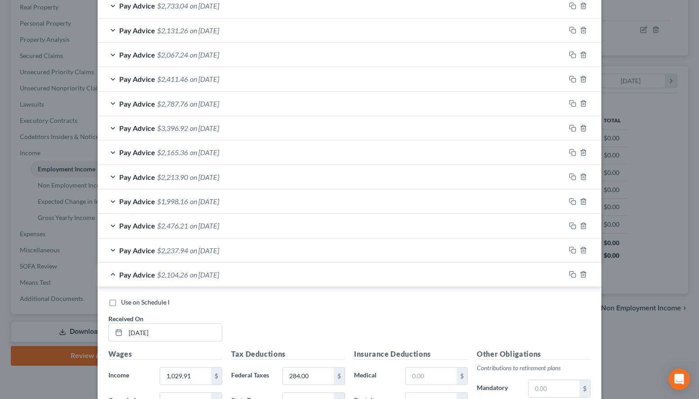
click at [265, 202] on div "Pay Advice $1,998.16 on [DATE]" at bounding box center [332, 201] width 468 height 24
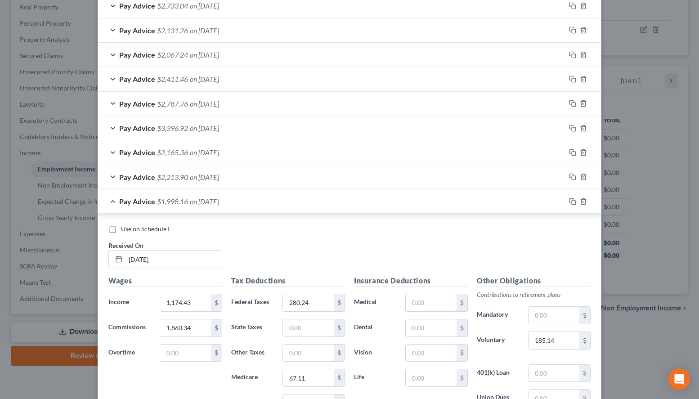
click at [276, 202] on div "Pay Advice $1,998.16 on [DATE]" at bounding box center [332, 201] width 468 height 24
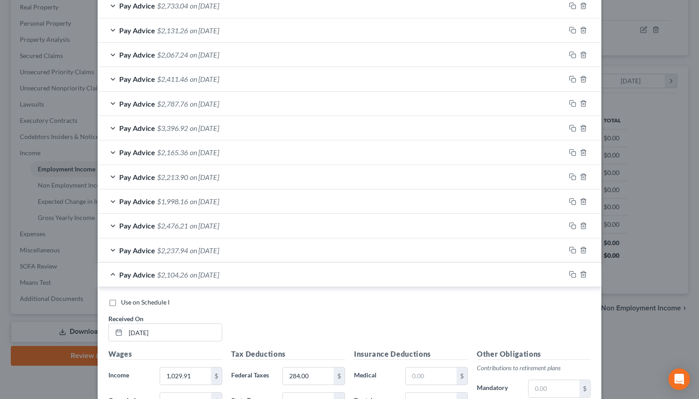
click at [274, 234] on div "Pay Advice $2,476.21 on [DATE]" at bounding box center [332, 226] width 468 height 24
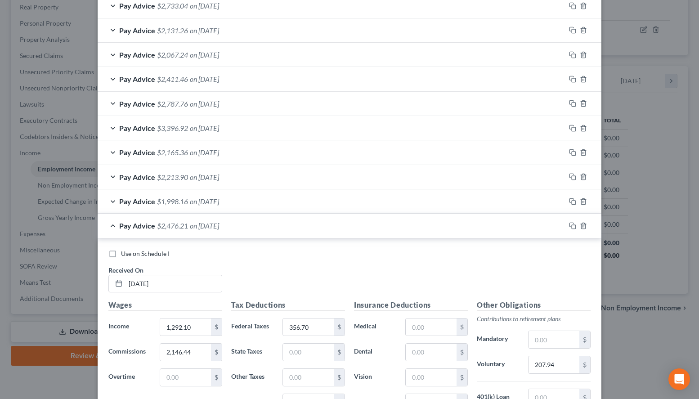
click at [290, 229] on div "Pay Advice $2,476.21 on [DATE]" at bounding box center [332, 226] width 468 height 24
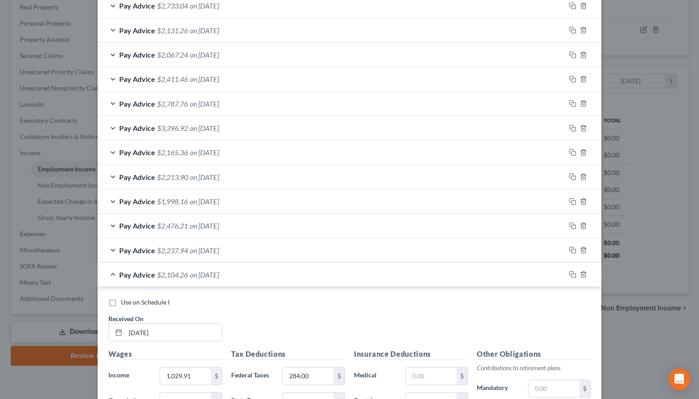
click at [290, 255] on div "Pay Advice $2,237.94 on [DATE]" at bounding box center [332, 250] width 468 height 24
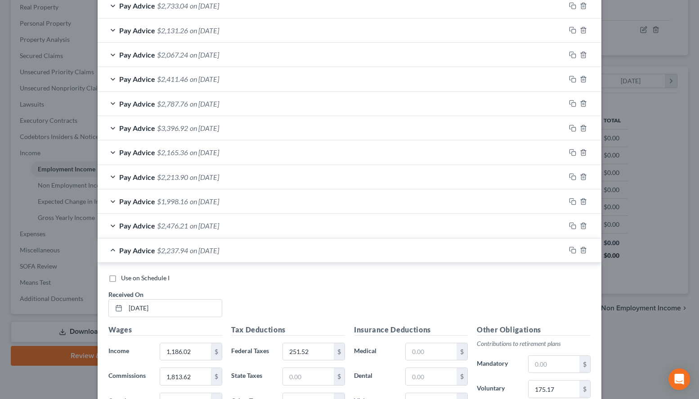
click at [290, 255] on div "Pay Advice $2,237.94 on [DATE]" at bounding box center [332, 250] width 468 height 24
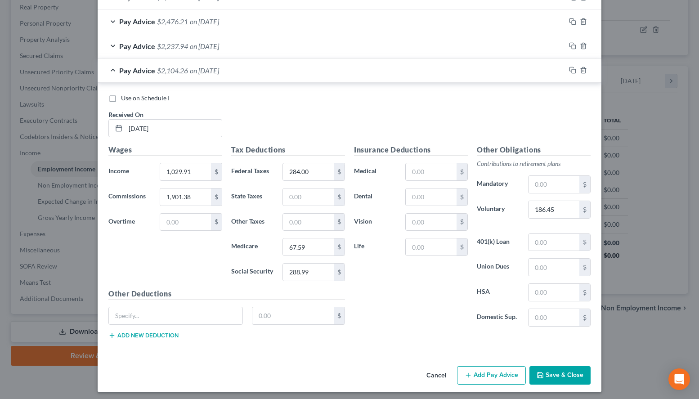
scroll to position [520, 0]
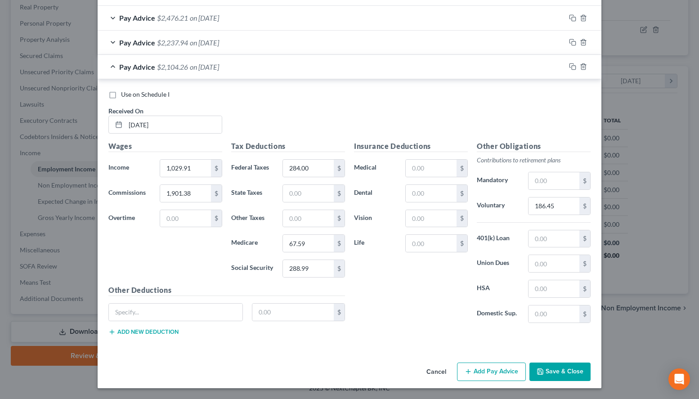
click at [547, 365] on button "Save & Close" at bounding box center [559, 371] width 61 height 19
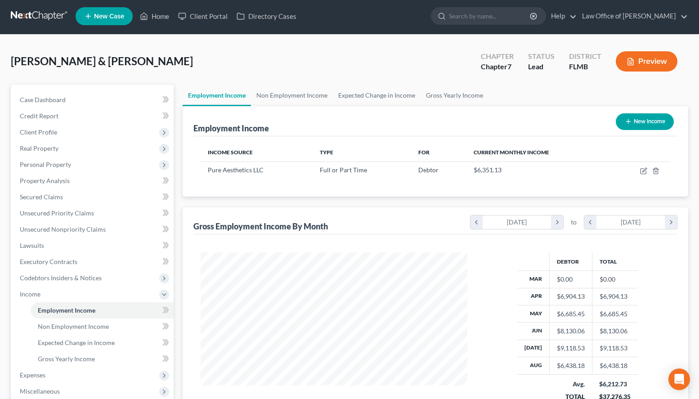
scroll to position [0, 0]
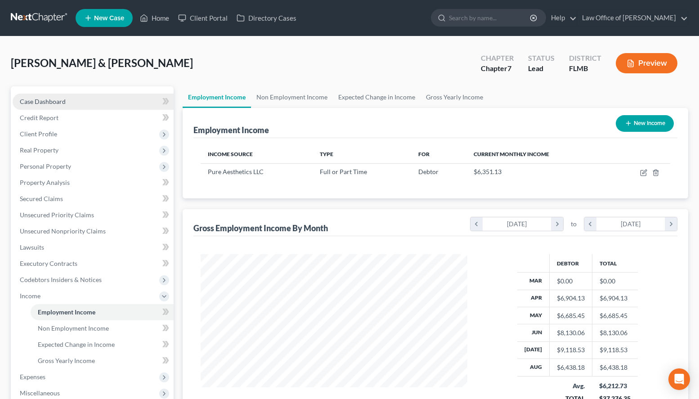
click at [69, 98] on link "Case Dashboard" at bounding box center [93, 102] width 161 height 16
